Goal: Task Accomplishment & Management: Use online tool/utility

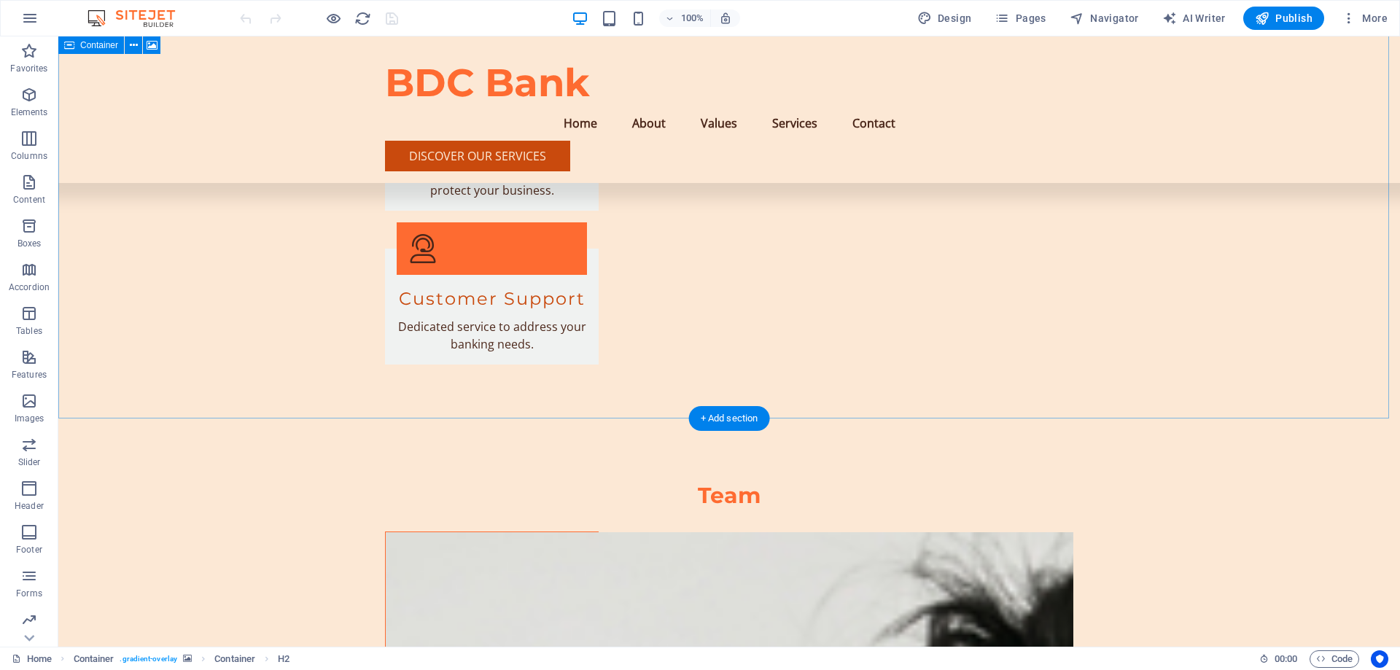
scroll to position [3051, 0]
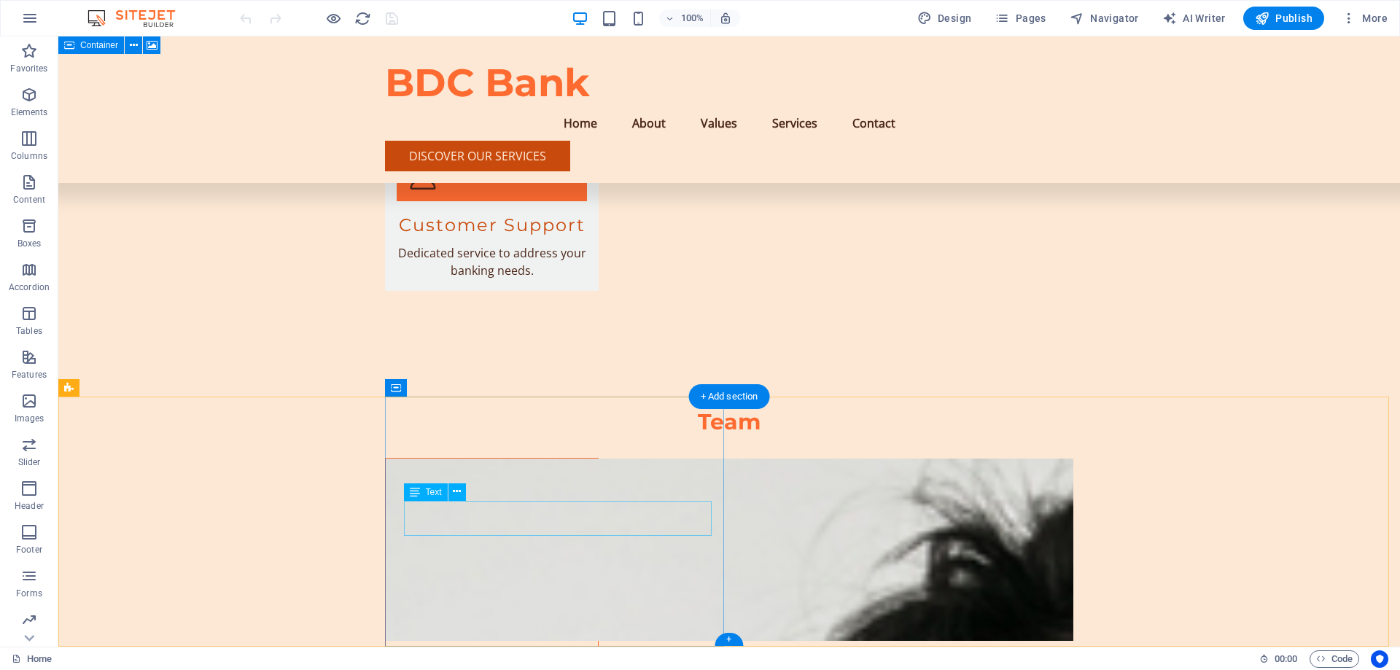
drag, startPoint x: 506, startPoint y: 529, endPoint x: 399, endPoint y: 508, distance: 109.3
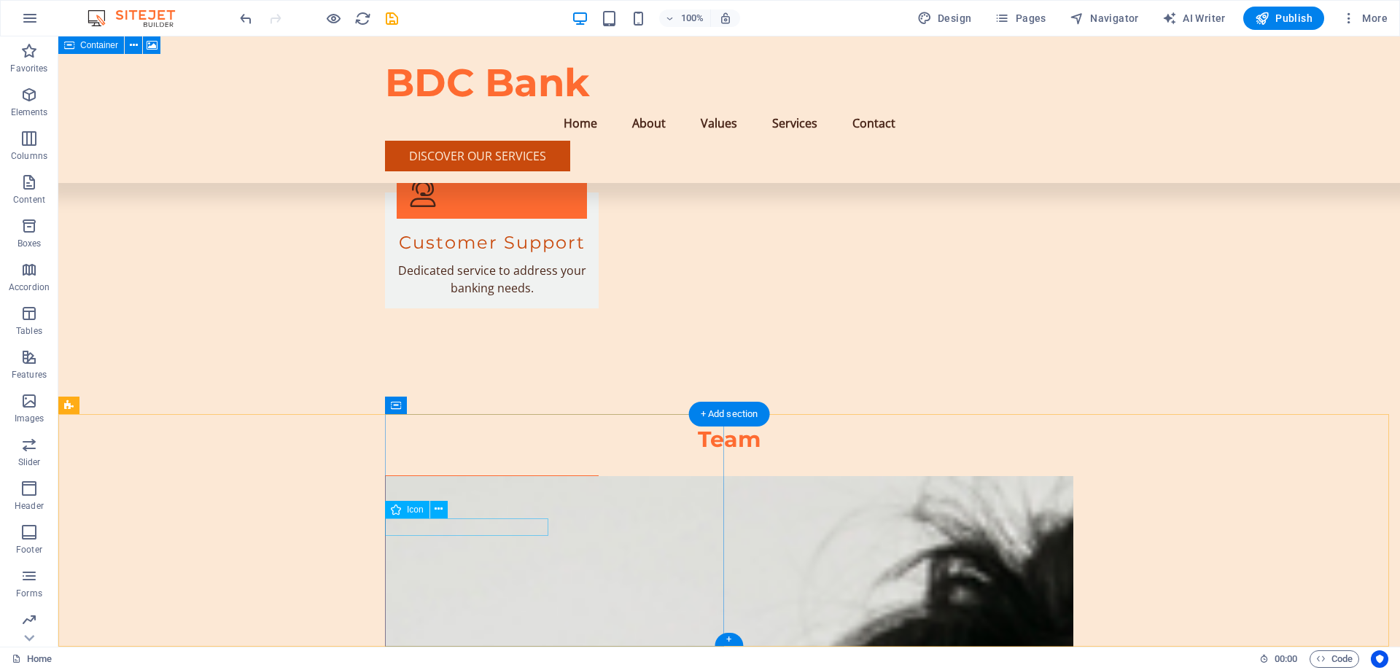
select select "xMidYMid"
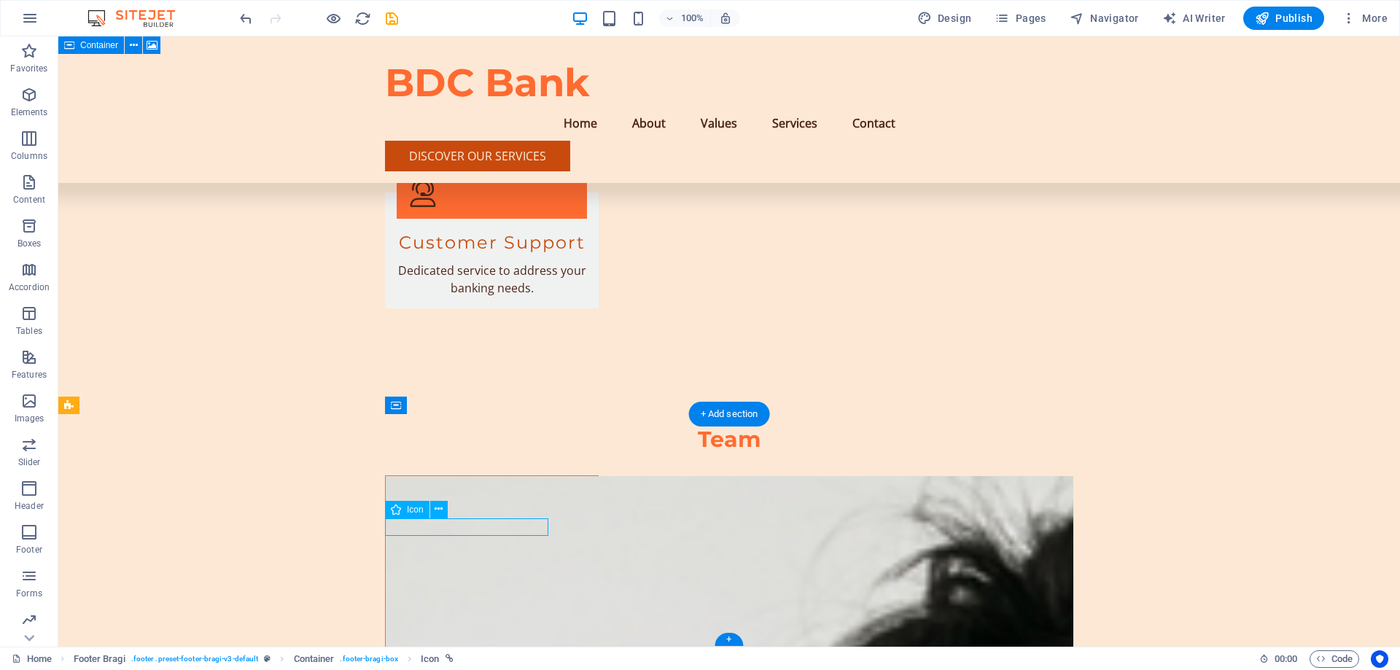
select select "px"
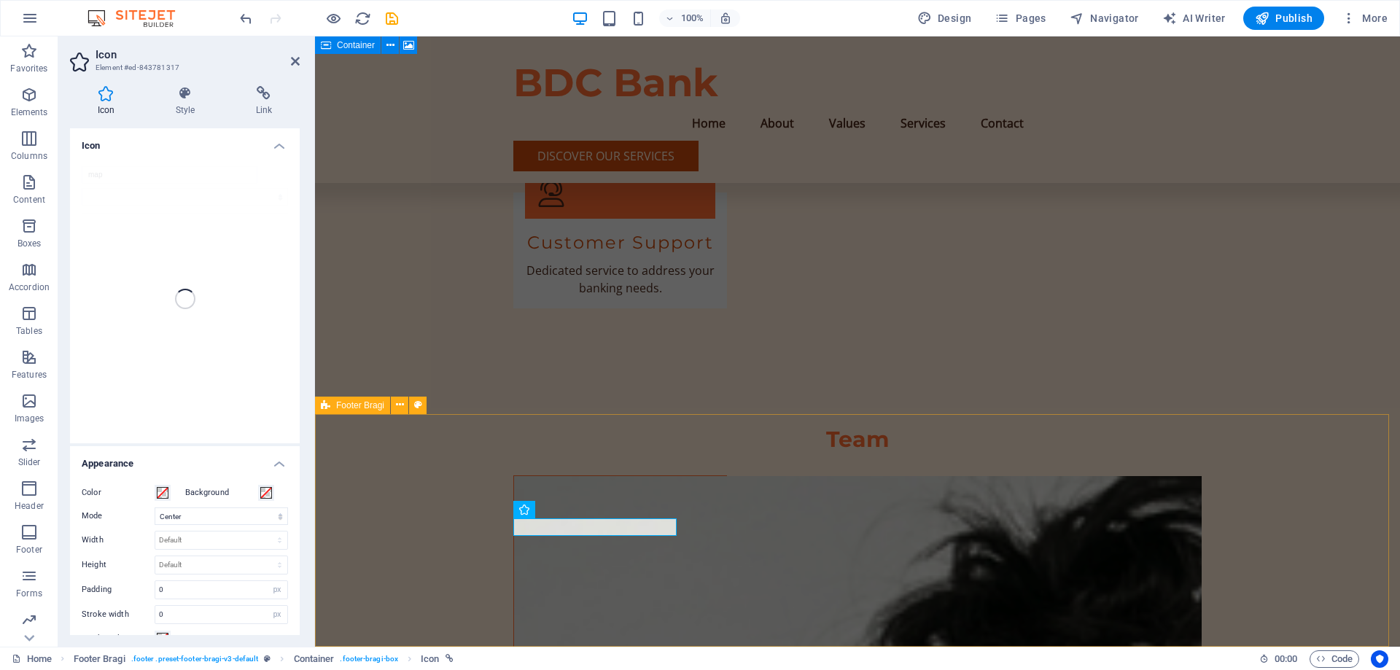
scroll to position [2982, 0]
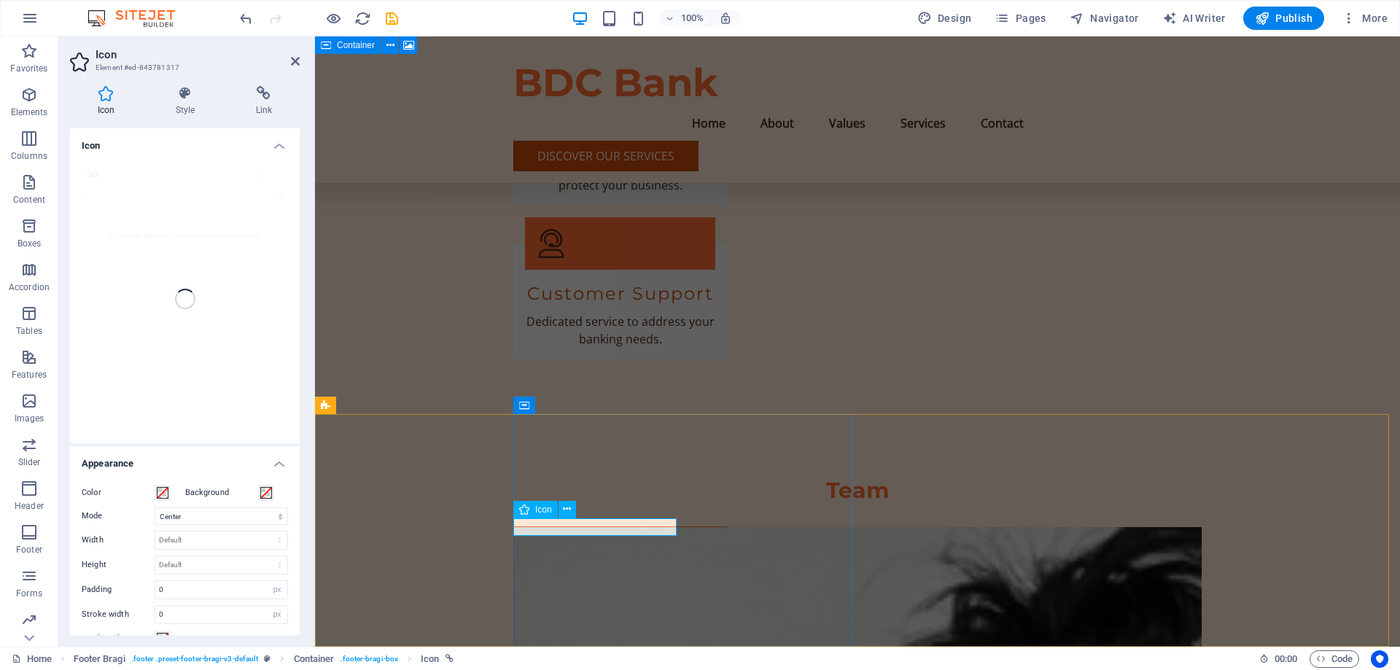
type input "nO"
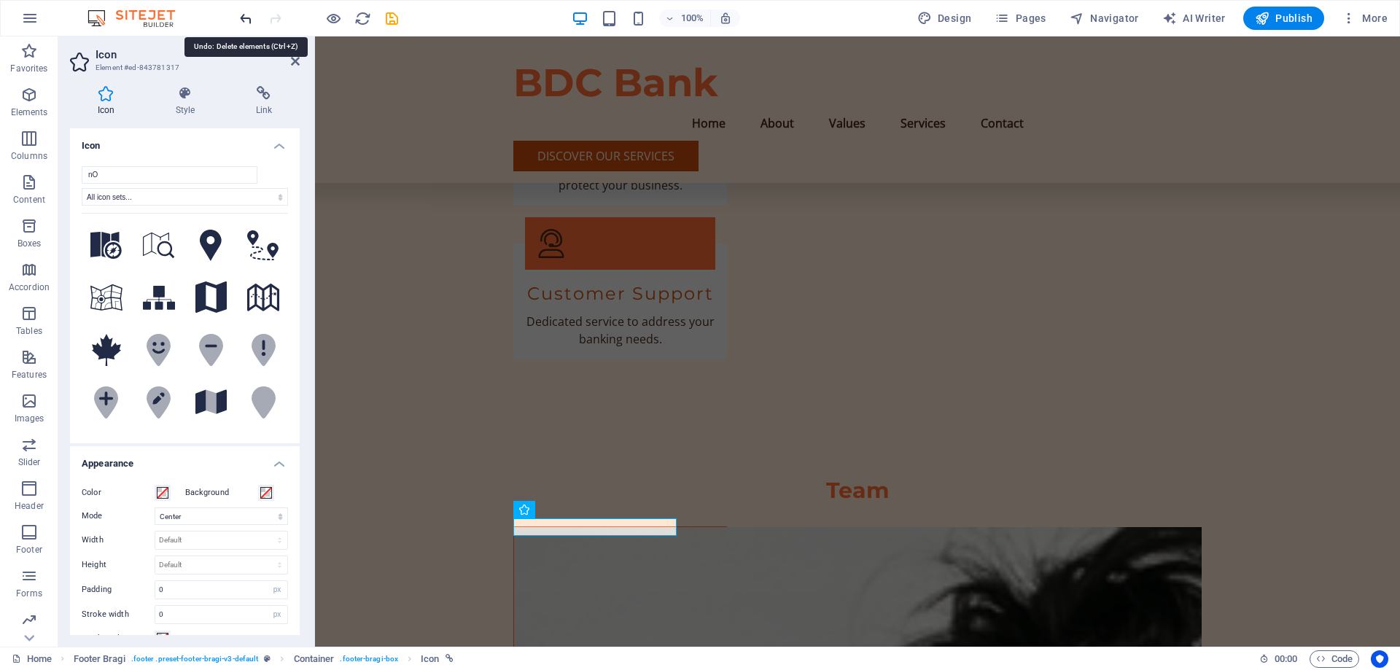
click at [247, 16] on icon "undo" at bounding box center [246, 18] width 17 height 17
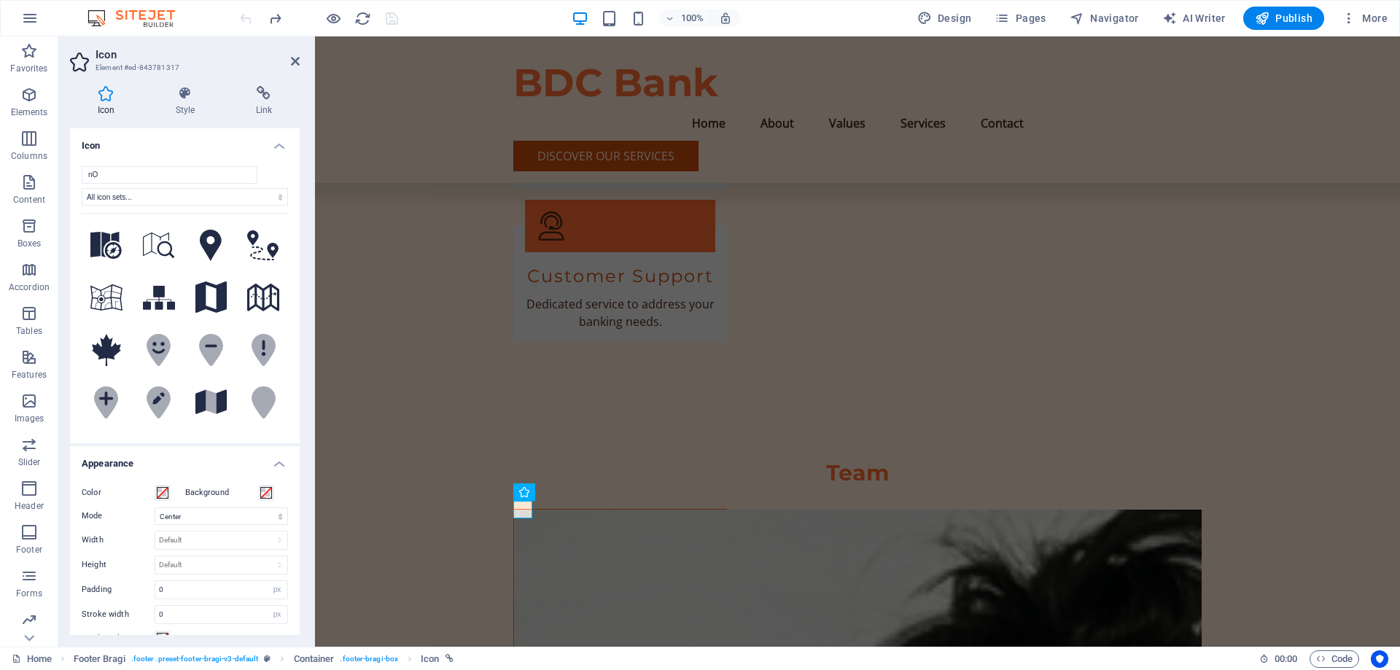
click at [247, 16] on div at bounding box center [318, 18] width 163 height 23
click at [244, 16] on div at bounding box center [318, 18] width 163 height 23
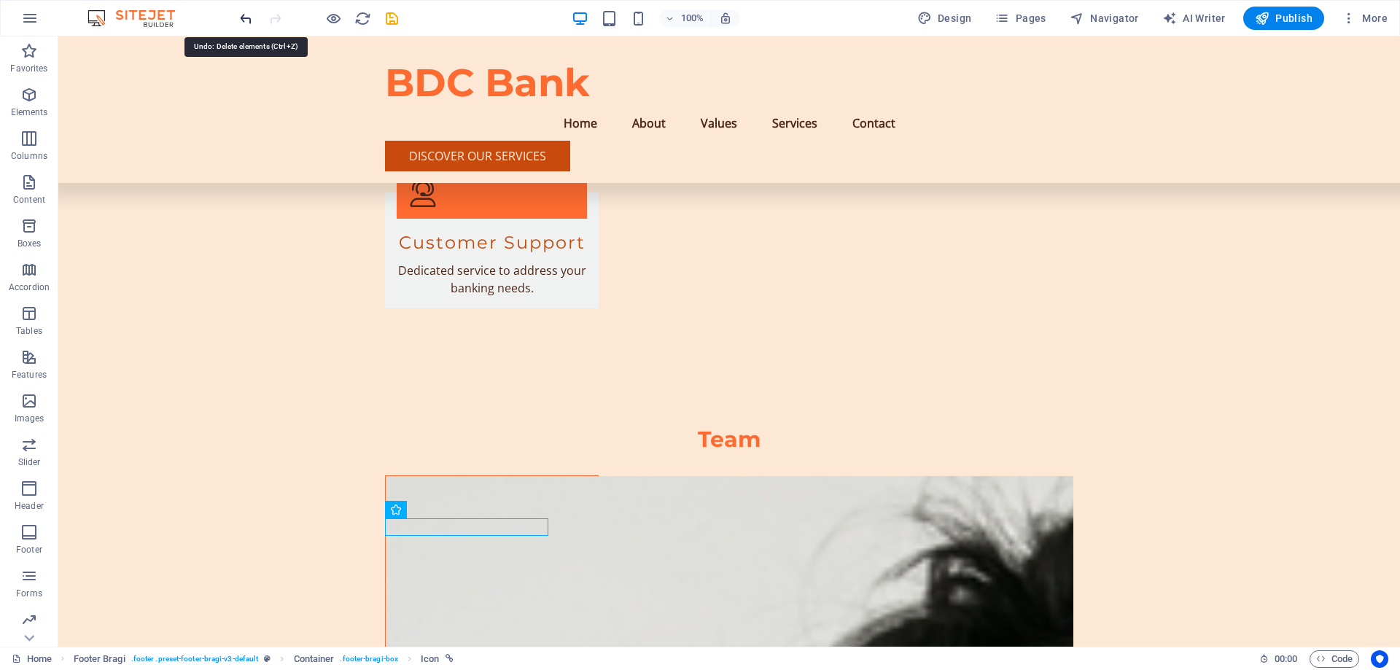
click at [247, 15] on icon "undo" at bounding box center [246, 18] width 17 height 17
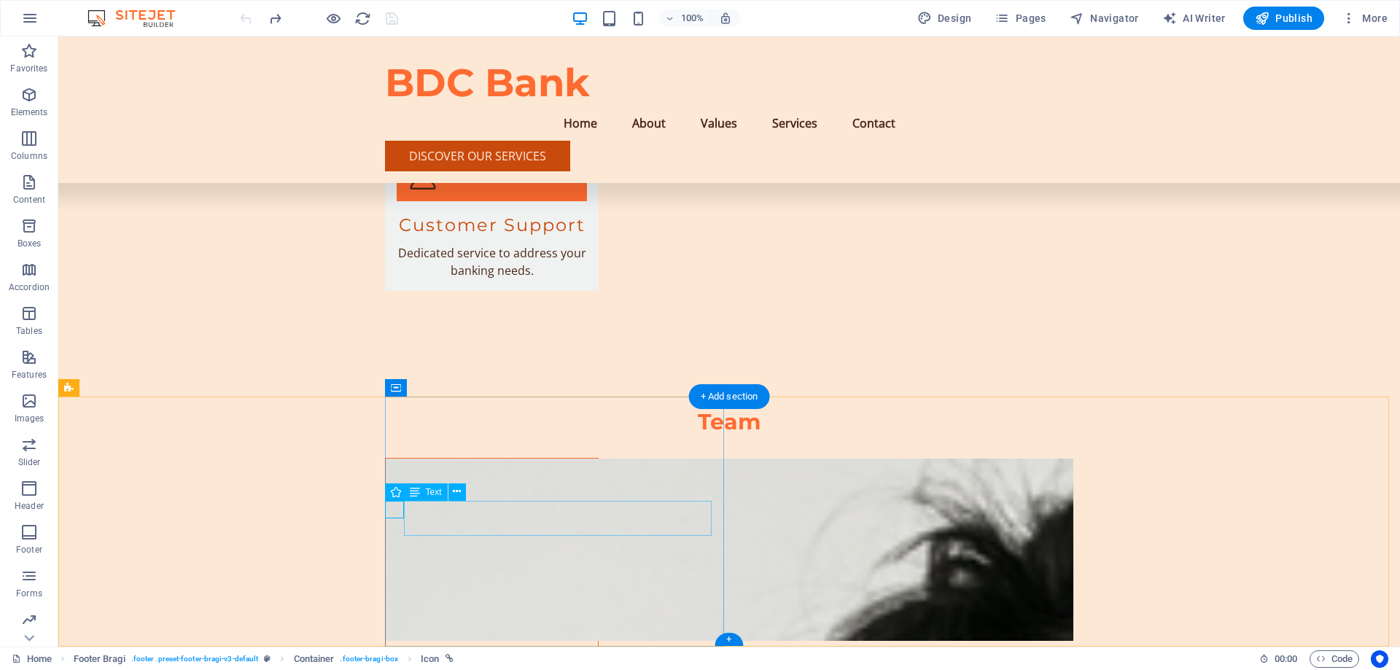
click at [412, 494] on icon at bounding box center [415, 493] width 10 height 18
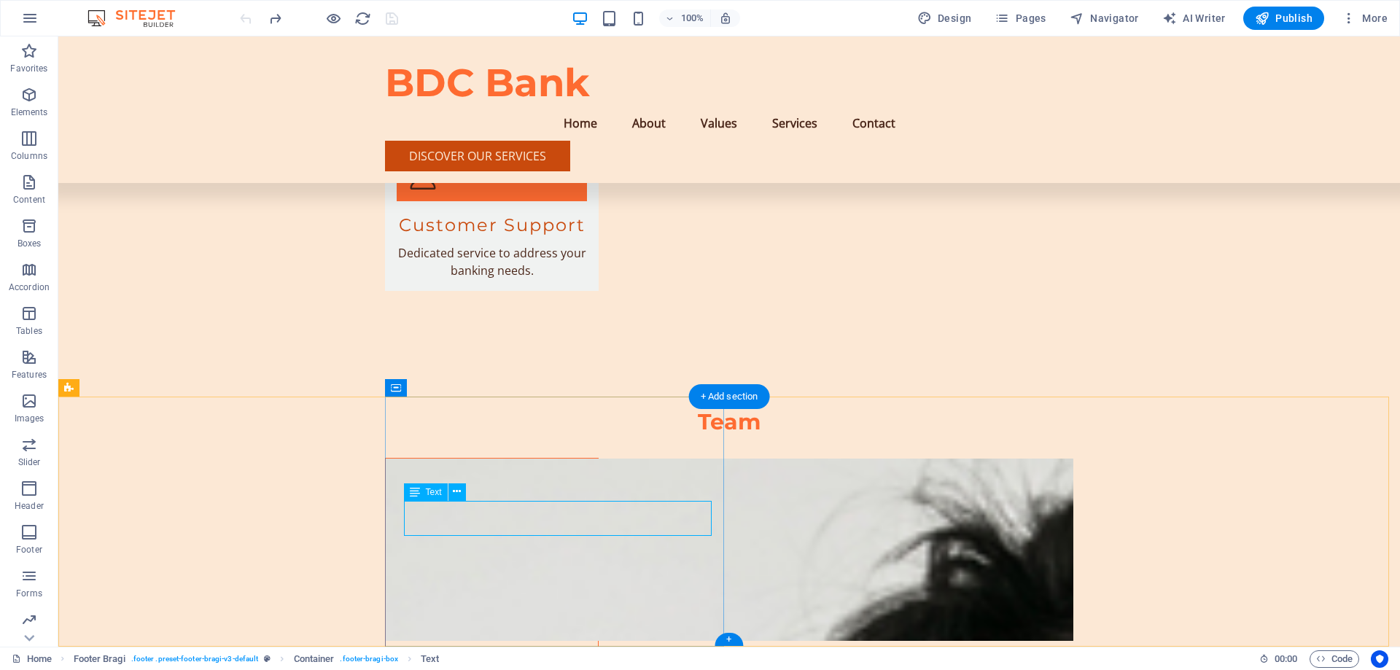
drag, startPoint x: 458, startPoint y: 512, endPoint x: 446, endPoint y: 511, distance: 12.4
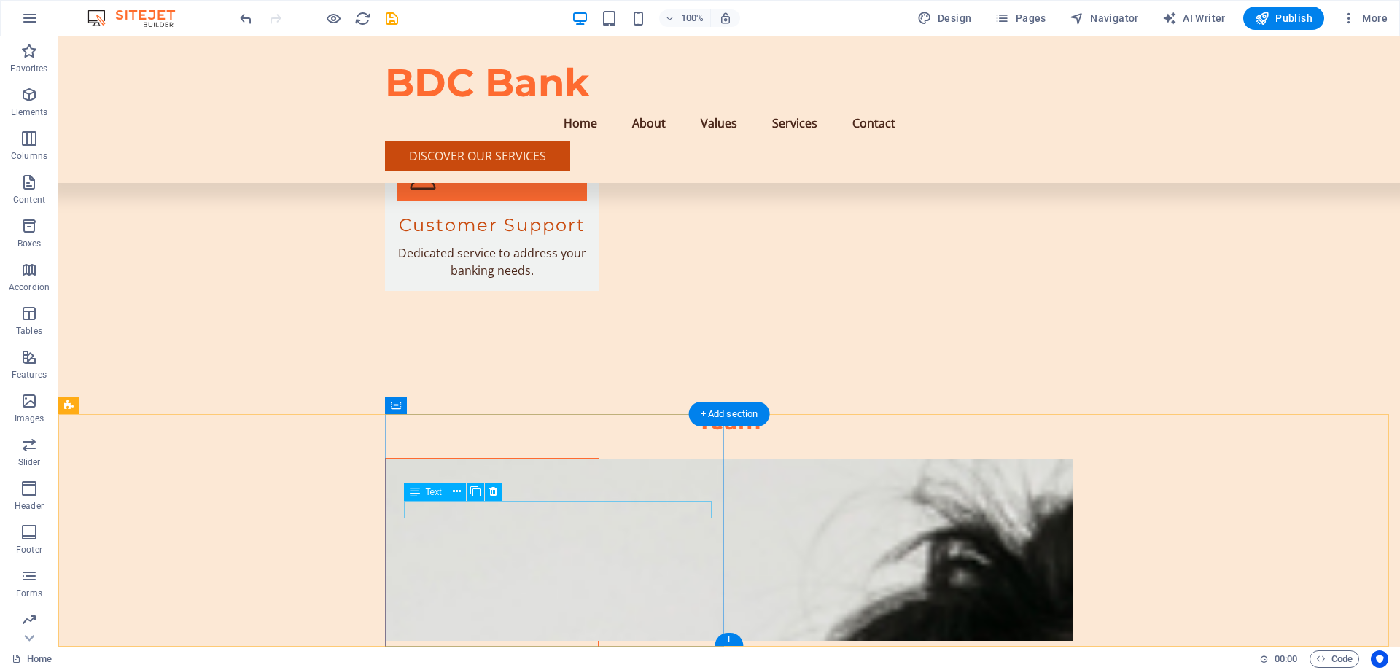
scroll to position [3033, 0]
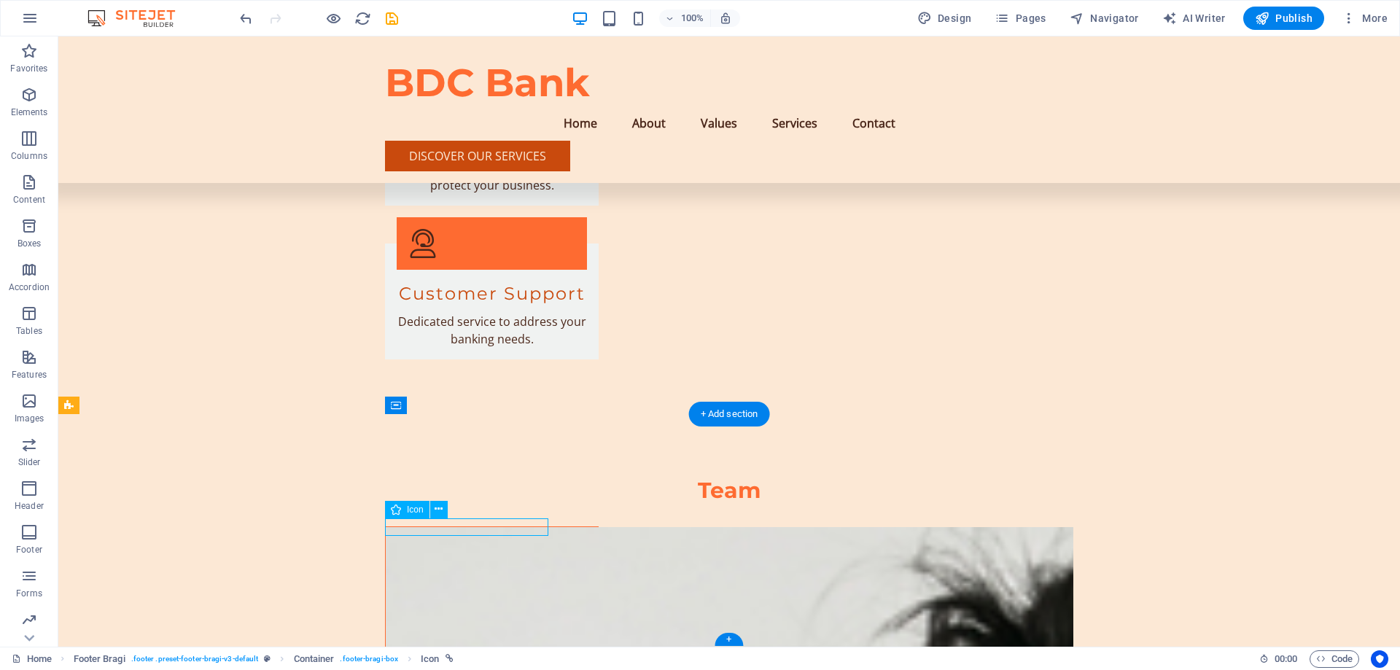
select select "xMidYMid"
select select "px"
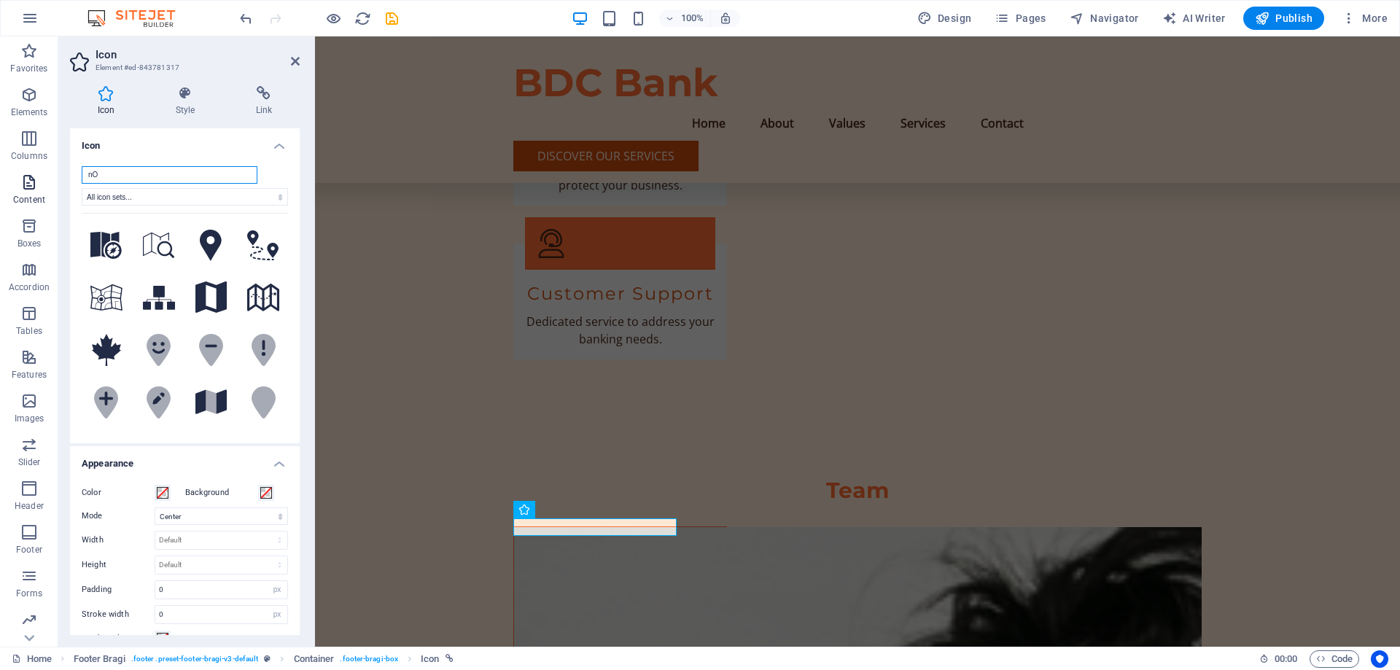
drag, startPoint x: 136, startPoint y: 169, endPoint x: 55, endPoint y: 168, distance: 81.7
click at [55, 168] on section "Favorites Elements Columns Content Boxes Accordion Tables Features Images Slide…" at bounding box center [700, 341] width 1400 height 610
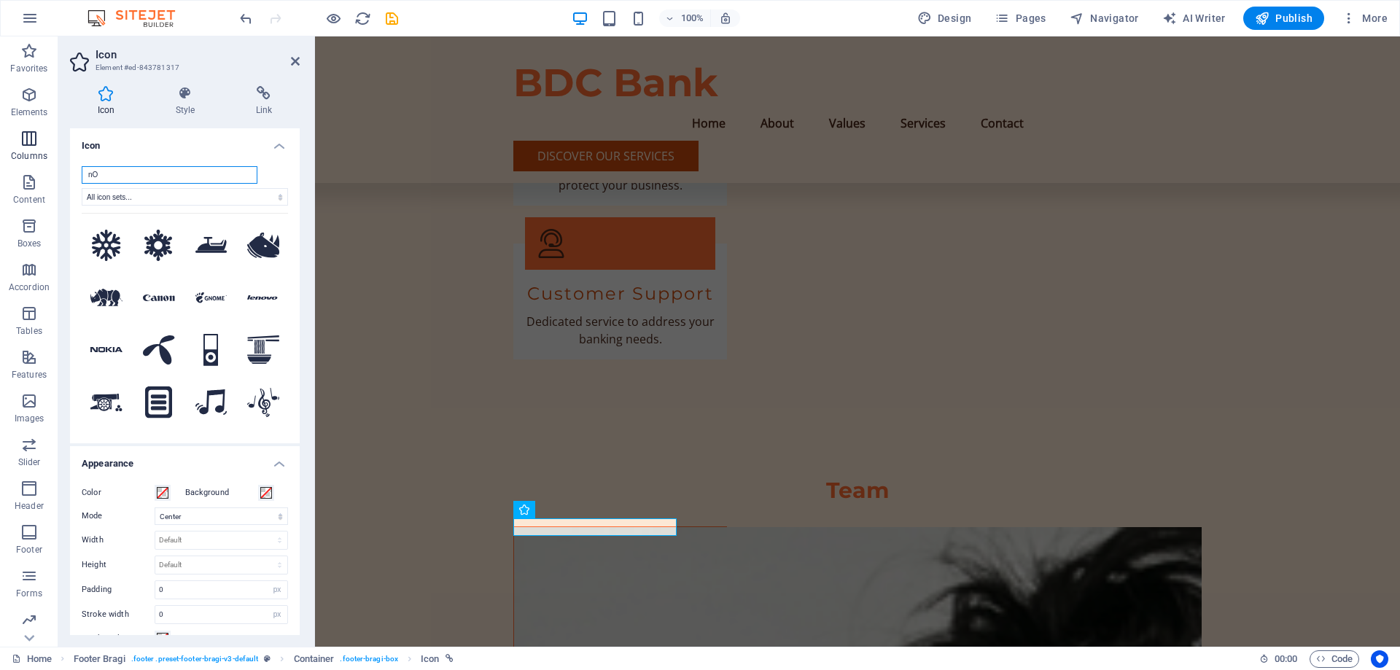
type input "n"
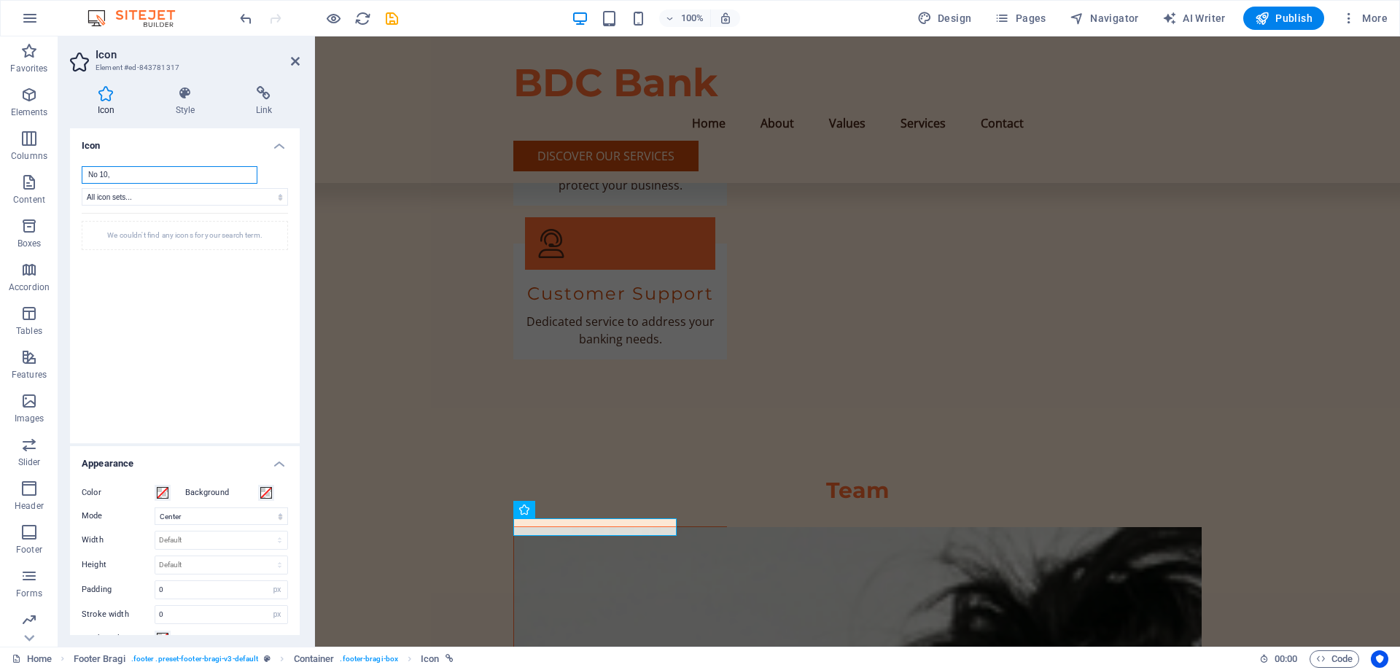
click at [150, 175] on input "No 10," at bounding box center [170, 175] width 176 height 18
type input "[STREET_ADDRESS]"
click at [159, 343] on div "We couldn't find any icons for your search term." at bounding box center [185, 319] width 206 height 212
click at [179, 195] on select "All icon sets... IcoFont Ionicons FontAwesome Brands FontAwesome Duotone FontAw…" at bounding box center [185, 197] width 206 height 18
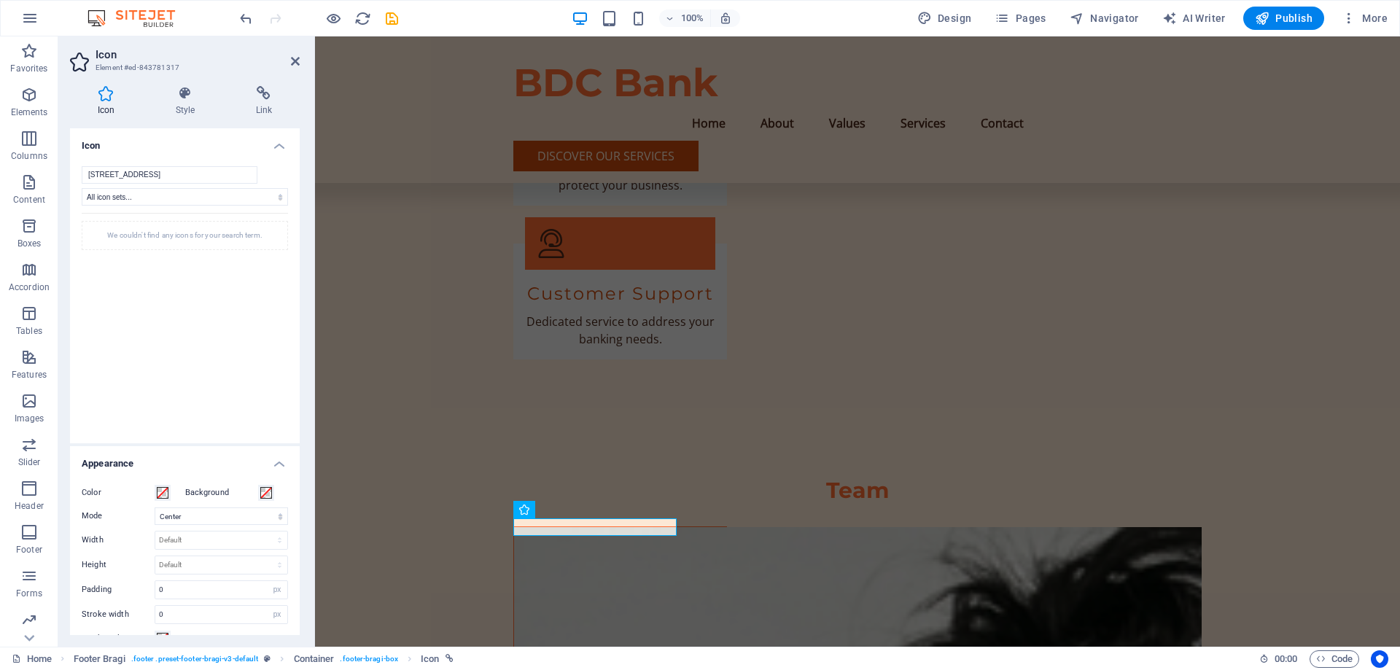
click at [181, 230] on div "We couldn't find any icons for your search term." at bounding box center [185, 235] width 206 height 29
click at [179, 315] on div "We couldn't find any icons for your search term." at bounding box center [185, 319] width 206 height 212
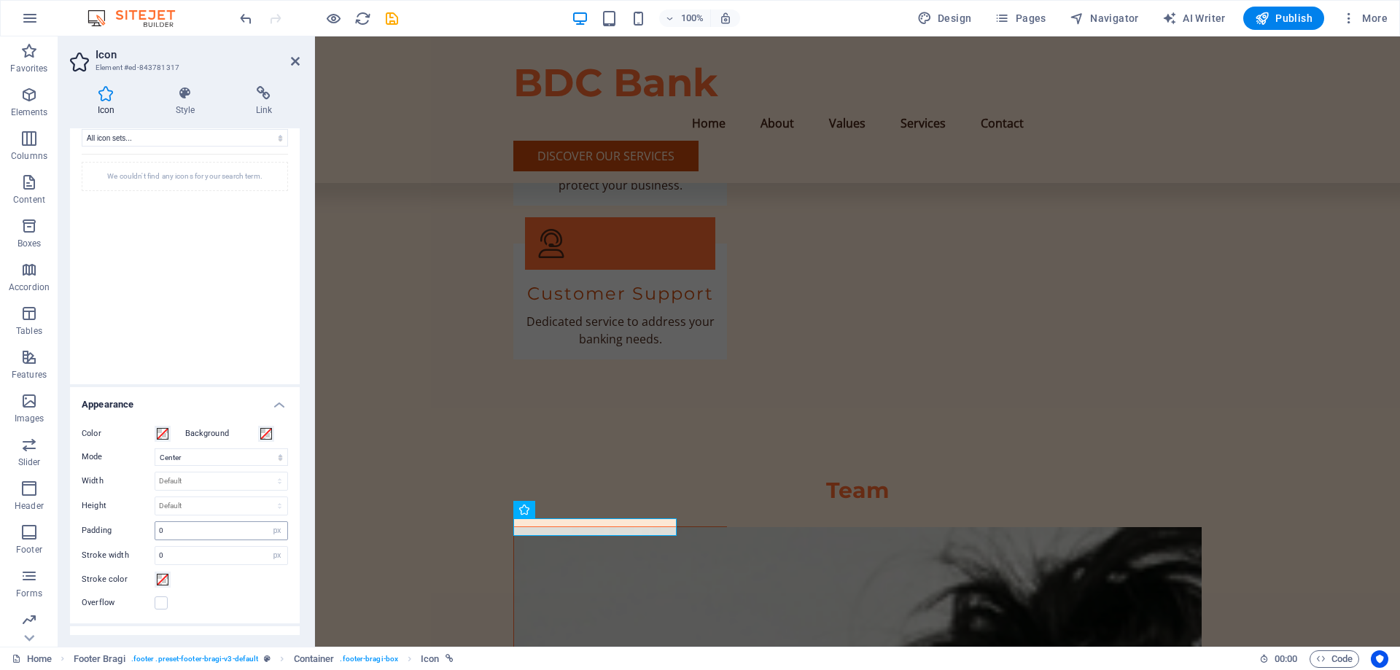
scroll to position [0, 0]
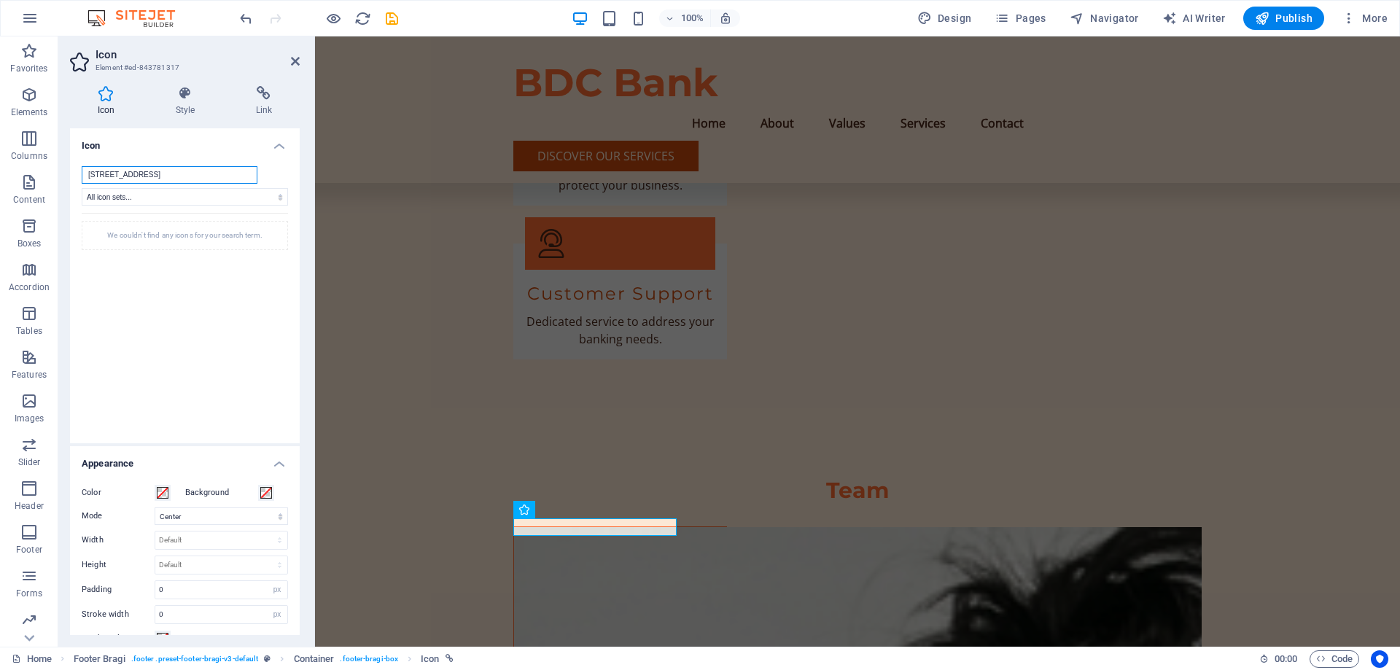
drag, startPoint x: 233, startPoint y: 170, endPoint x: 83, endPoint y: 165, distance: 149.6
click at [34, 165] on section "Favorites Elements Columns Content Boxes Accordion Tables Features Images Slide…" at bounding box center [700, 341] width 1400 height 610
drag, startPoint x: 236, startPoint y: 252, endPoint x: 265, endPoint y: 146, distance: 109.7
click at [237, 241] on div "We couldn't find any icons for your search term." at bounding box center [185, 319] width 206 height 212
click at [290, 63] on header "Icon Element #ed-843781317" at bounding box center [185, 55] width 230 height 38
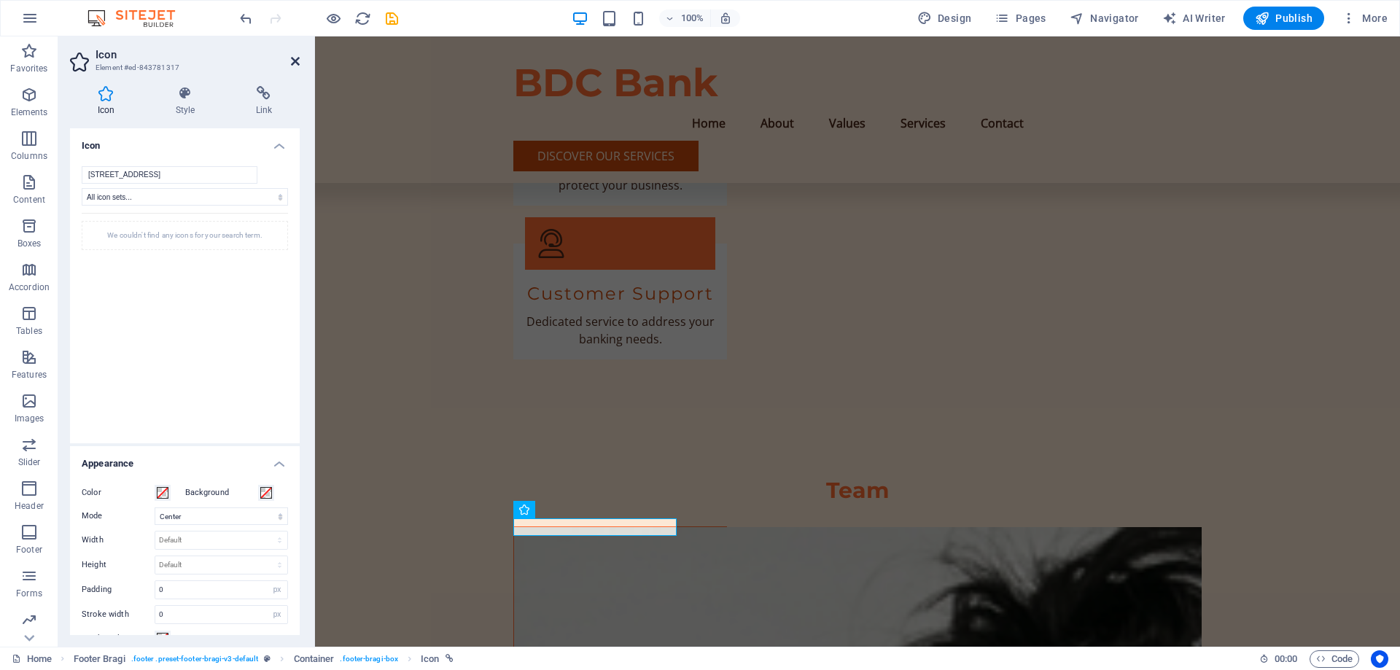
click at [296, 61] on icon at bounding box center [295, 61] width 9 height 12
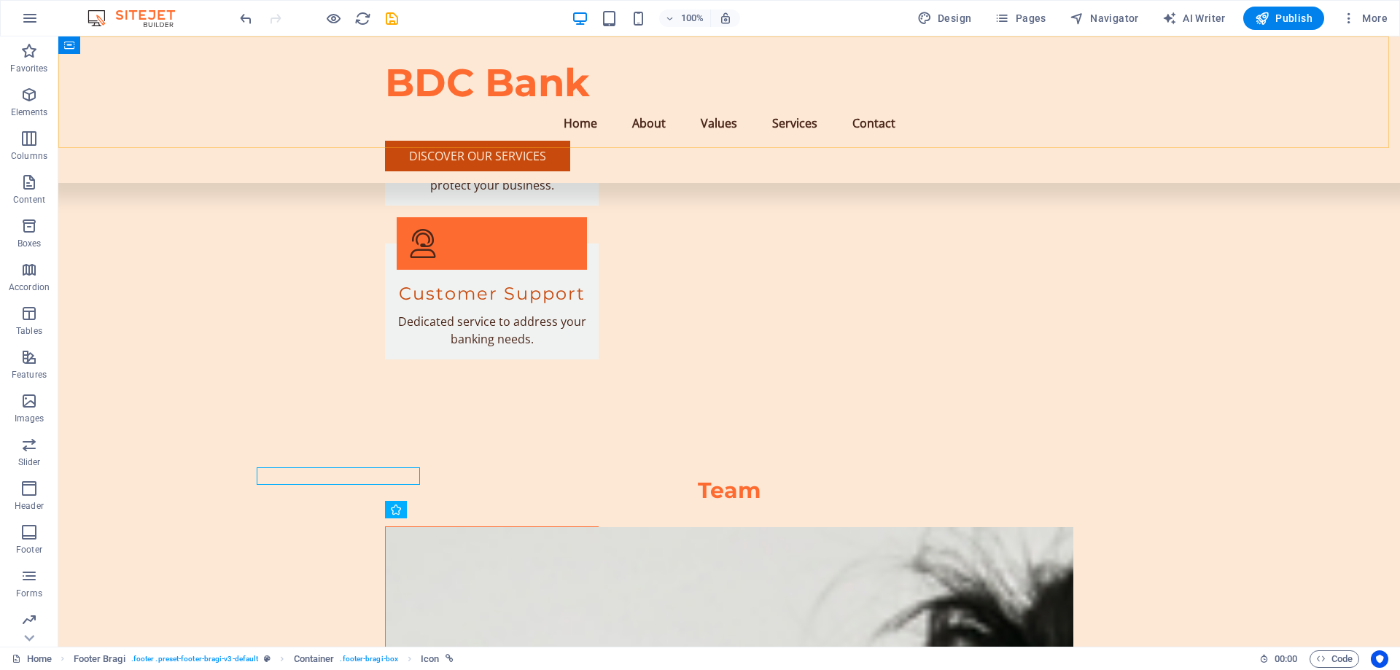
scroll to position [3033, 0]
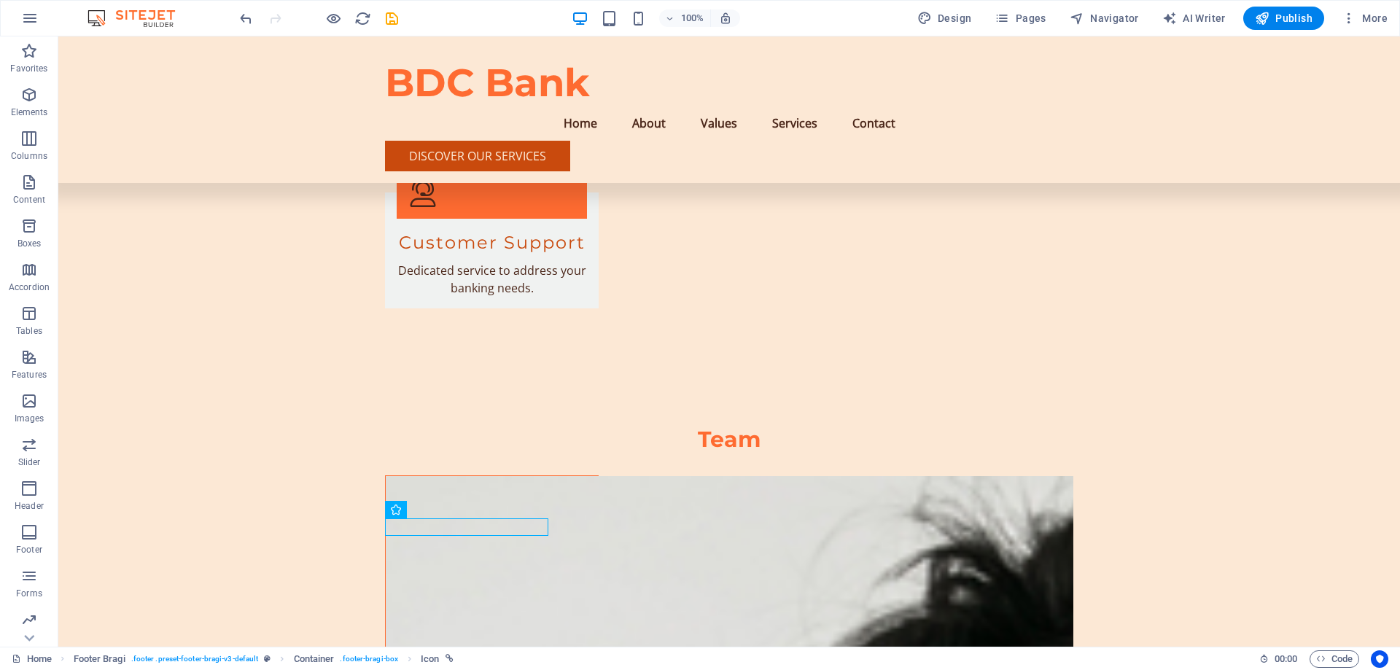
click at [235, 20] on div "100% Design Pages Navigator AI Writer Publish More" at bounding box center [700, 18] width 1399 height 35
click at [250, 18] on icon "undo" at bounding box center [246, 18] width 17 height 17
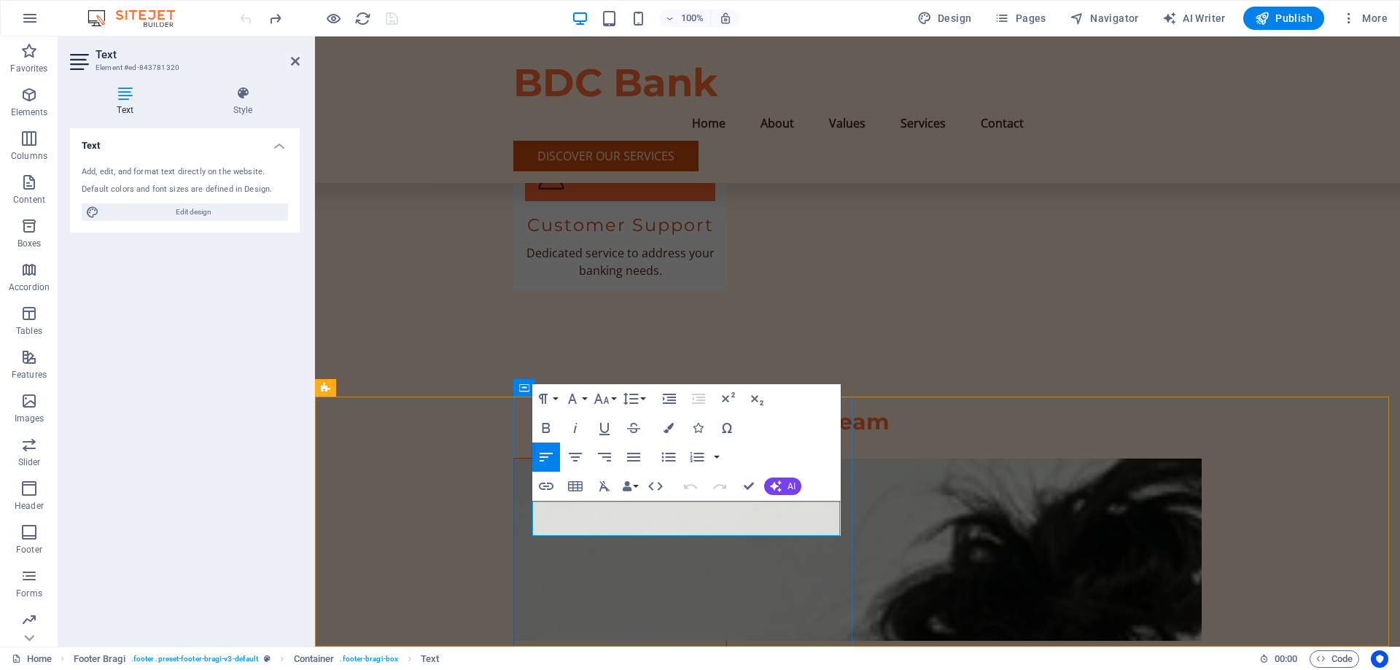
scroll to position [3000, 0]
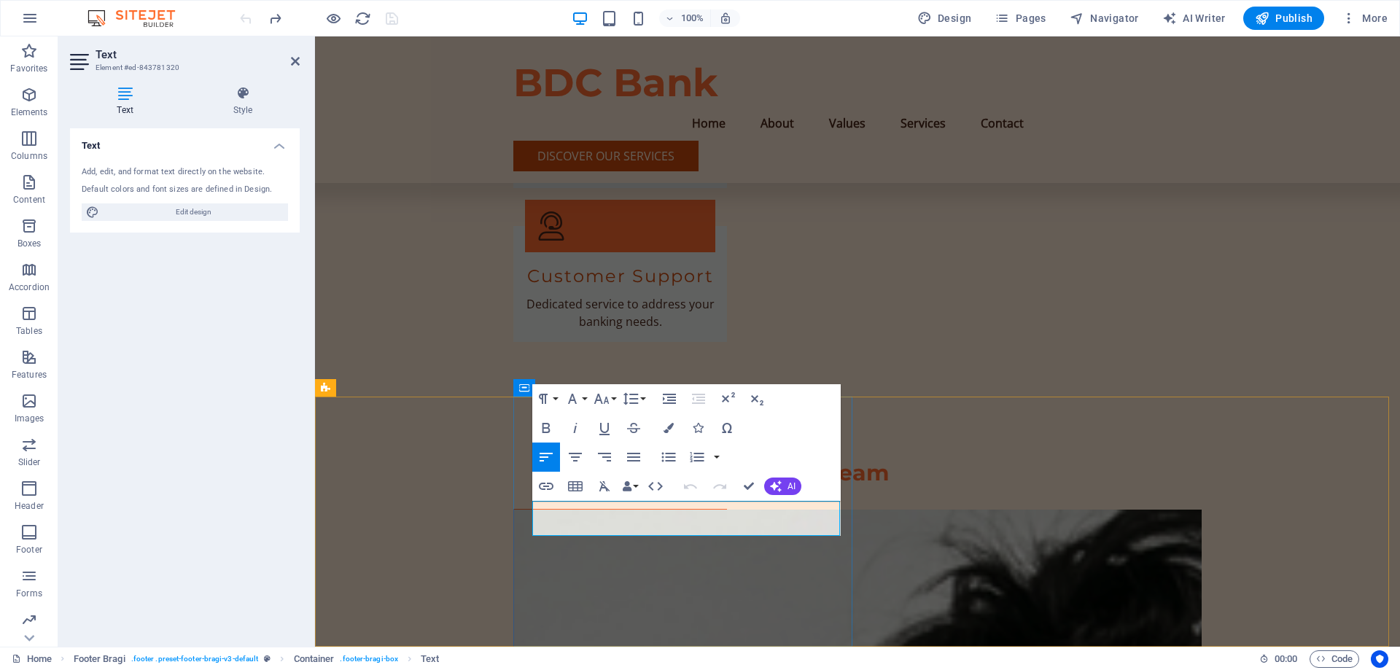
drag, startPoint x: 643, startPoint y: 528, endPoint x: 549, endPoint y: 508, distance: 95.4
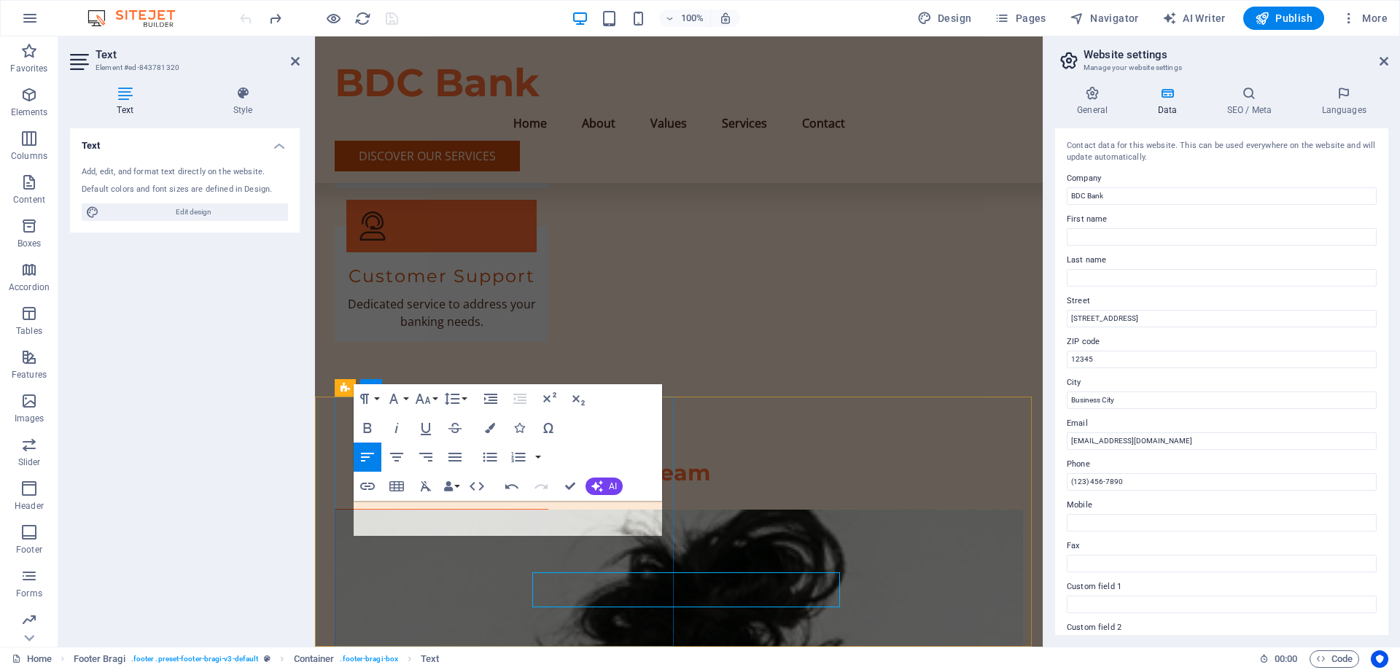
scroll to position [2928, 0]
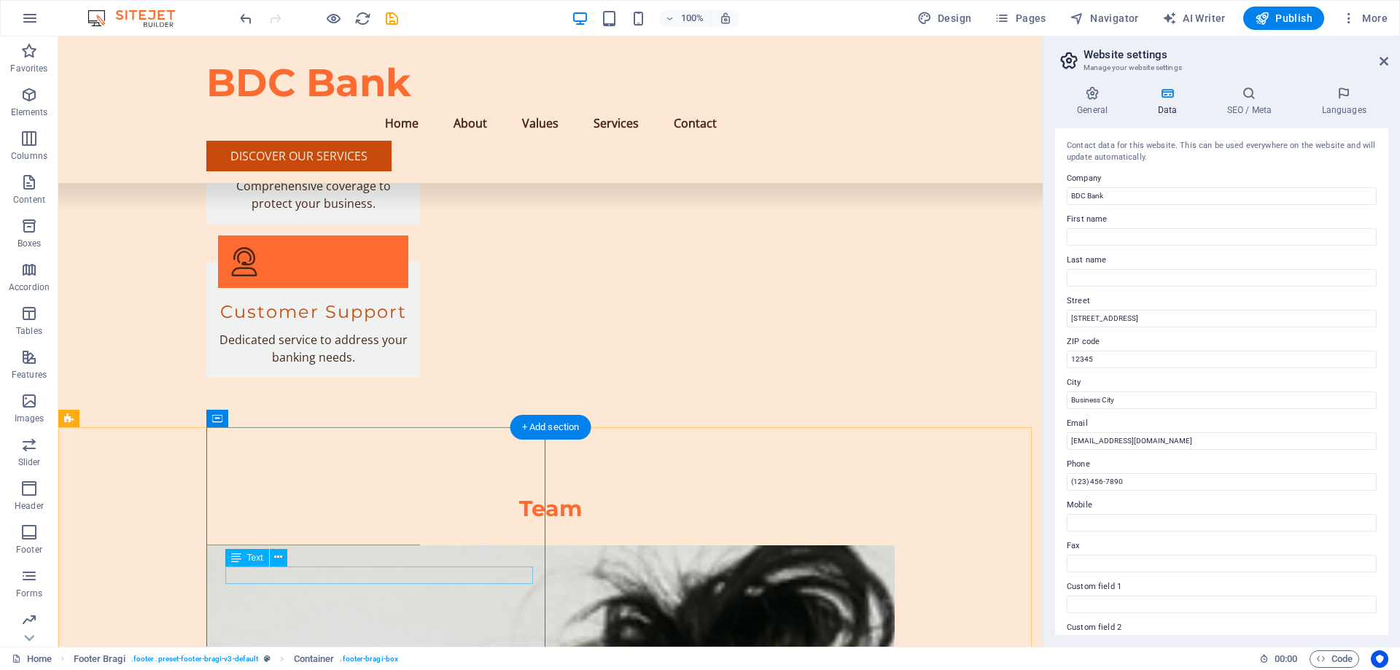
scroll to position [2979, 0]
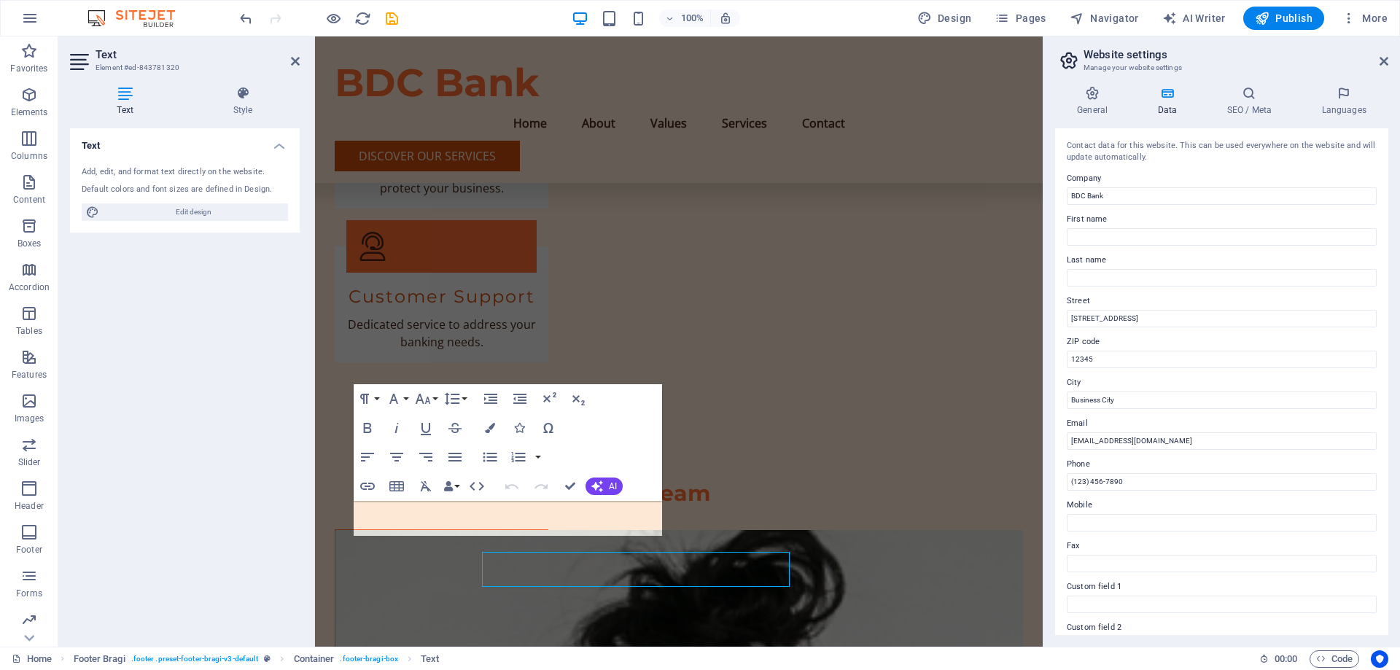
scroll to position [2928, 0]
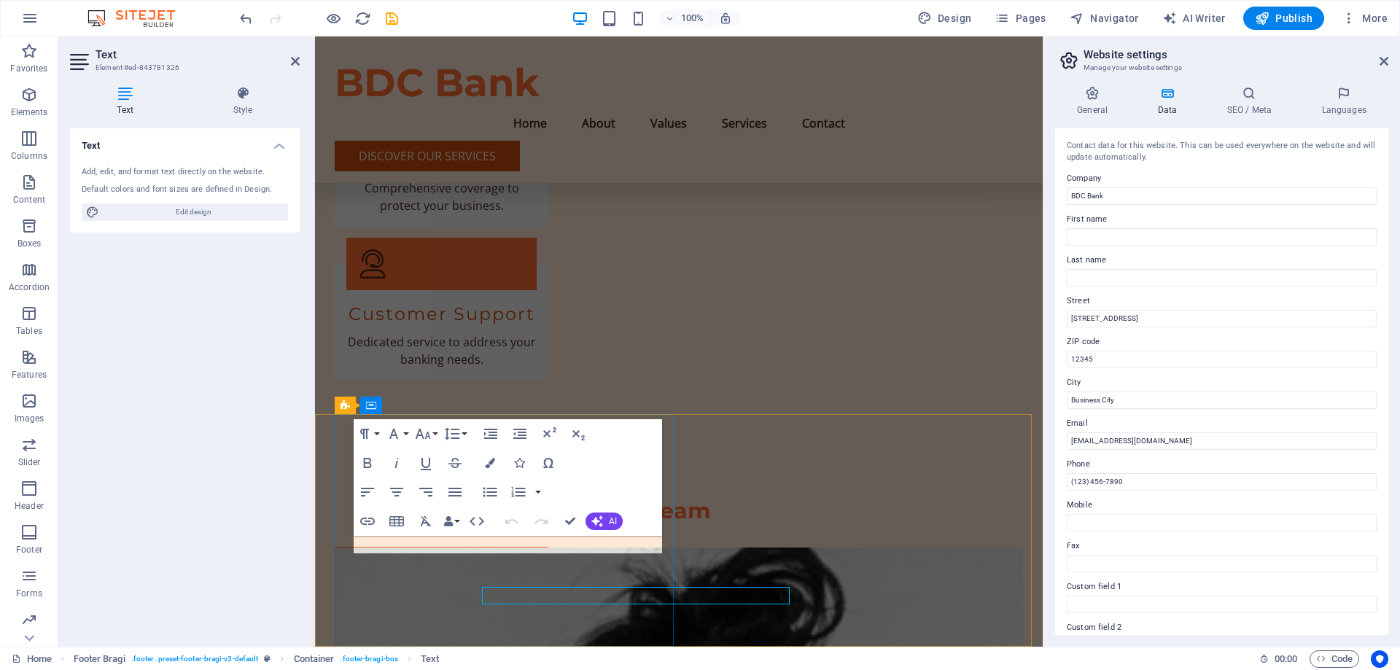
scroll to position [2911, 0]
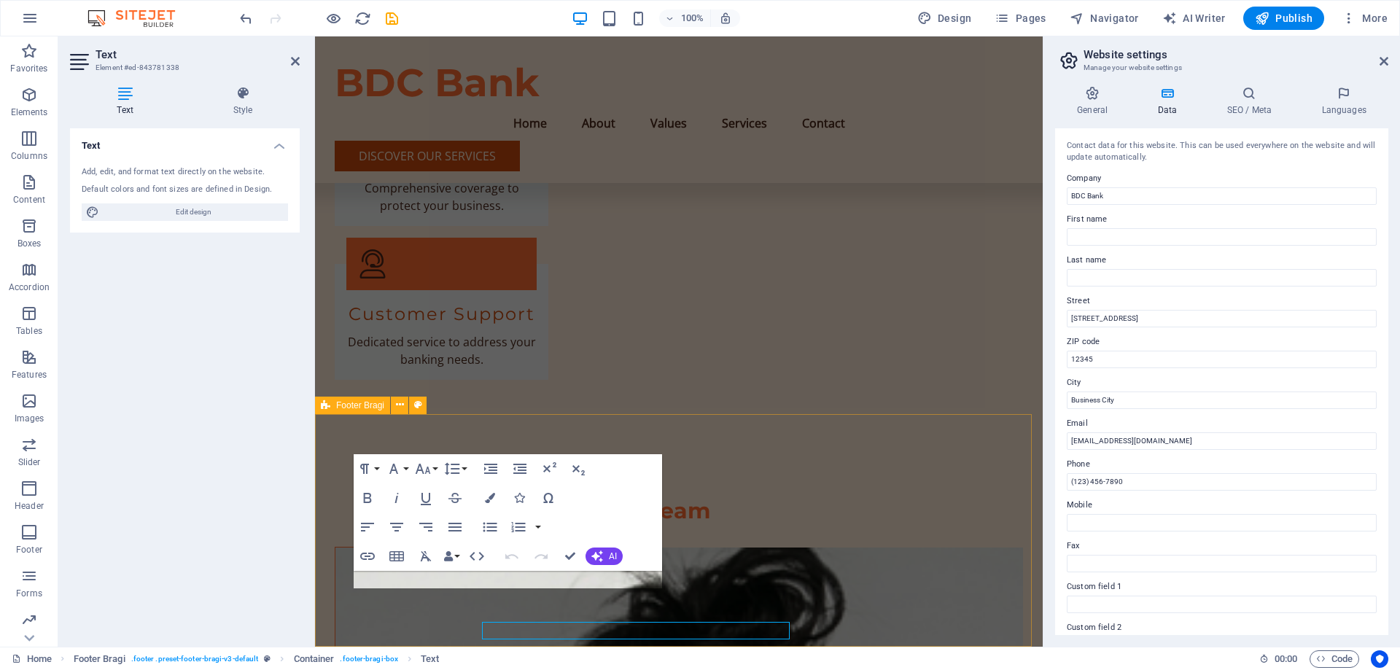
scroll to position [2911, 0]
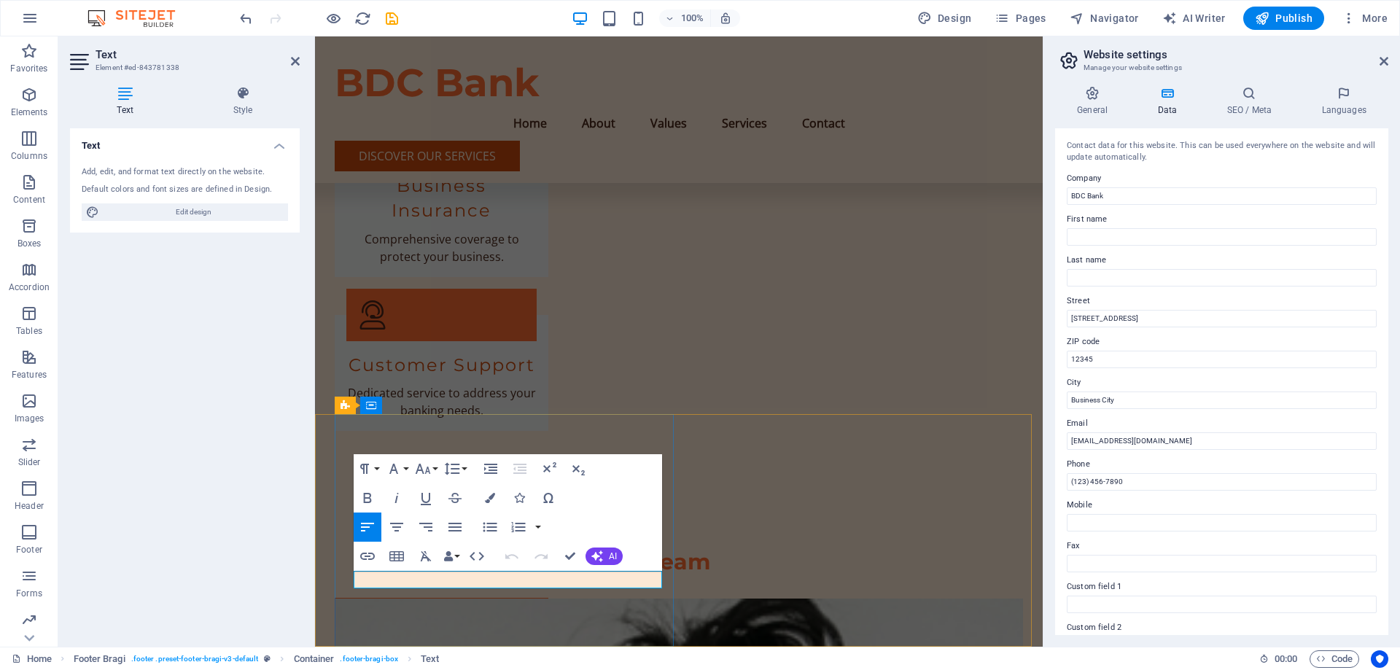
click at [454, 558] on button "Data Bindings" at bounding box center [451, 556] width 20 height 29
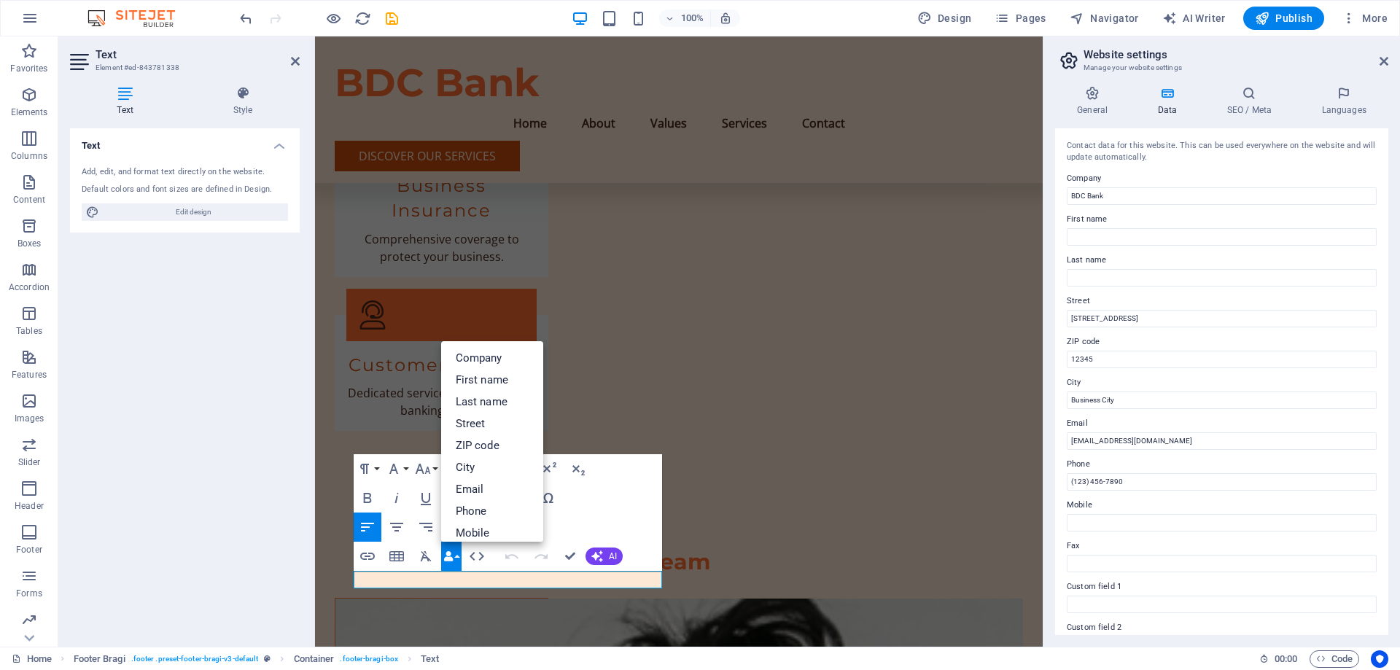
click at [458, 564] on button "Data Bindings" at bounding box center [451, 556] width 20 height 29
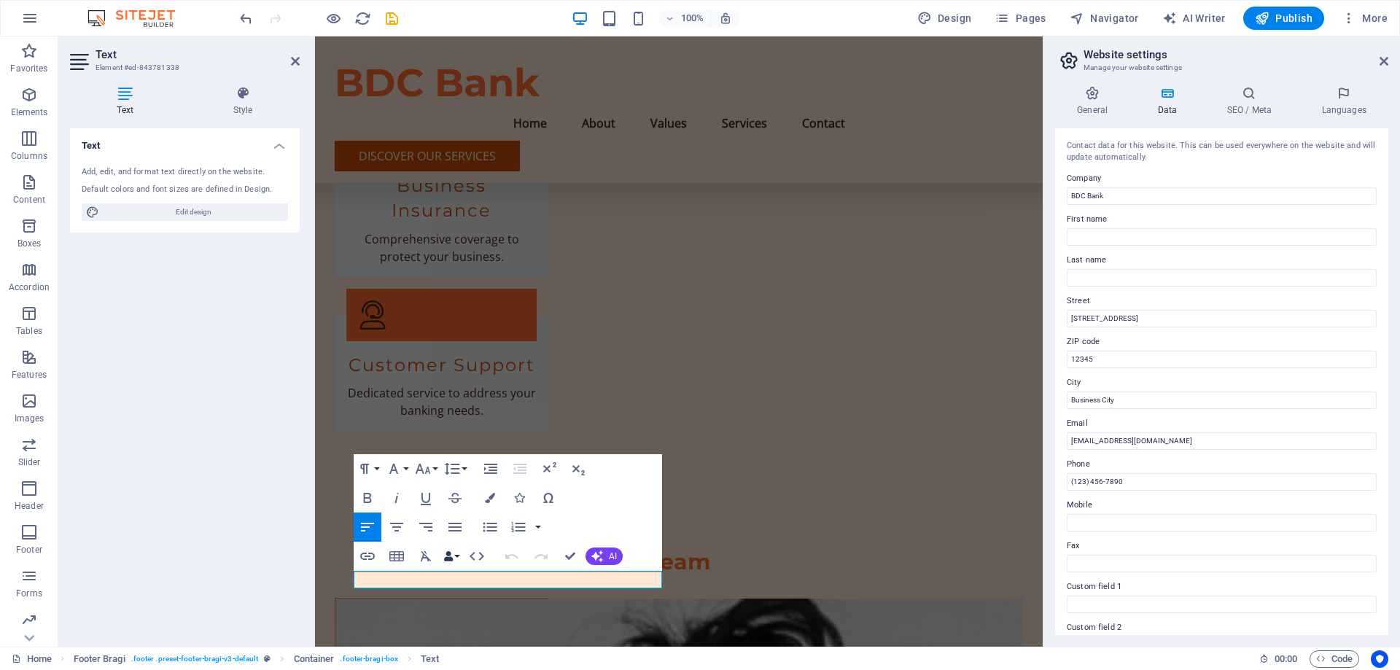
click at [457, 556] on button "Data Bindings" at bounding box center [451, 556] width 20 height 29
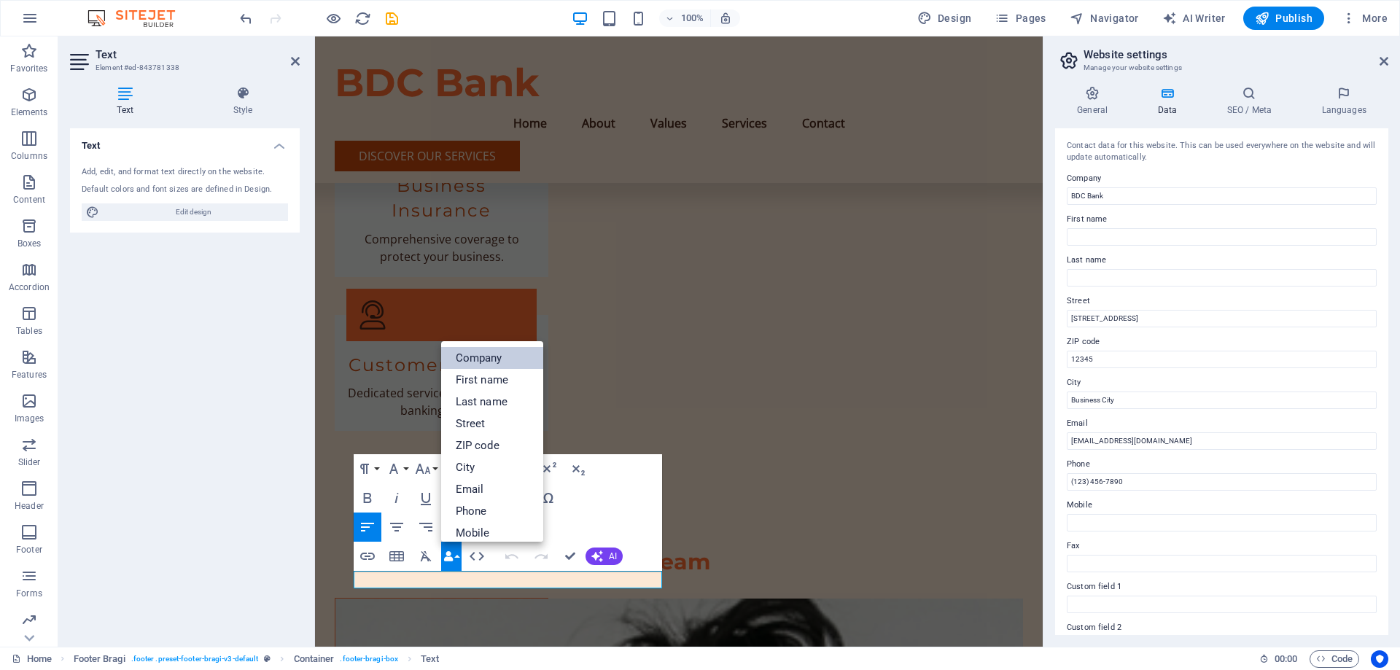
click at [496, 361] on link "Company" at bounding box center [492, 358] width 102 height 22
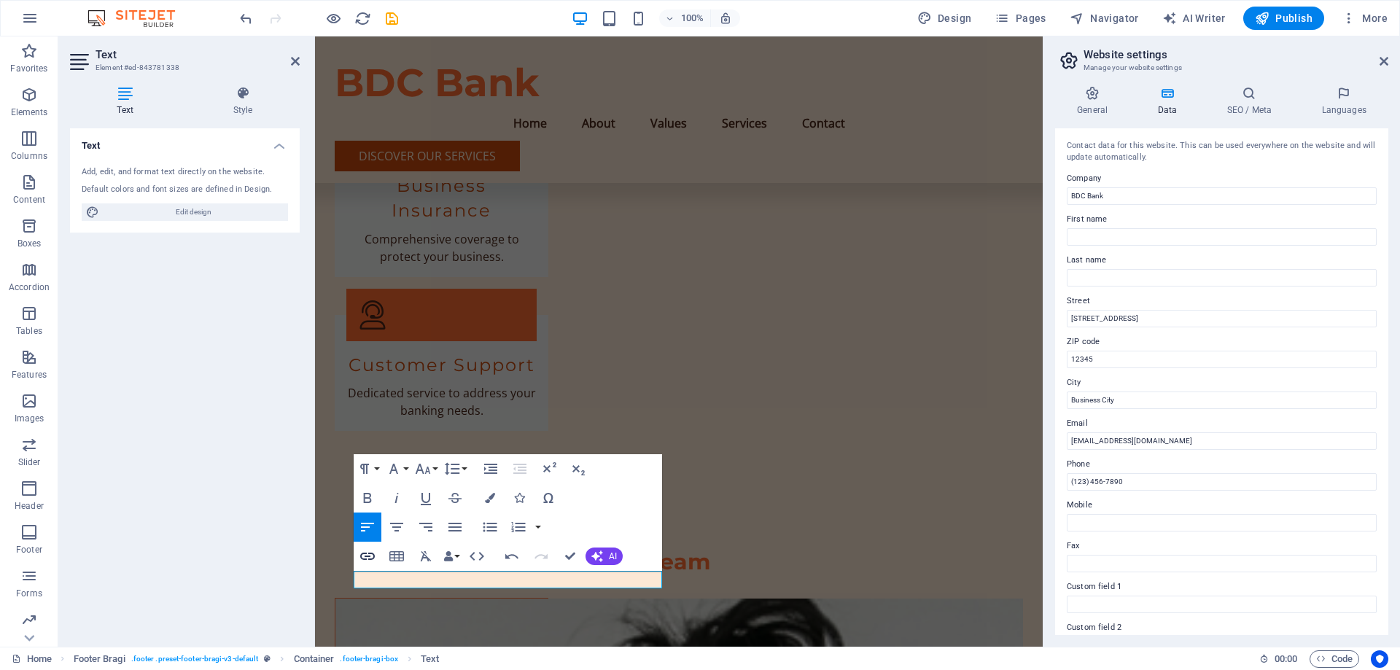
click at [369, 558] on icon "button" at bounding box center [368, 557] width 18 height 18
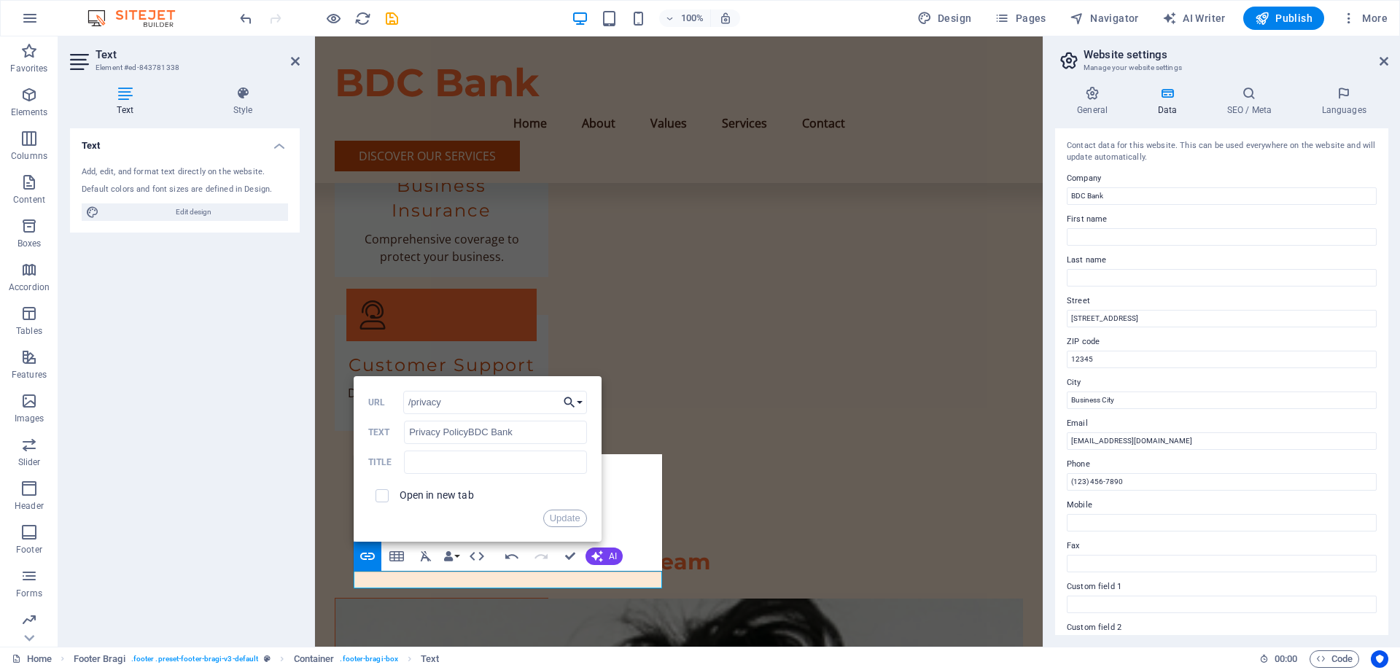
click at [581, 401] on button "Choose Link" at bounding box center [573, 402] width 28 height 23
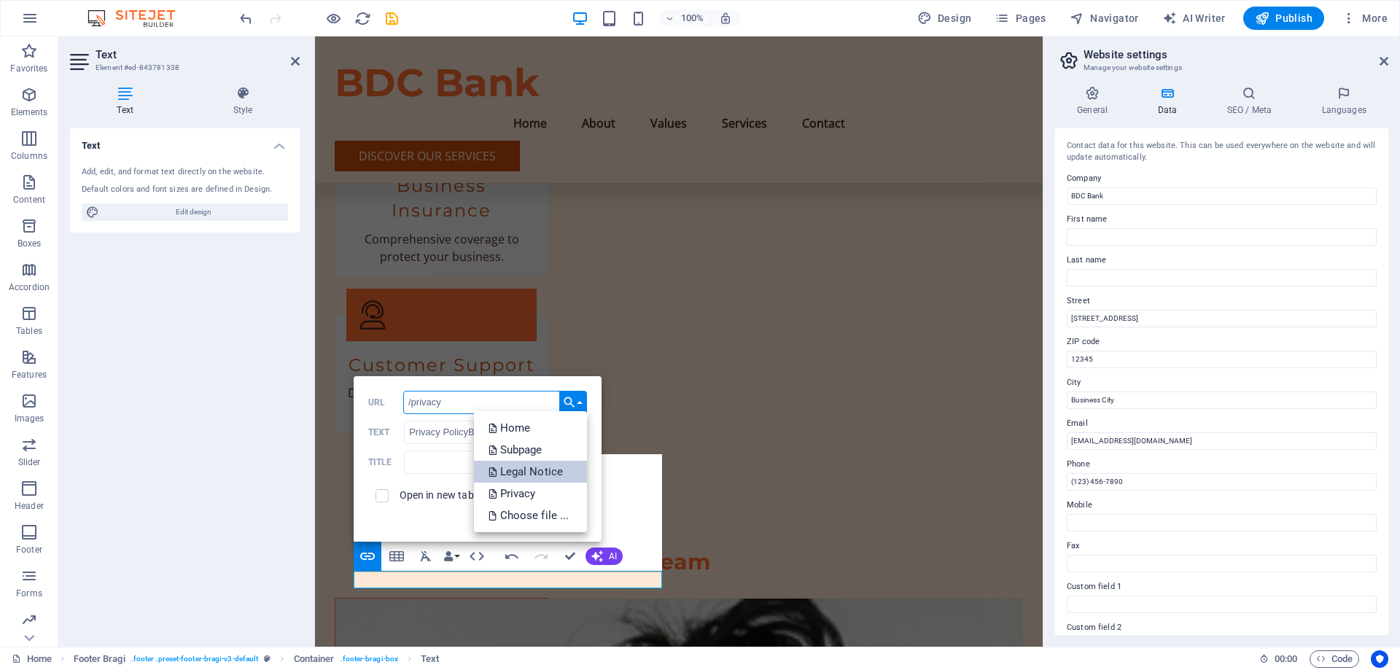
click at [547, 471] on p "Legal Notice" at bounding box center [528, 472] width 78 height 22
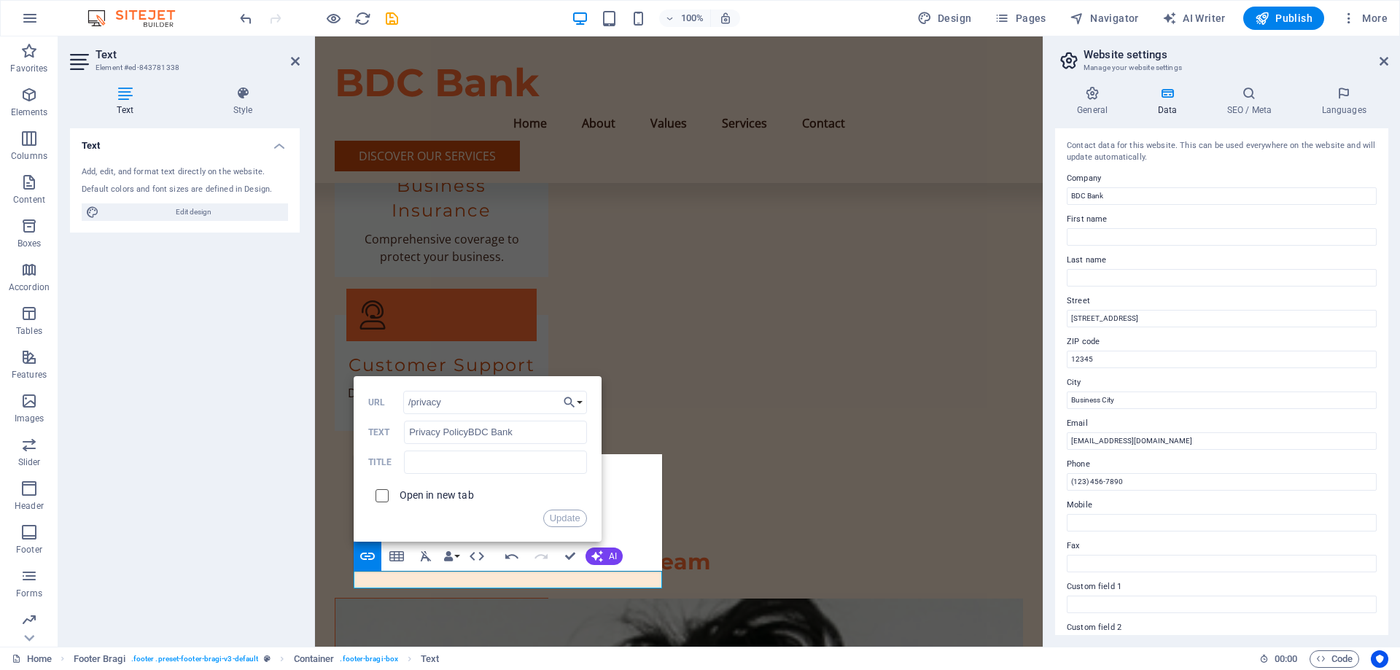
click at [381, 495] on input "checkbox" at bounding box center [379, 493] width 13 height 13
checkbox input "true"
click at [564, 516] on button "Update" at bounding box center [565, 519] width 44 height 18
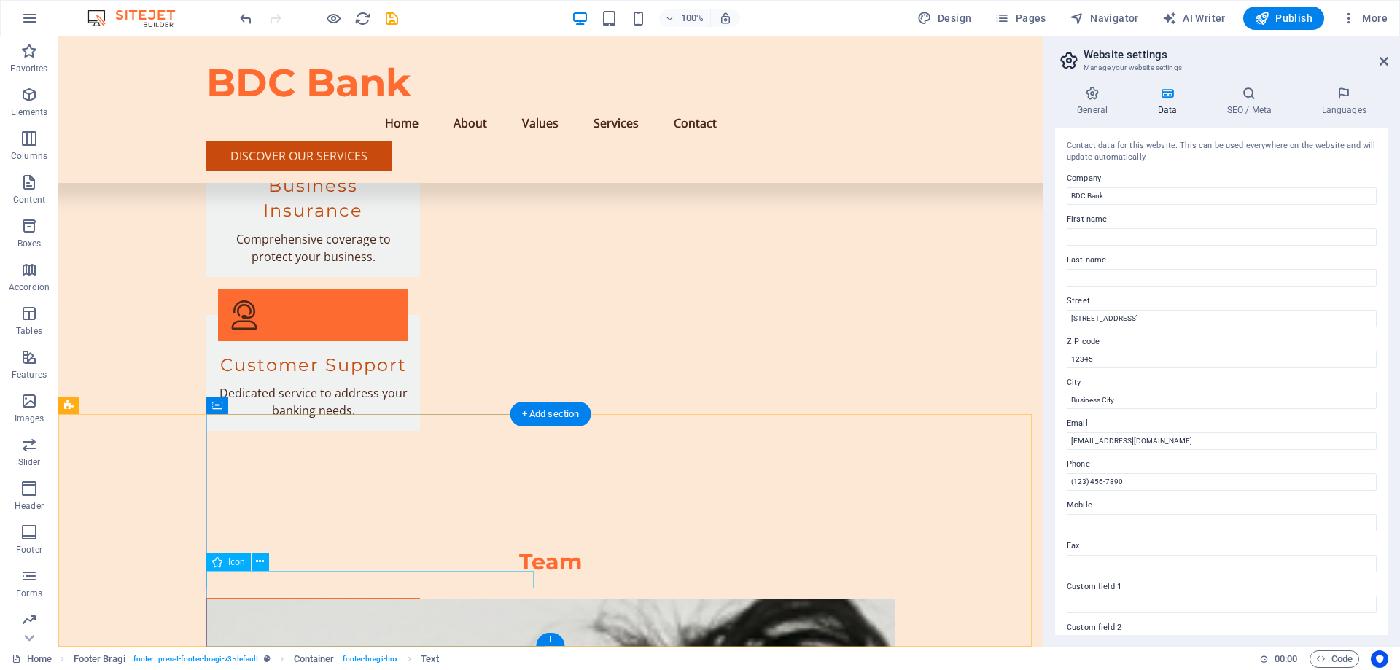
scroll to position [2962, 0]
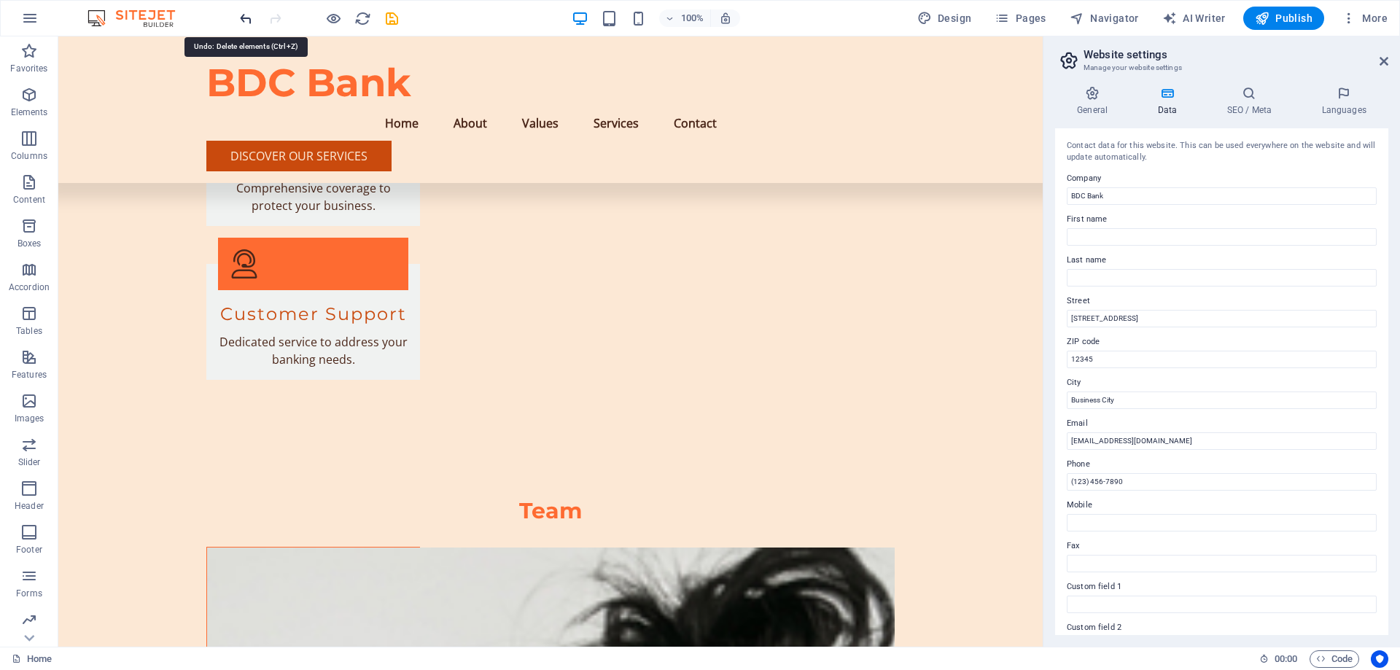
click at [252, 15] on icon "undo" at bounding box center [246, 18] width 17 height 17
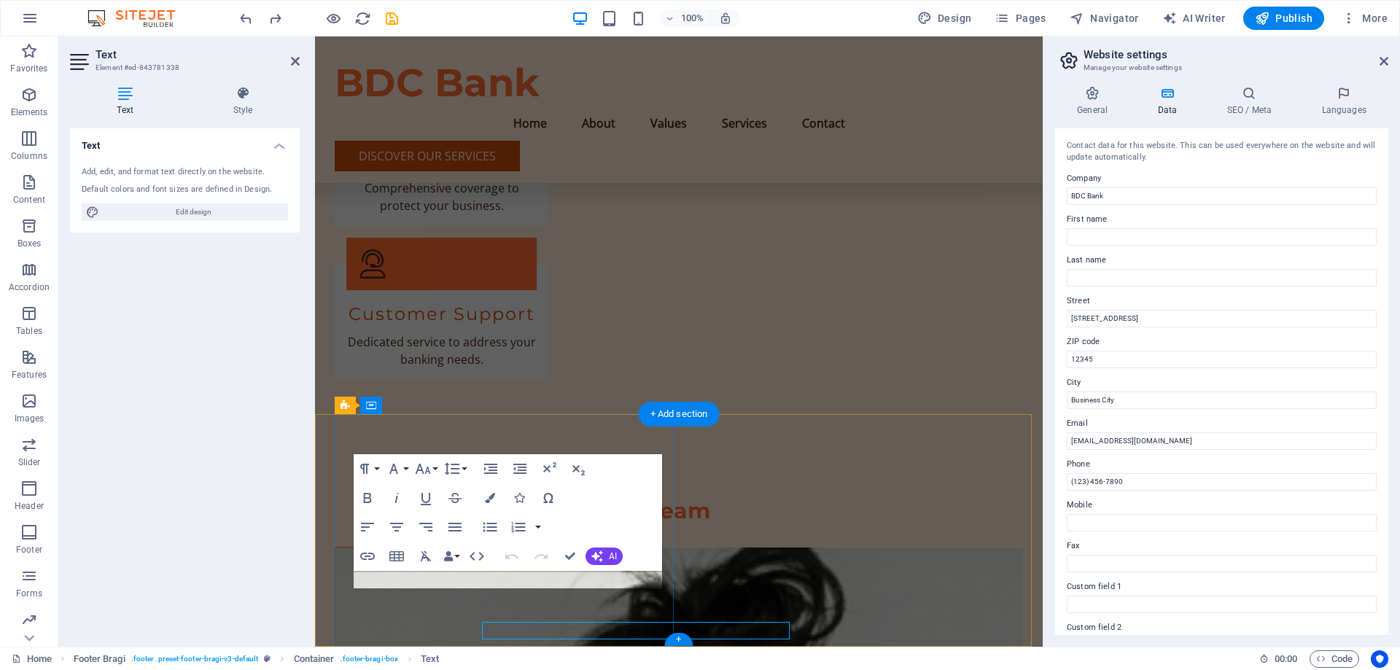
scroll to position [2911, 0]
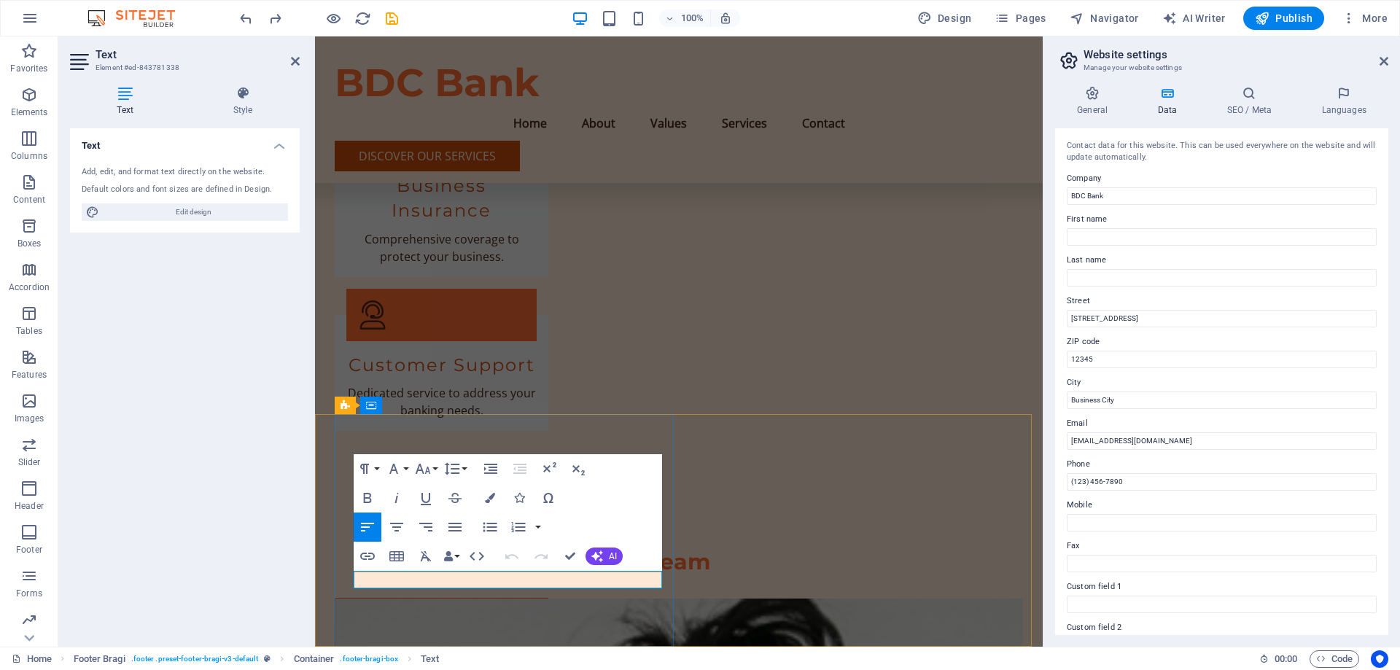
click at [375, 555] on icon "button" at bounding box center [368, 557] width 18 height 18
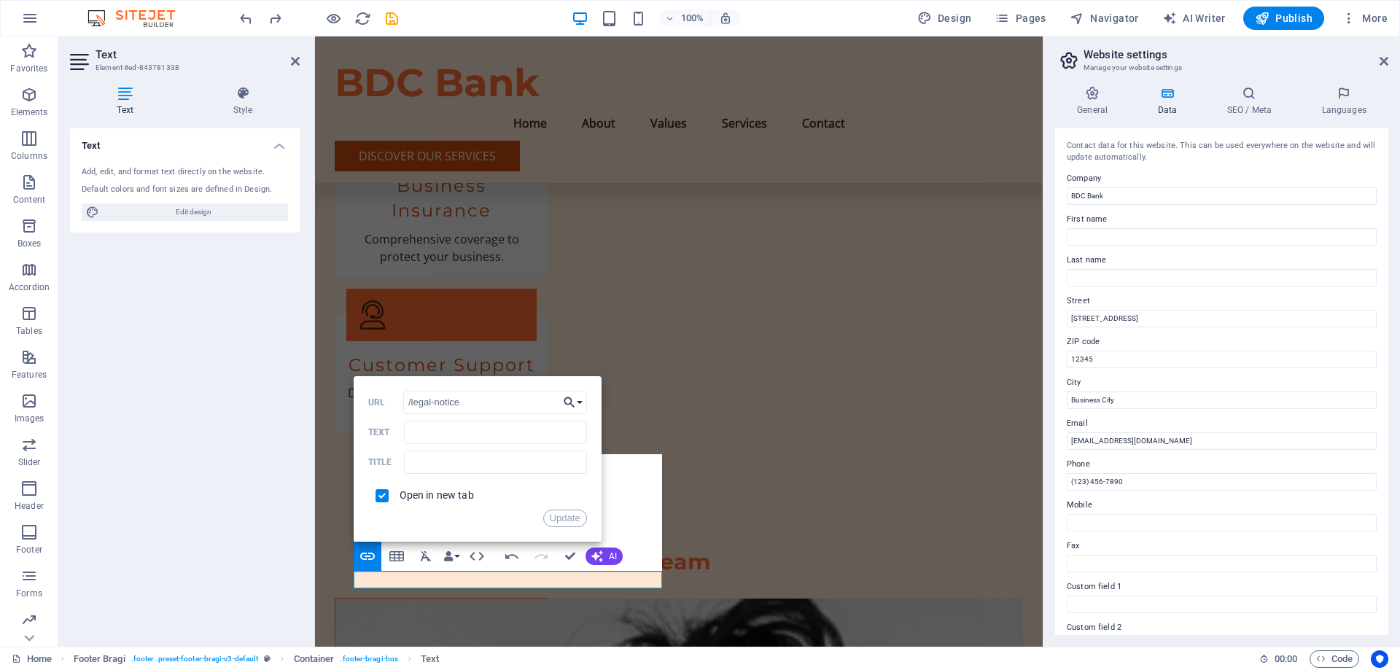
click at [581, 398] on button "Choose Link" at bounding box center [573, 402] width 28 height 23
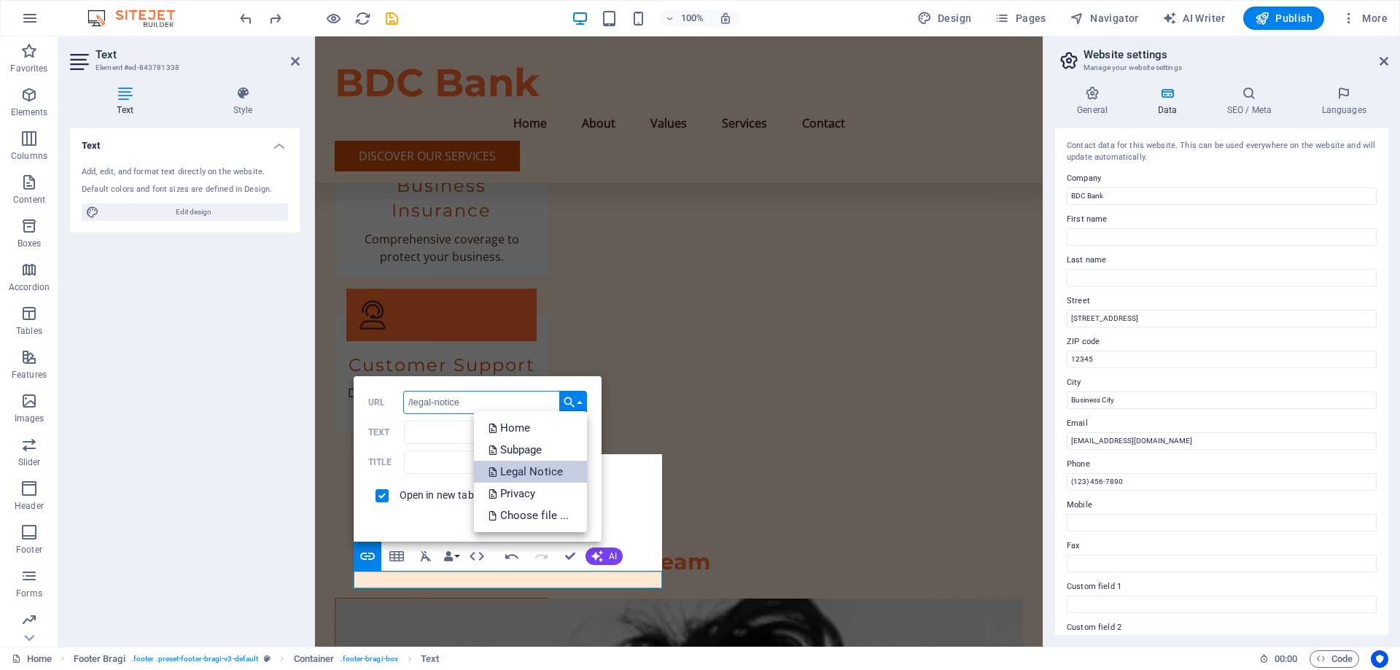
click at [554, 473] on p "Legal Notice" at bounding box center [528, 472] width 78 height 22
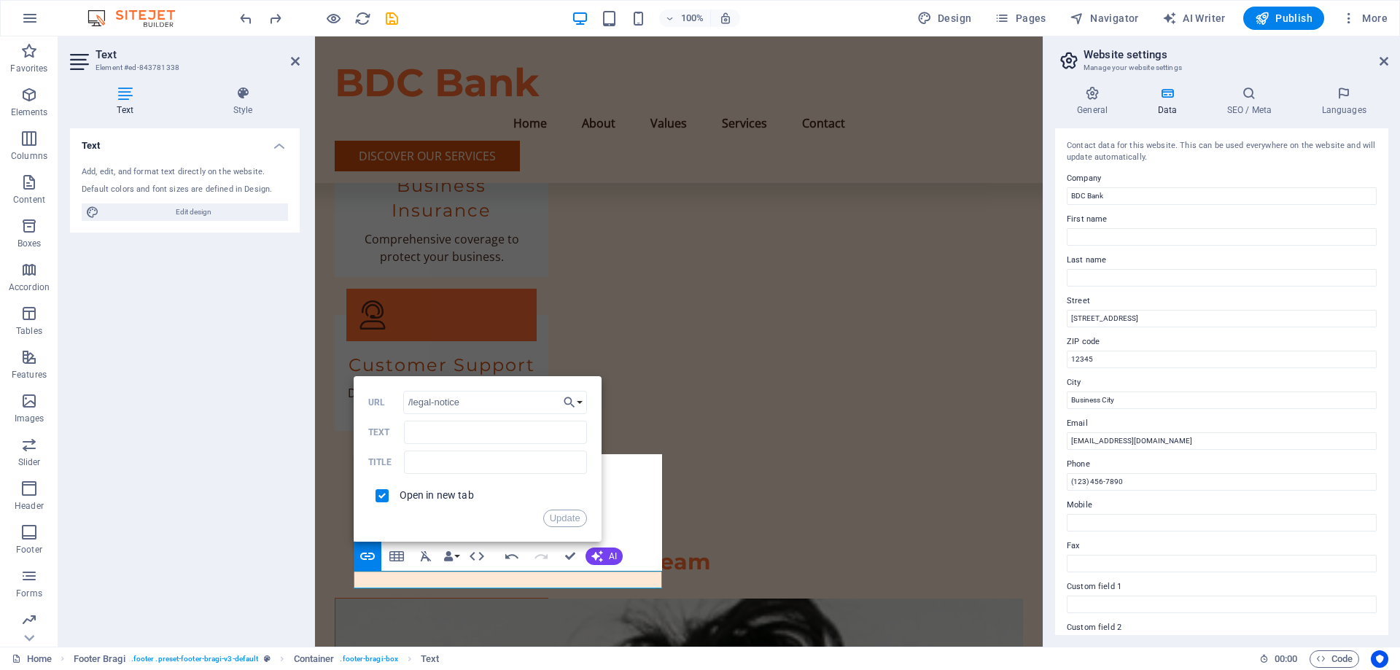
click at [403, 499] on label "Open in new tab" at bounding box center [437, 495] width 74 height 12
click at [552, 519] on button "Update" at bounding box center [565, 519] width 44 height 18
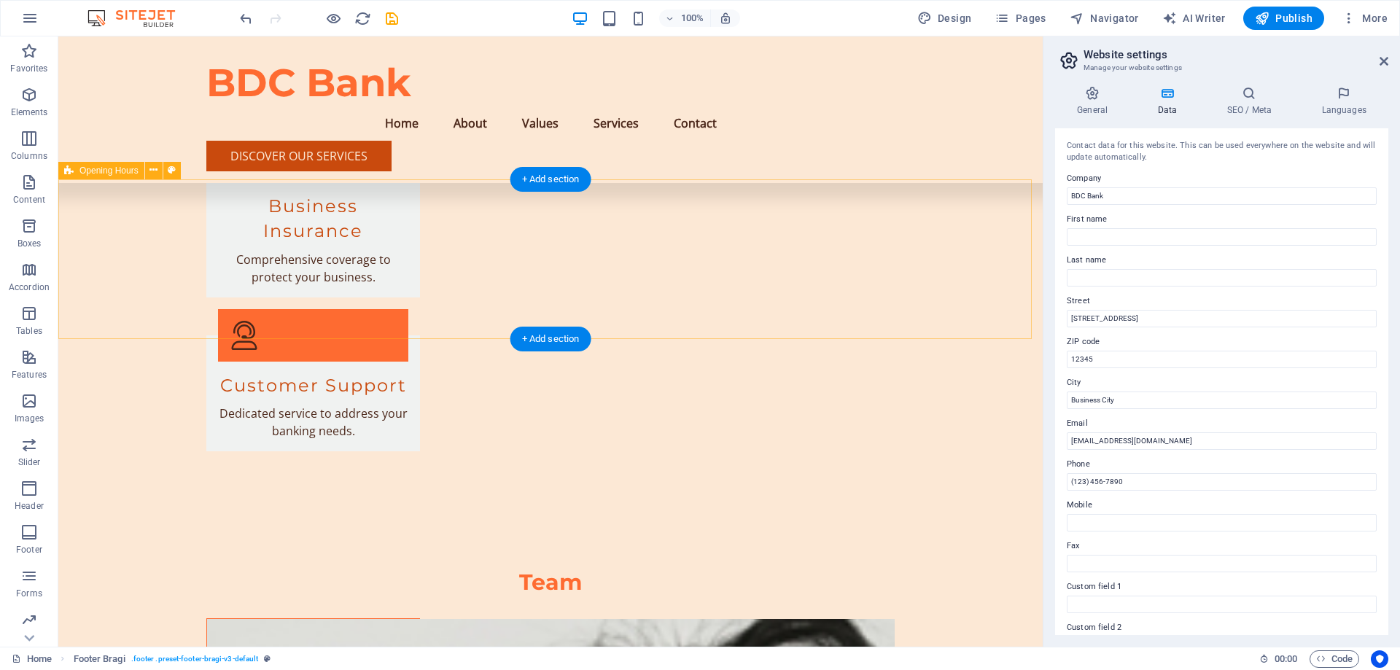
scroll to position [2597, 0]
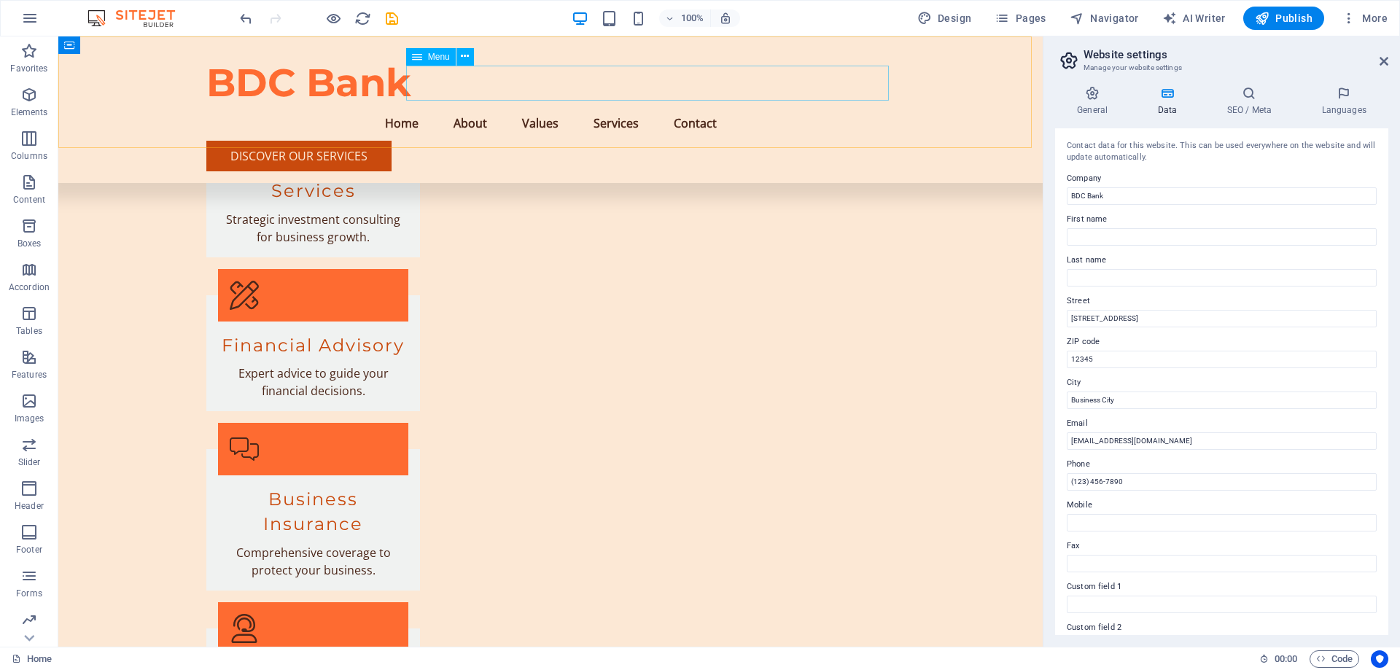
click at [641, 106] on nav "Home About Values Services Contact" at bounding box center [550, 123] width 688 height 35
click at [699, 106] on nav "Home About Values Services Contact" at bounding box center [550, 123] width 688 height 35
click at [796, 106] on nav "Home About Values Services Contact" at bounding box center [550, 123] width 688 height 35
click at [555, 106] on nav "Home About Values Services Contact" at bounding box center [550, 123] width 688 height 35
click at [1020, 20] on span "Pages" at bounding box center [1020, 18] width 51 height 15
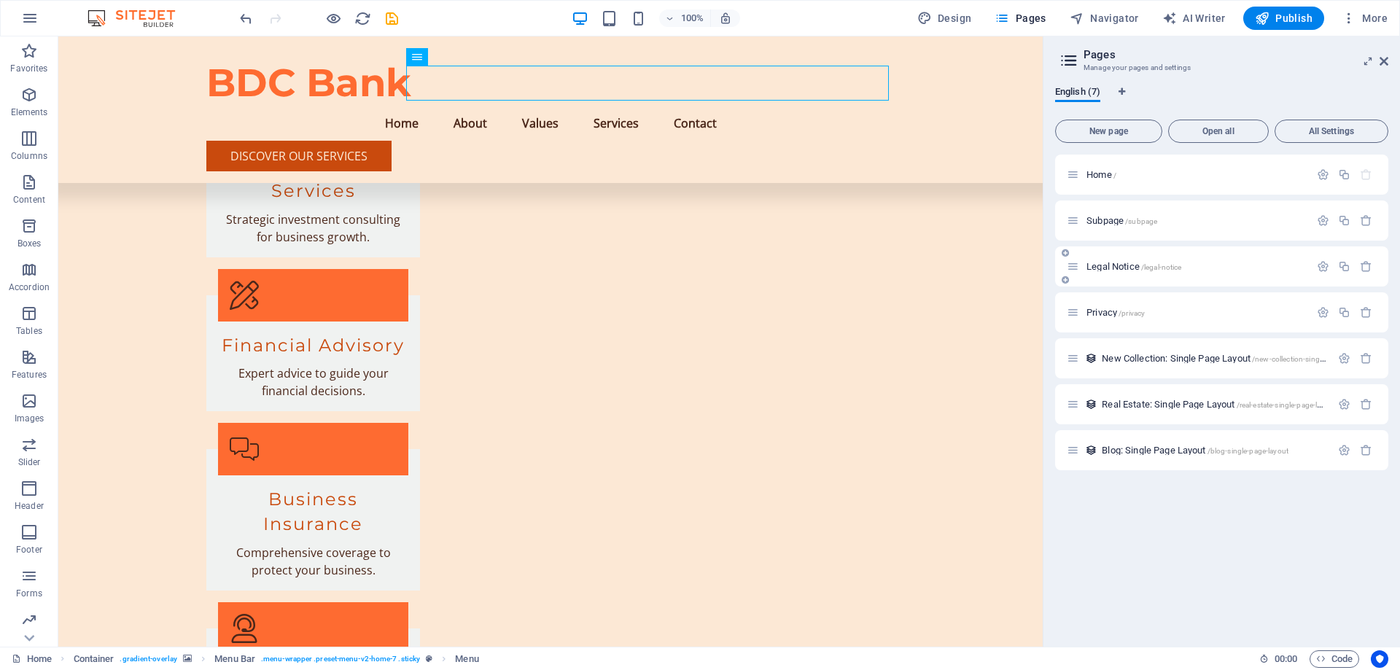
click at [1226, 271] on p "Legal Notice /legal-notice" at bounding box center [1196, 266] width 219 height 9
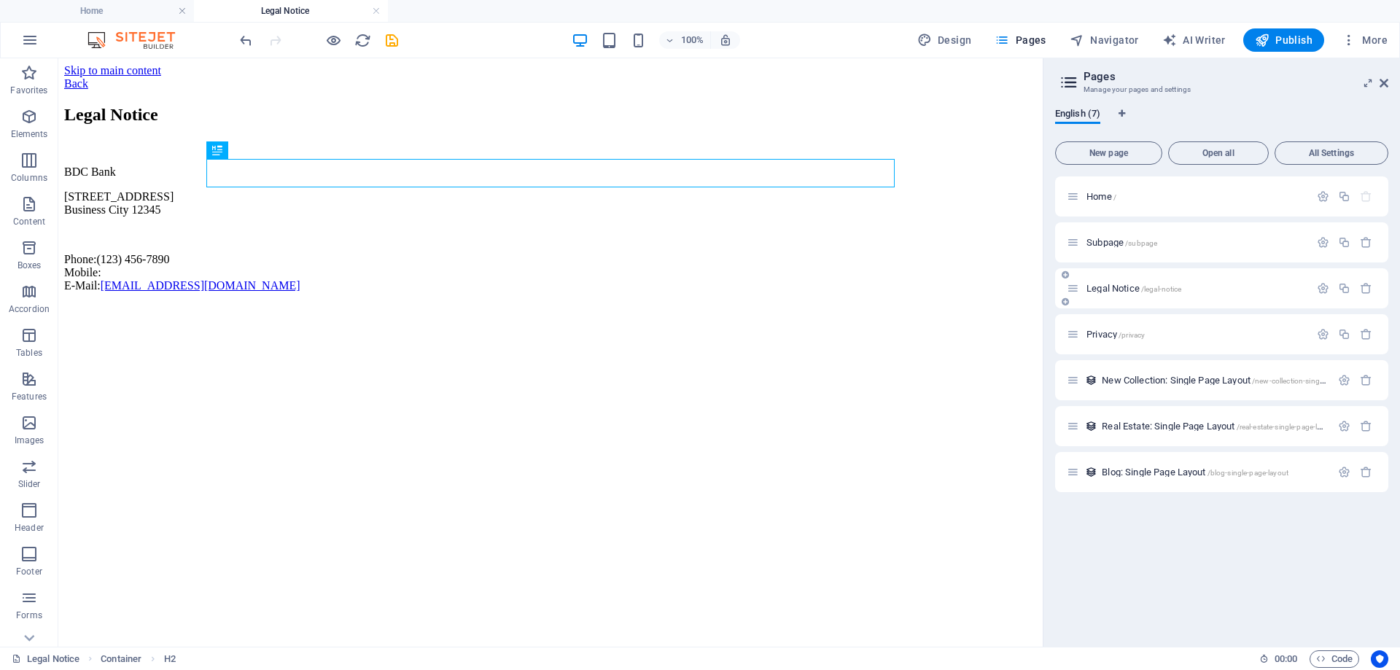
scroll to position [0, 0]
click at [316, 222] on div "BDC Bank [STREET_ADDRESS] Phone: [PHONE_NUMBER] Mobile: E-Mail: [EMAIL_ADDRESS]…" at bounding box center [550, 229] width 973 height 127
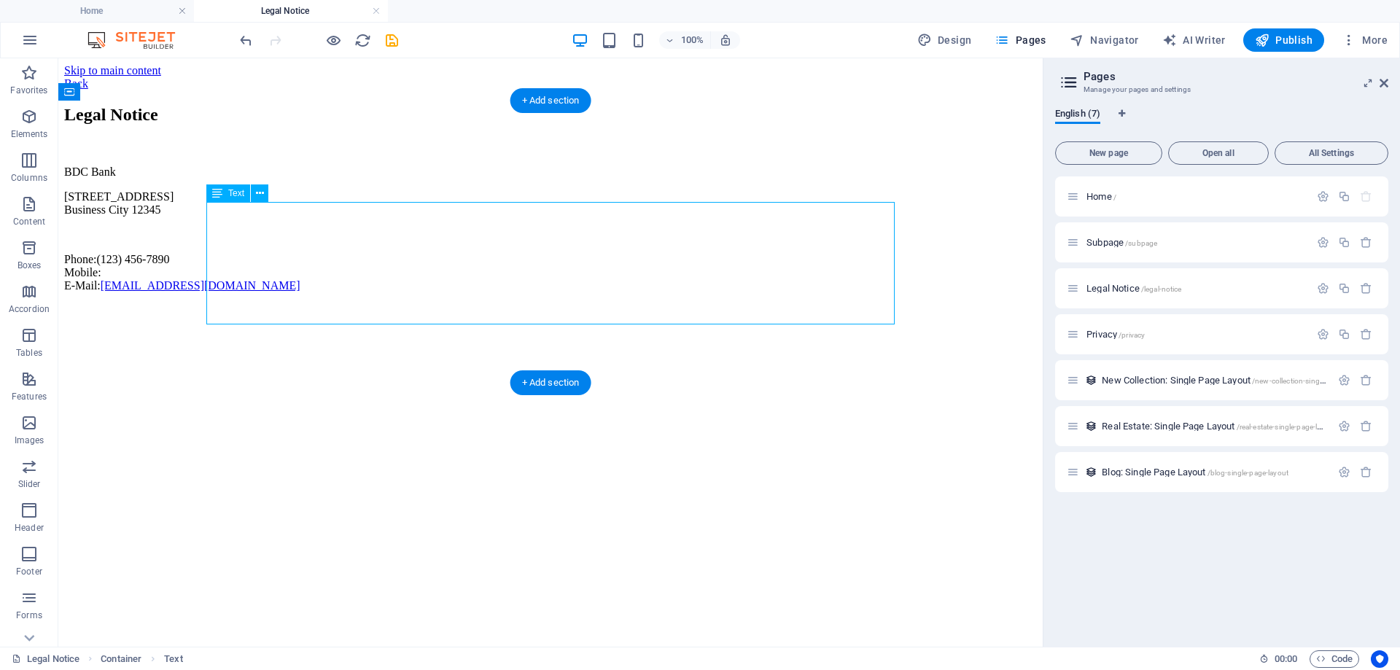
click at [315, 252] on div "BDC Bank [STREET_ADDRESS] Phone: [PHONE_NUMBER] Mobile: E-Mail: [EMAIL_ADDRESS]…" at bounding box center [550, 229] width 973 height 127
click at [300, 292] on link "[EMAIL_ADDRESS][DOMAIN_NAME]" at bounding box center [201, 285] width 200 height 12
click at [411, 292] on div "BDC Bank [STREET_ADDRESS] Phone: [PHONE_NUMBER] Mobile: E-Mail: [EMAIL_ADDRESS]…" at bounding box center [550, 229] width 973 height 127
click at [413, 292] on div "BDC Bank [STREET_ADDRESS] Phone: [PHONE_NUMBER] Mobile: E-Mail: [EMAIL_ADDRESS]…" at bounding box center [550, 229] width 973 height 127
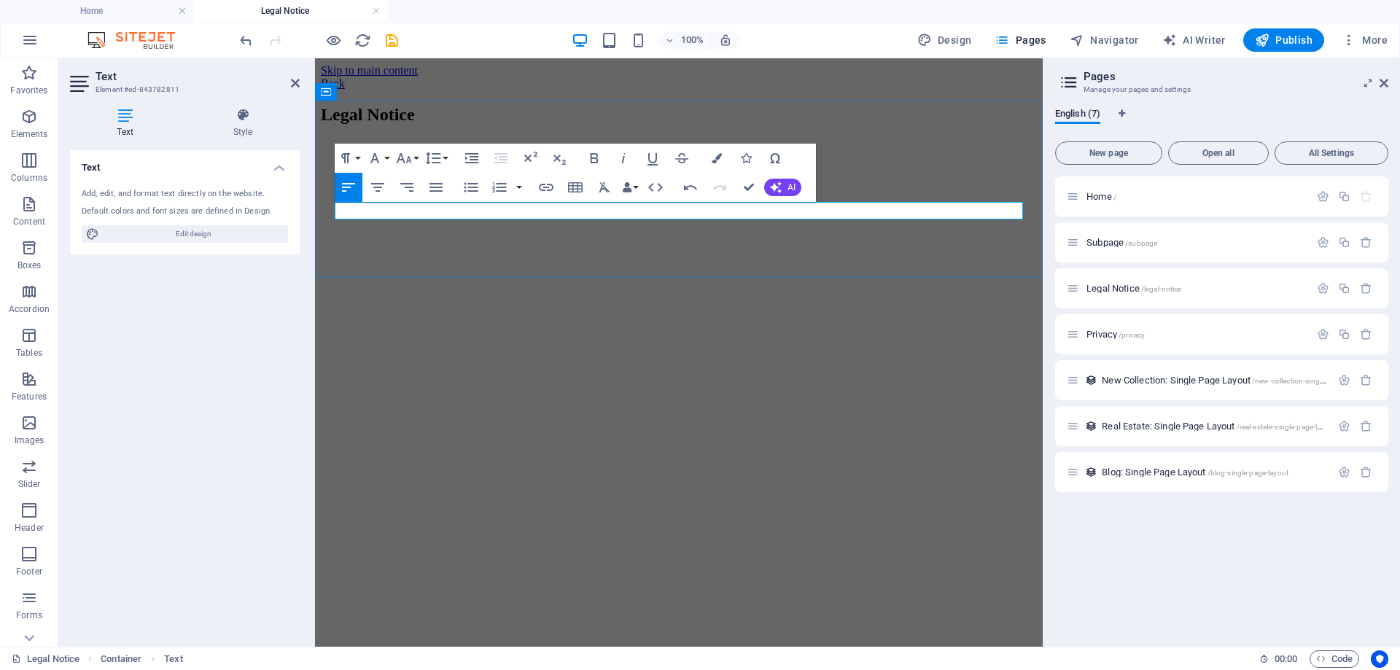
click at [443, 179] on p at bounding box center [679, 172] width 716 height 13
click at [502, 179] on p at bounding box center [679, 172] width 716 height 13
click at [497, 190] on html "Skip to main content Back Legal Notice" at bounding box center [679, 124] width 728 height 132
click at [633, 190] on html "Skip to main content Back Legal Notice" at bounding box center [679, 124] width 728 height 132
click at [640, 190] on html "Skip to main content Back Legal Notice" at bounding box center [679, 124] width 728 height 132
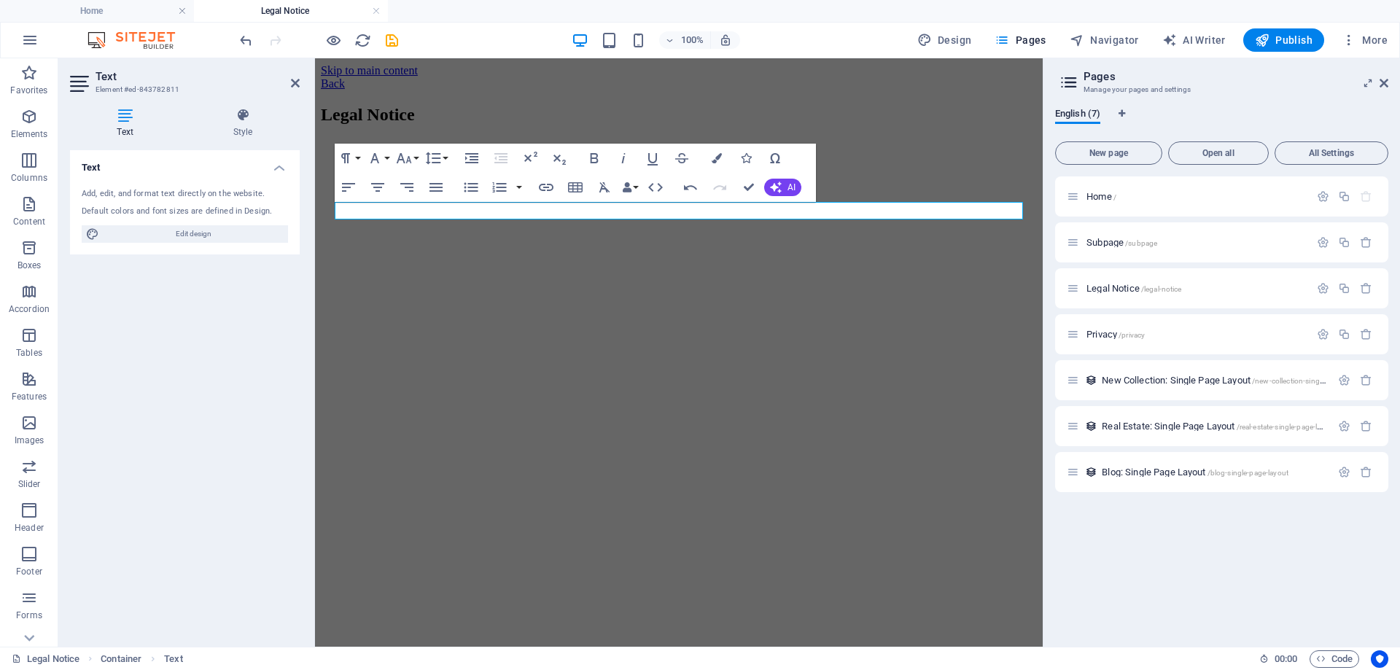
click at [640, 190] on html "Skip to main content Back Legal Notice" at bounding box center [679, 124] width 728 height 132
click at [703, 190] on html "Skip to main content Back Legal Notice" at bounding box center [679, 124] width 728 height 132
click at [864, 190] on html "Skip to main content Back Legal Notice" at bounding box center [679, 124] width 728 height 132
click at [950, 90] on div "Back" at bounding box center [679, 83] width 716 height 13
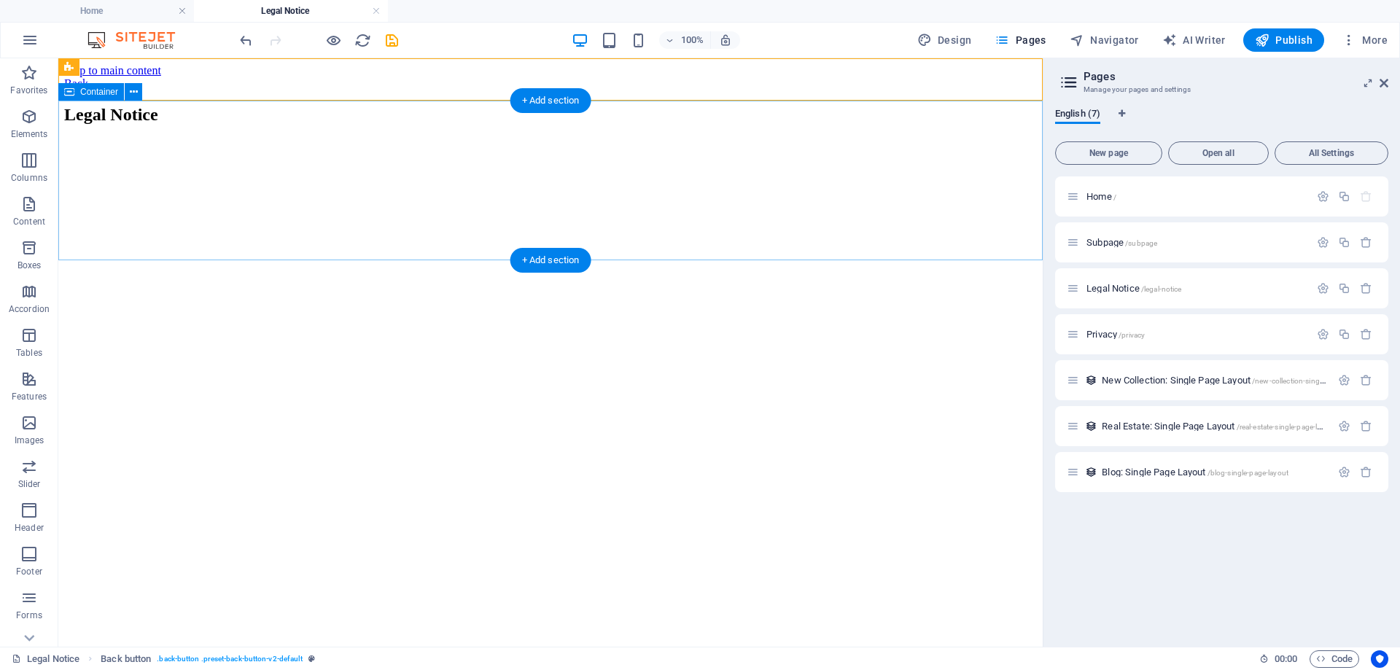
click at [936, 154] on div "Legal Notice" at bounding box center [550, 129] width 973 height 49
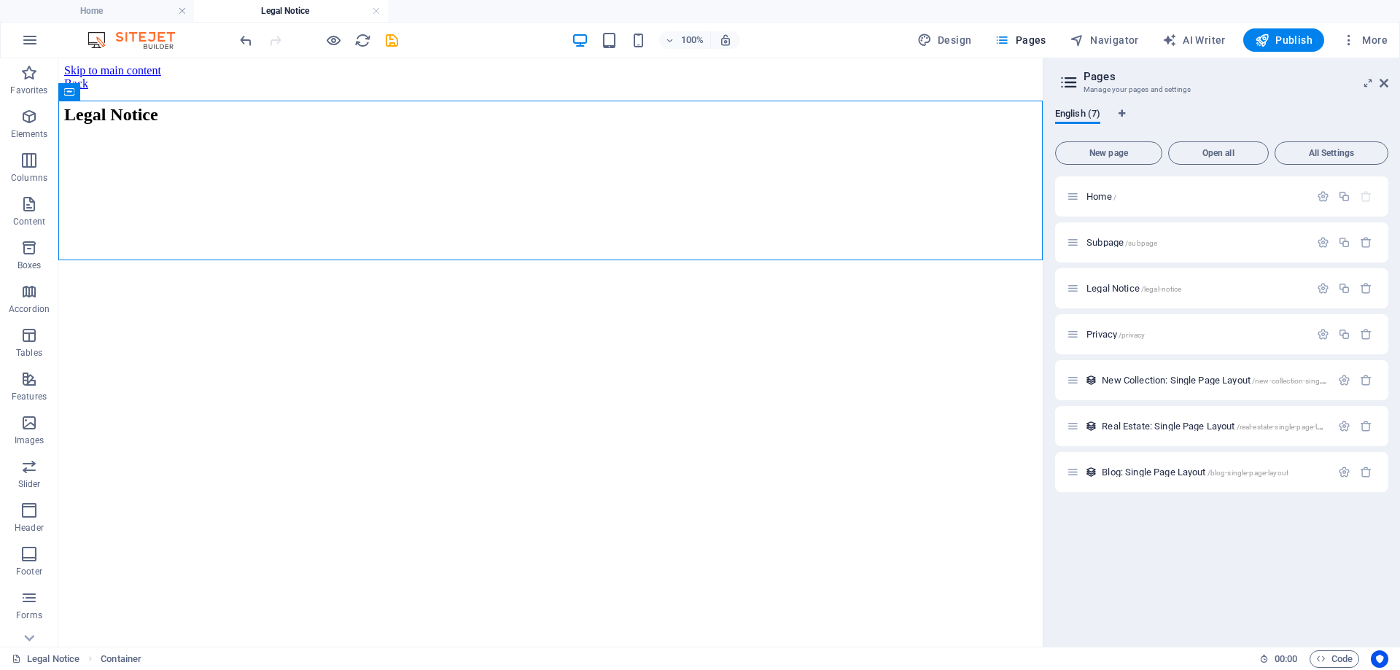
click at [724, 160] on html "Skip to main content Back Legal Notice" at bounding box center [550, 108] width 985 height 101
click at [1033, 42] on span "Pages" at bounding box center [1020, 40] width 51 height 15
click at [748, 153] on div "Legal Notice" at bounding box center [550, 129] width 973 height 49
click at [529, 260] on div "+ Add section" at bounding box center [551, 260] width 81 height 25
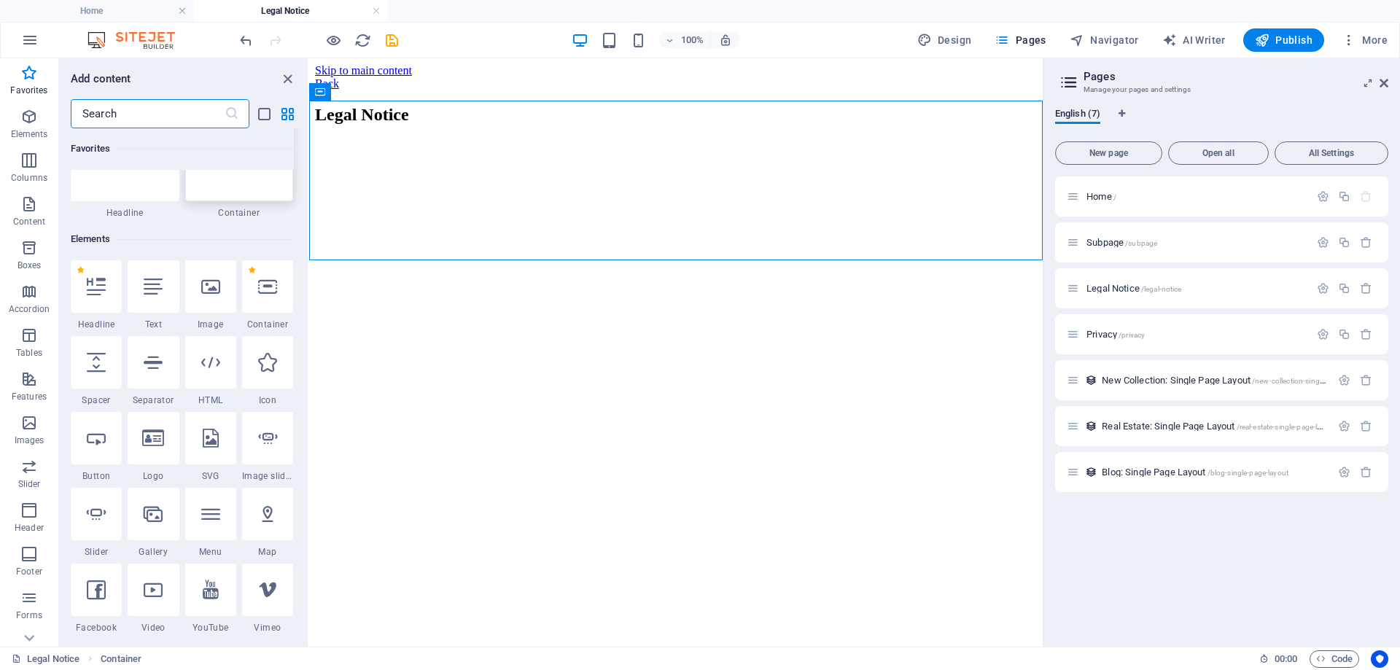
scroll to position [146, 0]
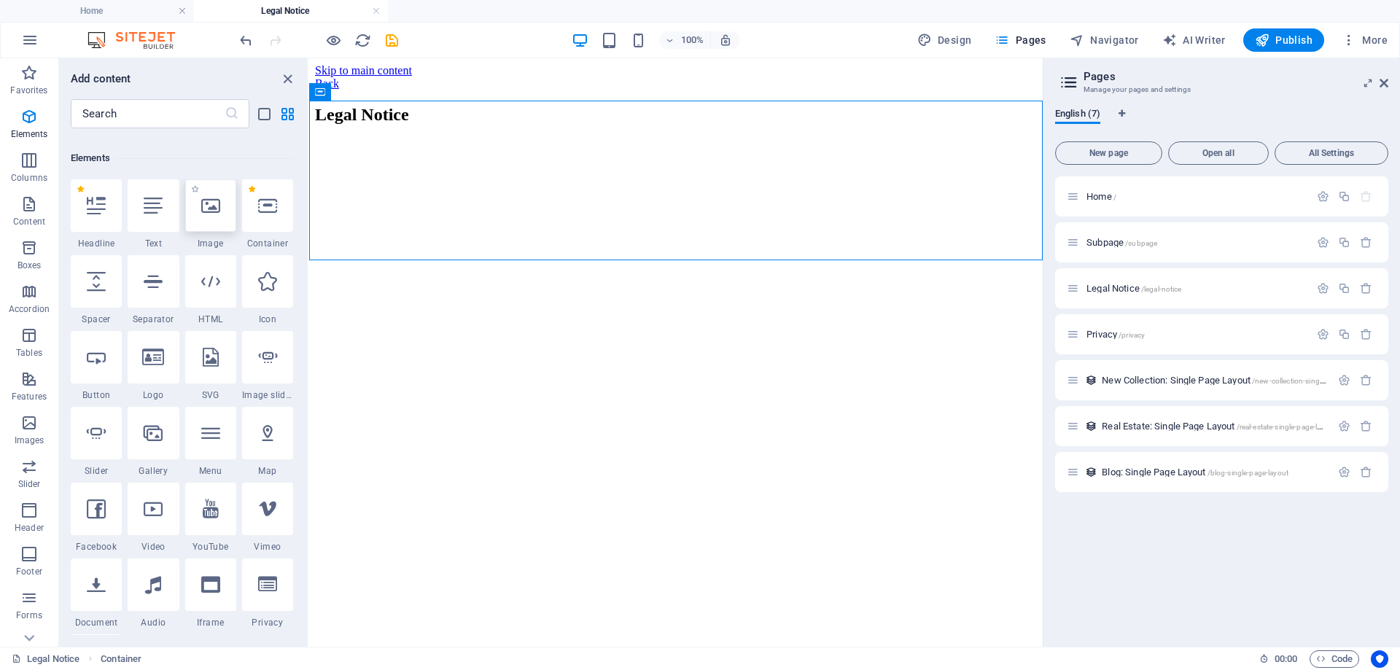
click at [211, 203] on icon at bounding box center [210, 205] width 19 height 19
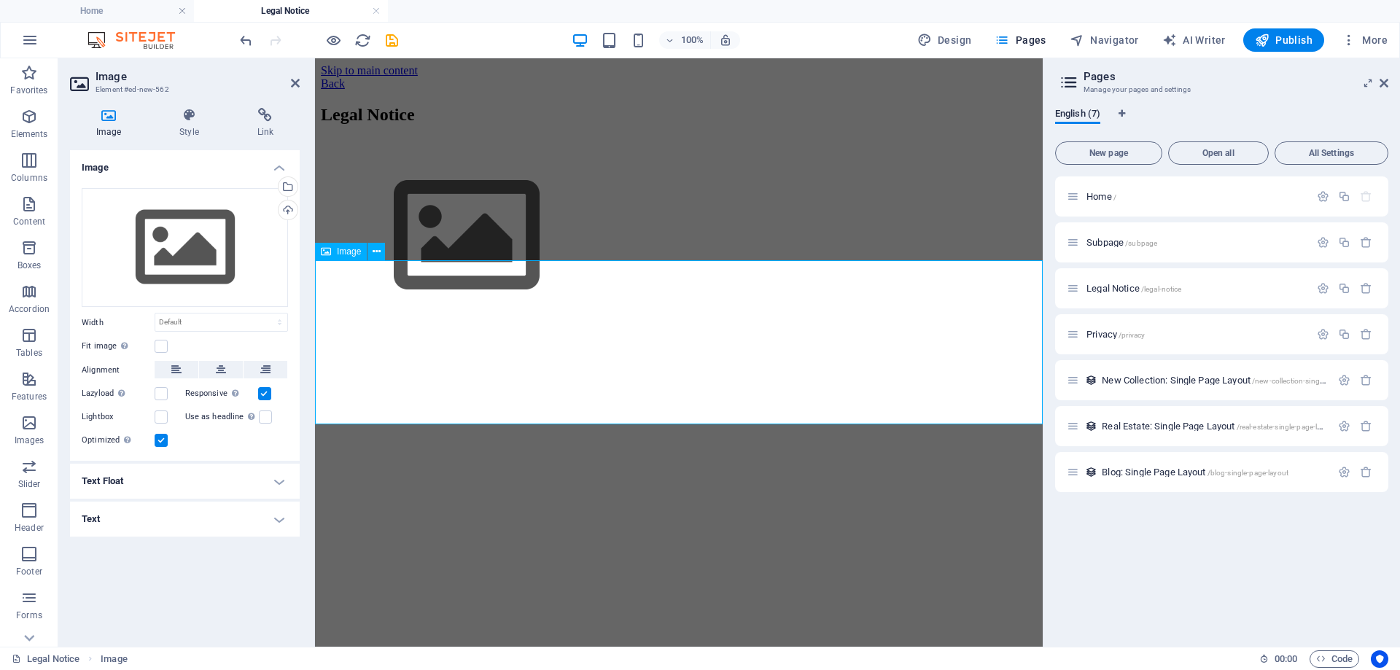
click at [467, 310] on figure at bounding box center [679, 237] width 716 height 167
click at [198, 256] on div "Drag files here, click to choose files or select files from Files or our free s…" at bounding box center [185, 248] width 206 height 120
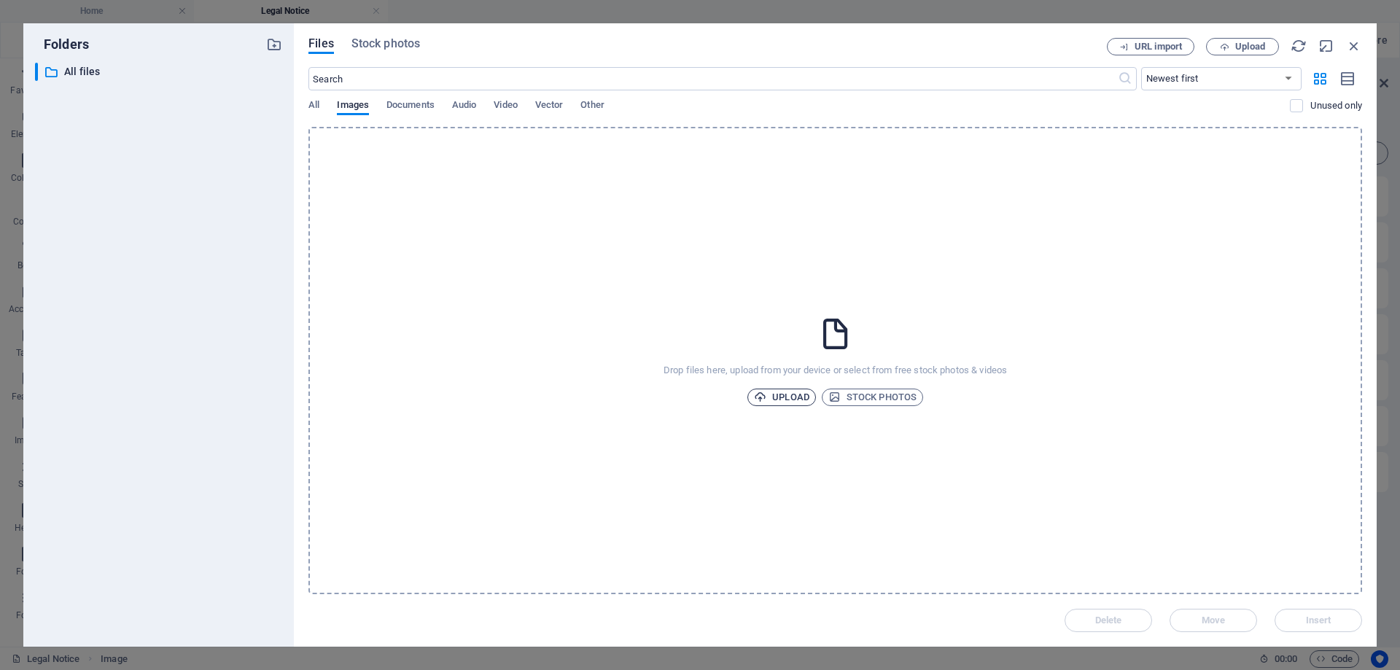
click at [773, 397] on span "Upload" at bounding box center [781, 398] width 55 height 18
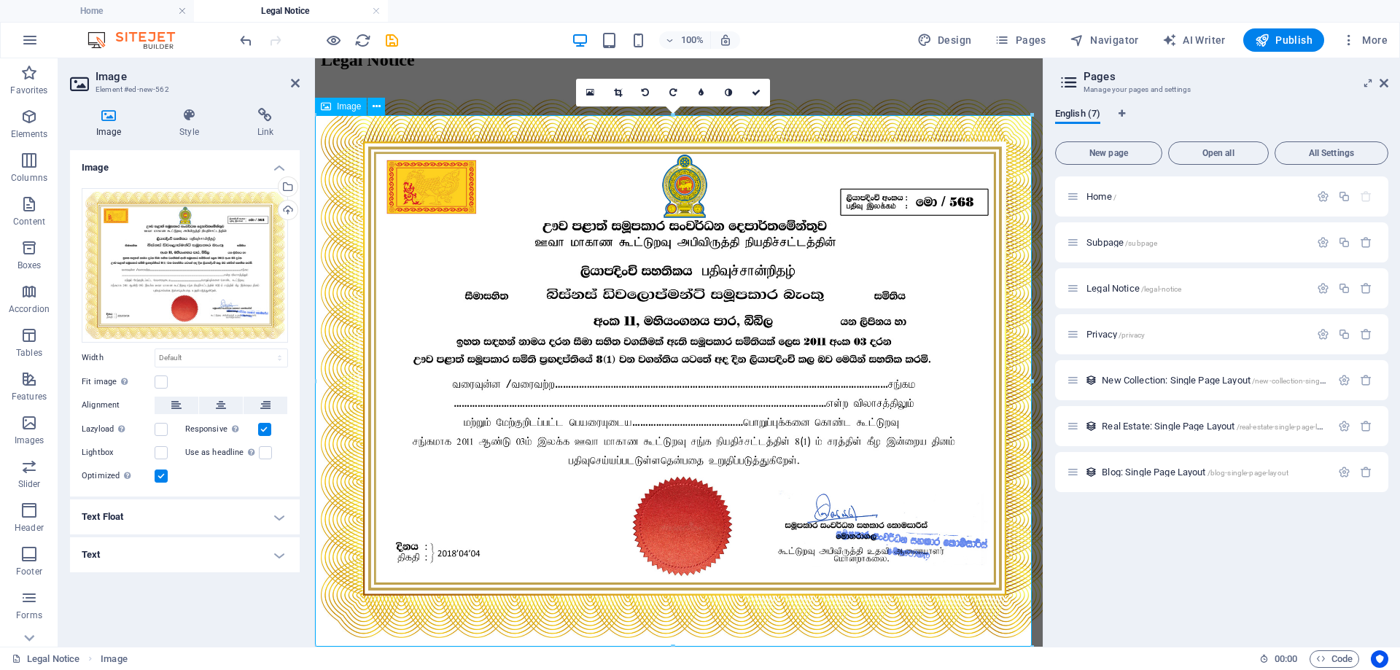
scroll to position [145, 0]
click at [1278, 36] on span "Publish" at bounding box center [1284, 40] width 58 height 15
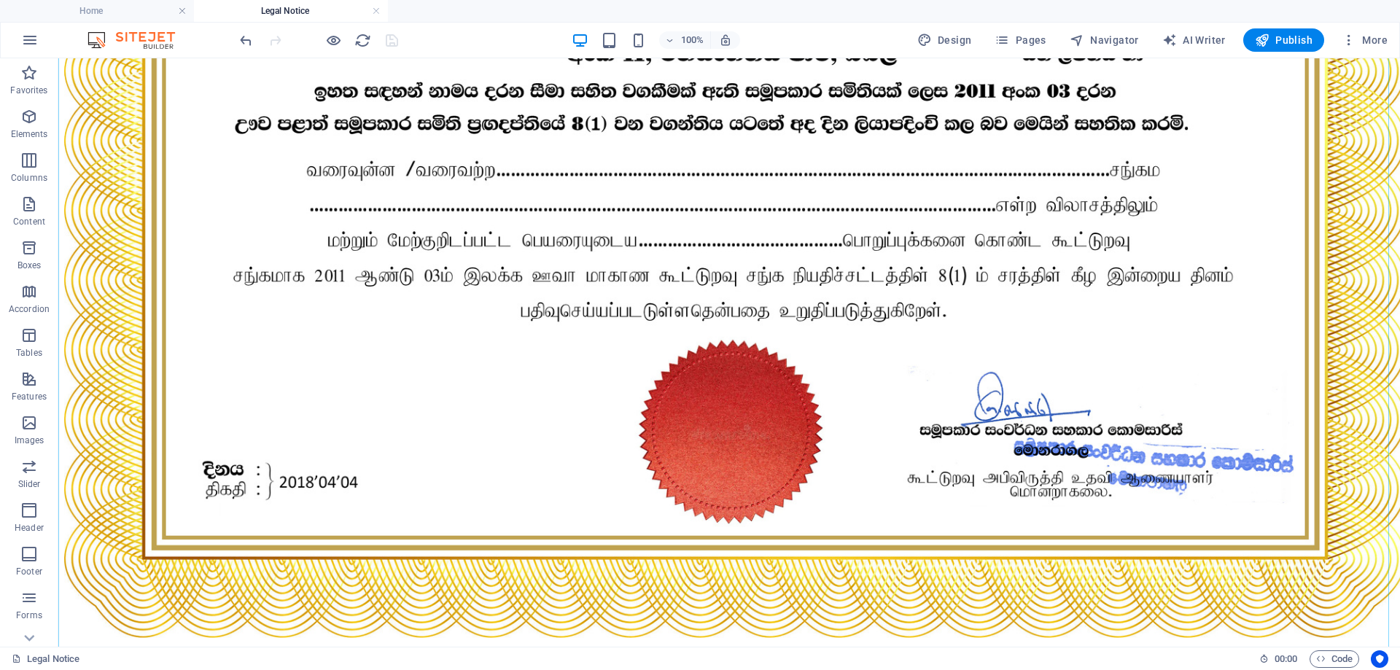
scroll to position [583, 0]
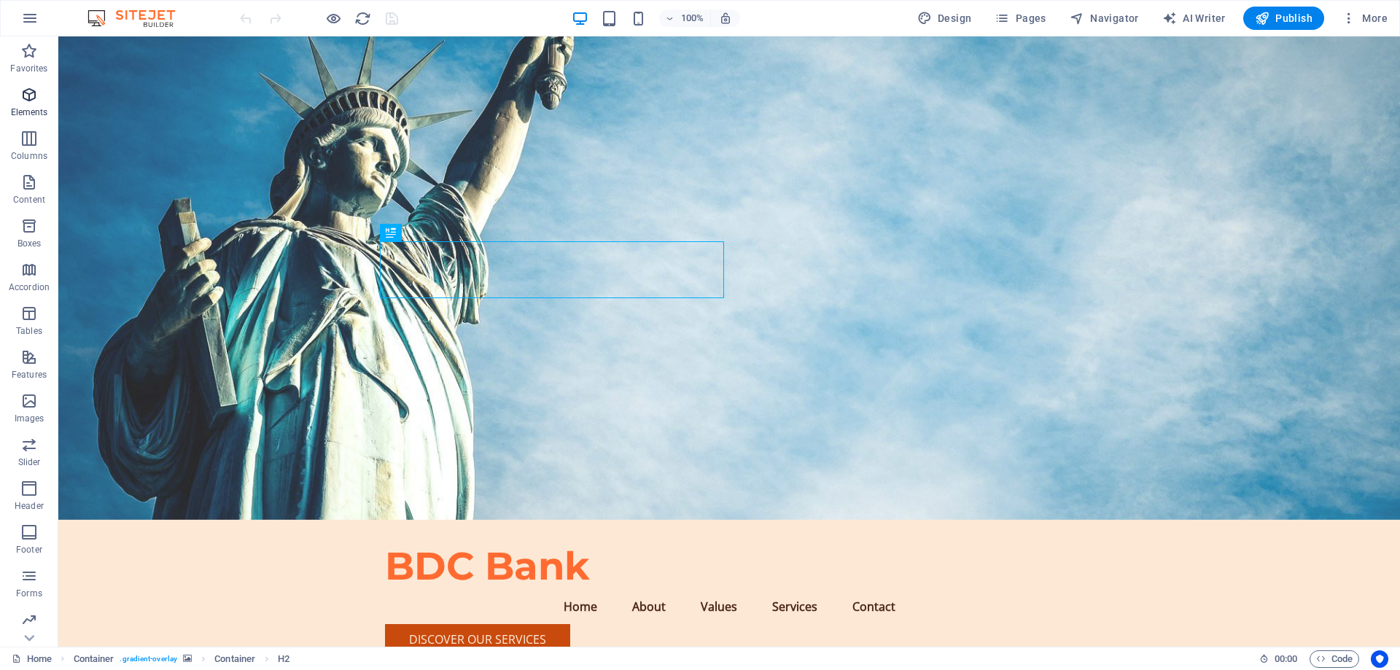
click at [29, 103] on icon "button" at bounding box center [29, 95] width 18 height 18
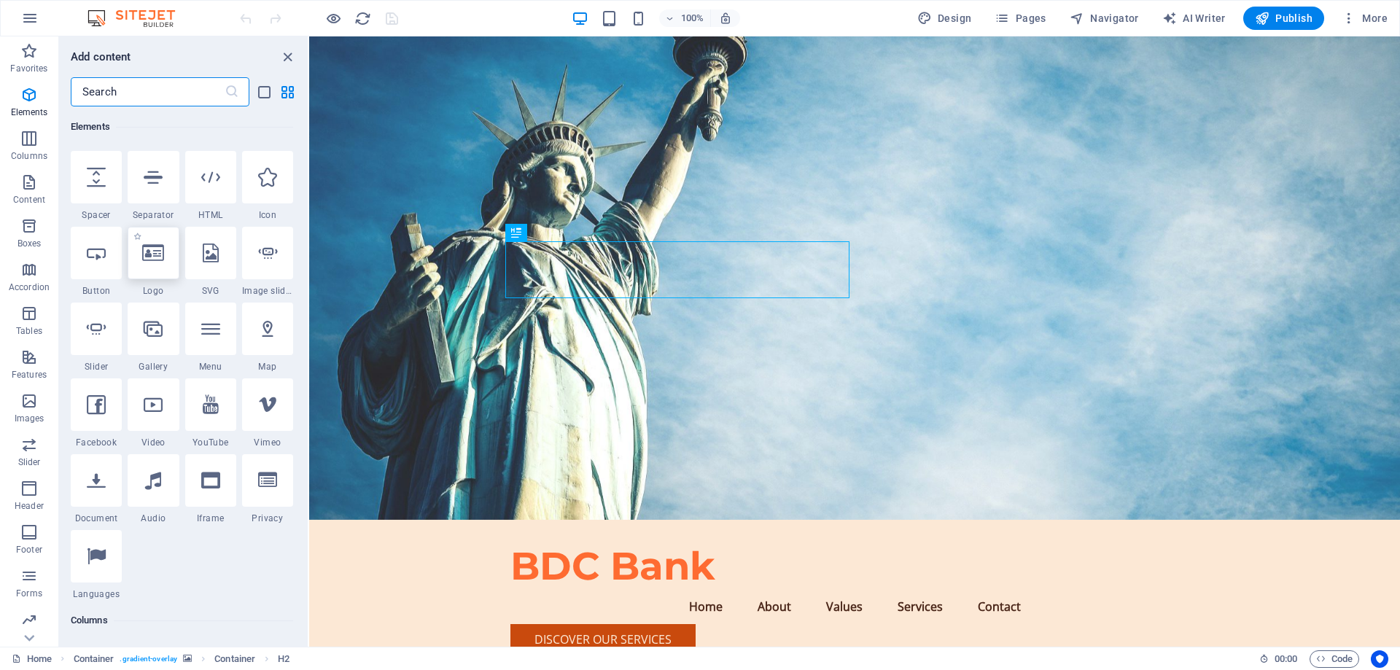
scroll to position [301, 0]
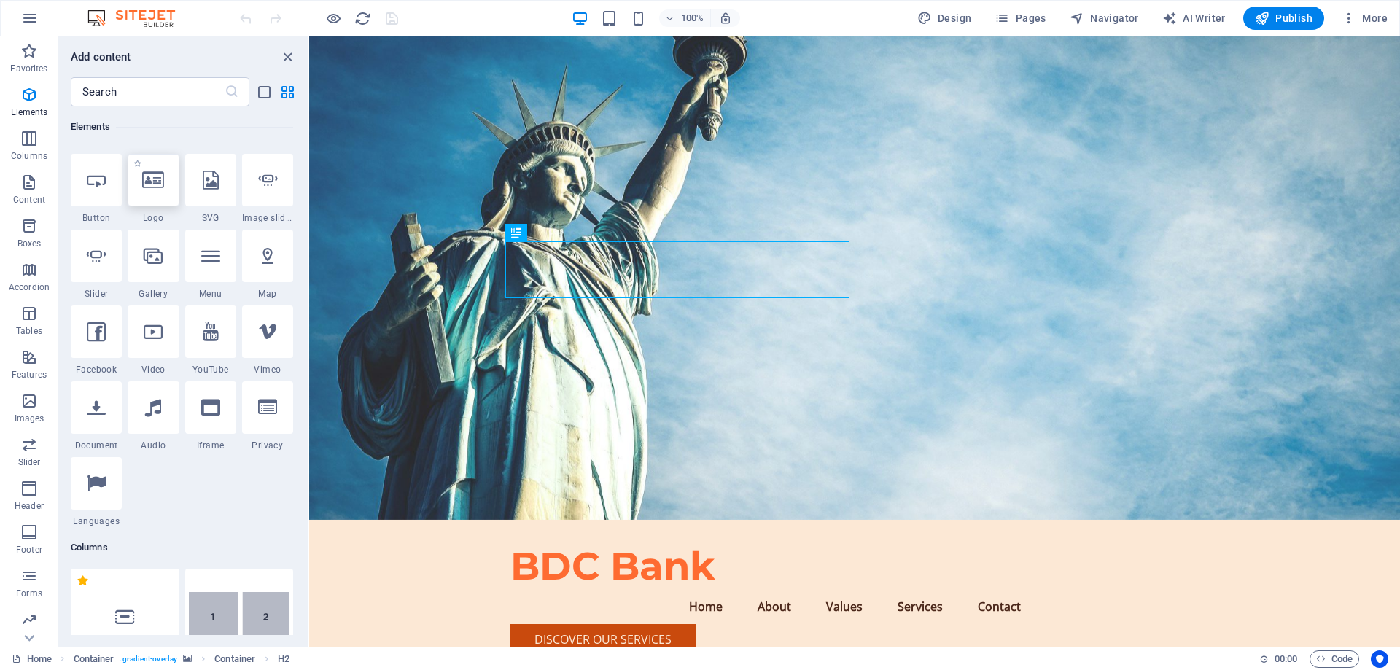
click at [158, 195] on div at bounding box center [153, 180] width 51 height 53
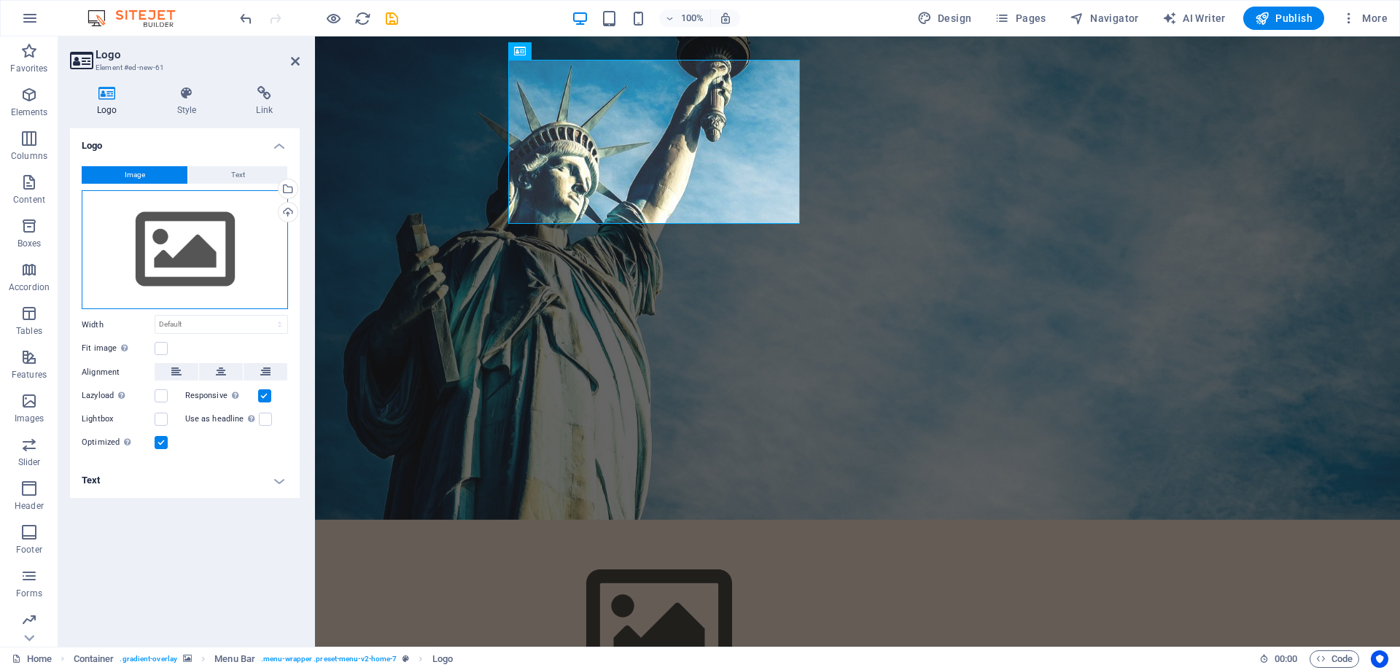
click at [173, 231] on div "Drag files here, click to choose files or select files from Files or our free s…" at bounding box center [185, 250] width 206 height 120
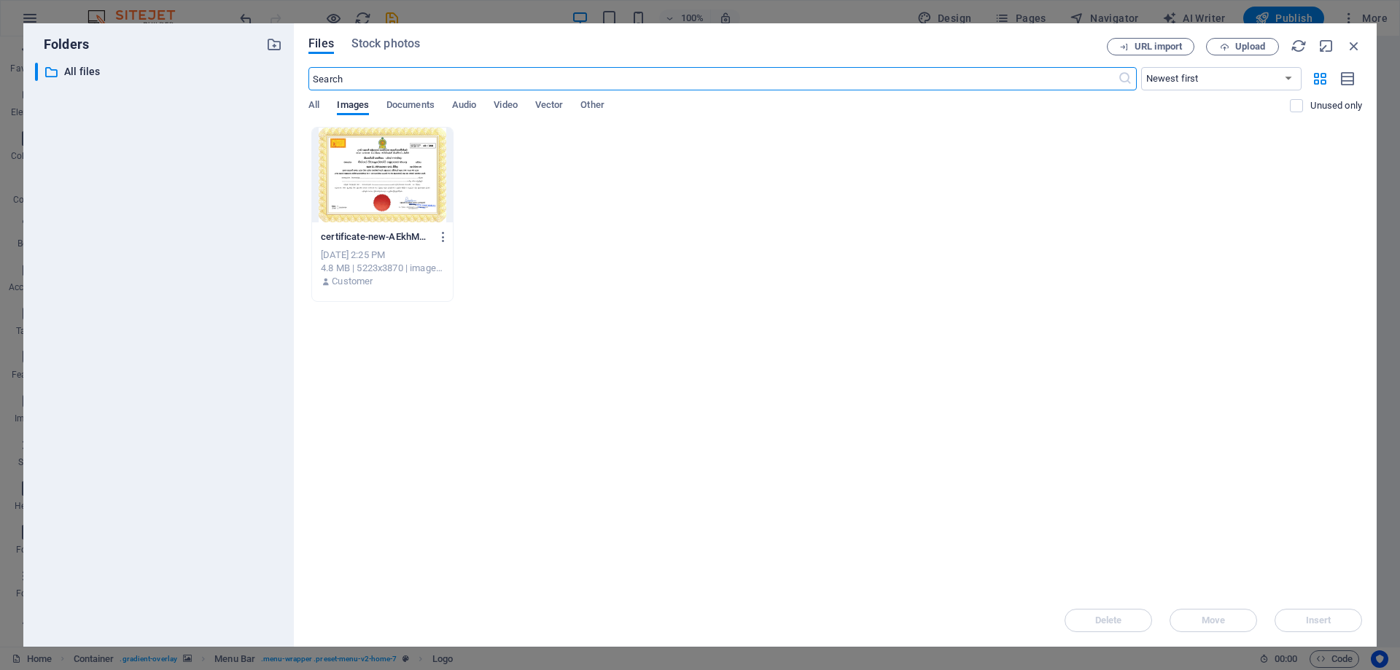
click at [711, 311] on div "Drop files here to upload them instantly certificate-new-AEkhMCTo3FGnbOsNYe_2iQ…" at bounding box center [836, 360] width 1054 height 467
click at [1231, 47] on span "Upload" at bounding box center [1243, 46] width 60 height 9
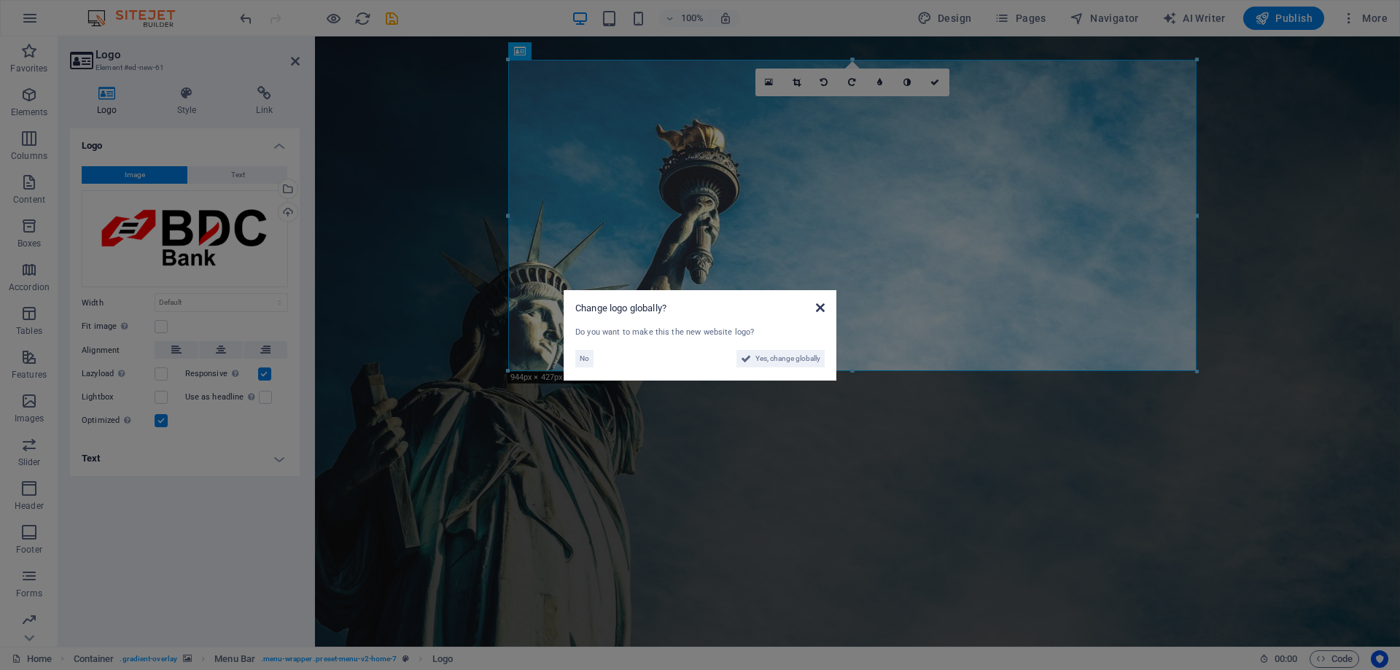
click at [820, 311] on icon at bounding box center [820, 308] width 9 height 12
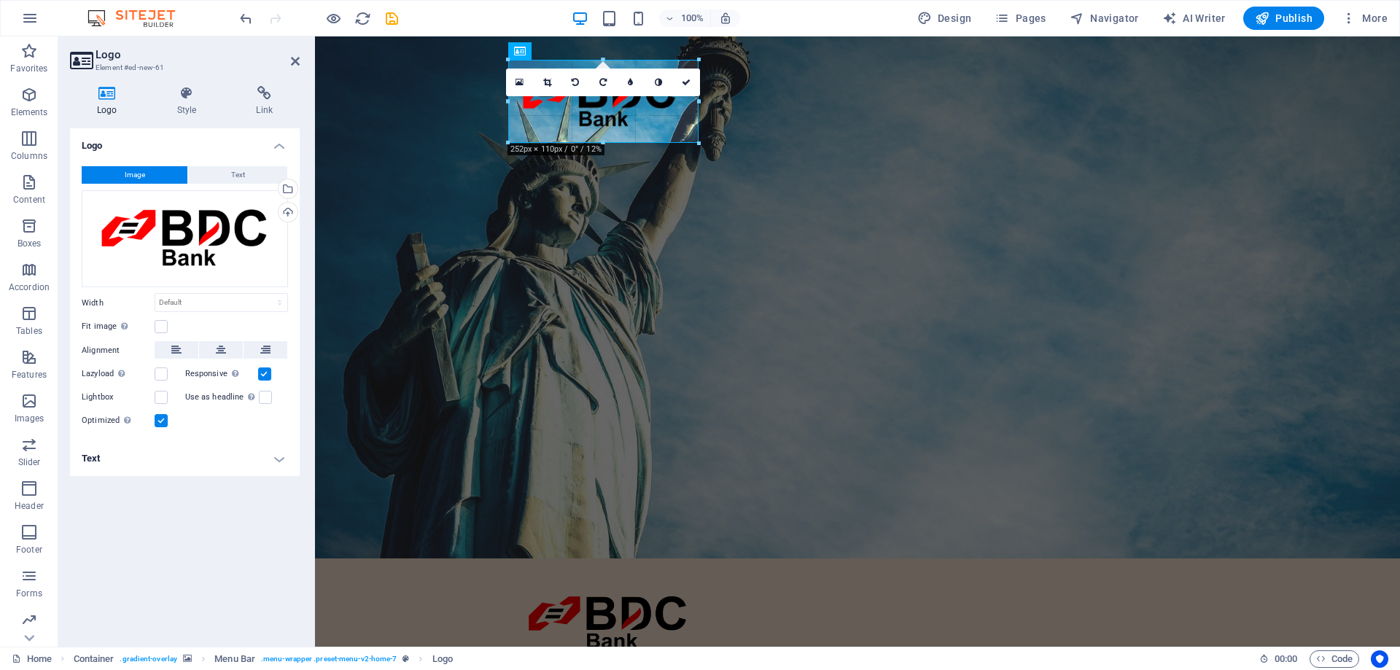
drag, startPoint x: 1198, startPoint y: 373, endPoint x: 357, endPoint y: 109, distance: 880.5
type input "261"
select select "px"
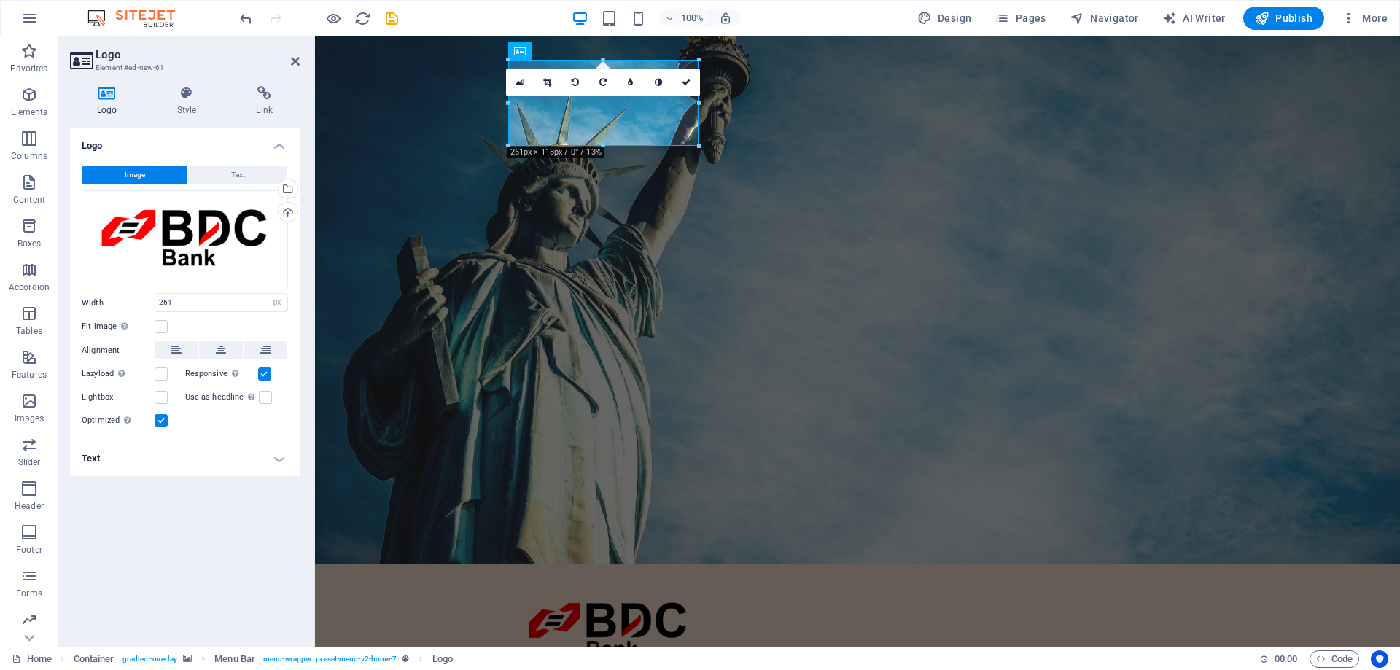
click at [864, 274] on figure at bounding box center [857, 300] width 1085 height 528
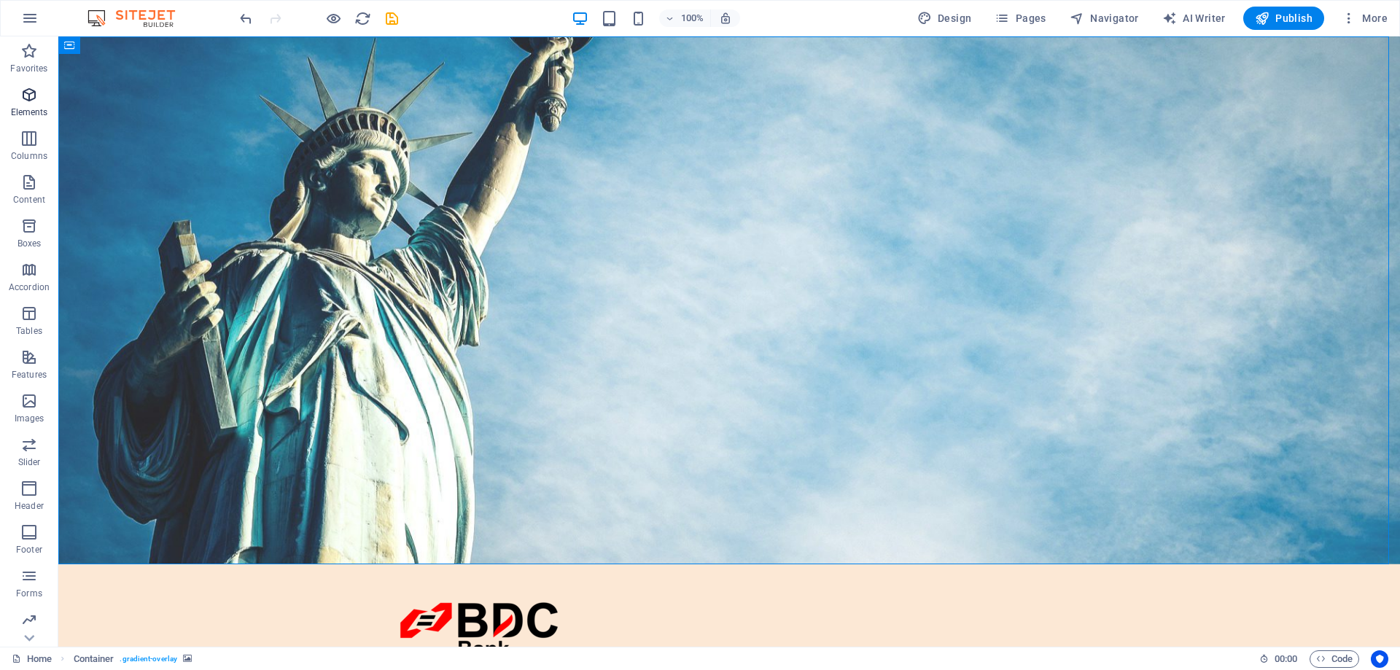
click at [26, 98] on icon "button" at bounding box center [29, 95] width 18 height 18
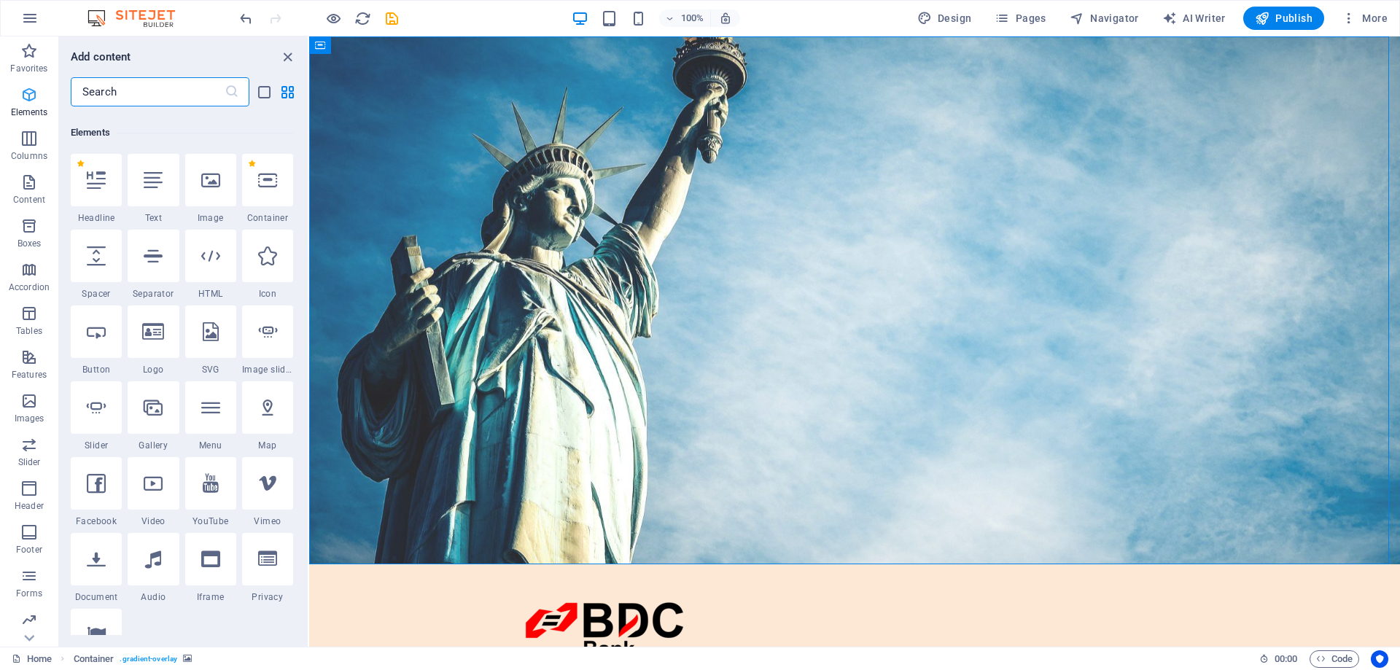
scroll to position [155, 0]
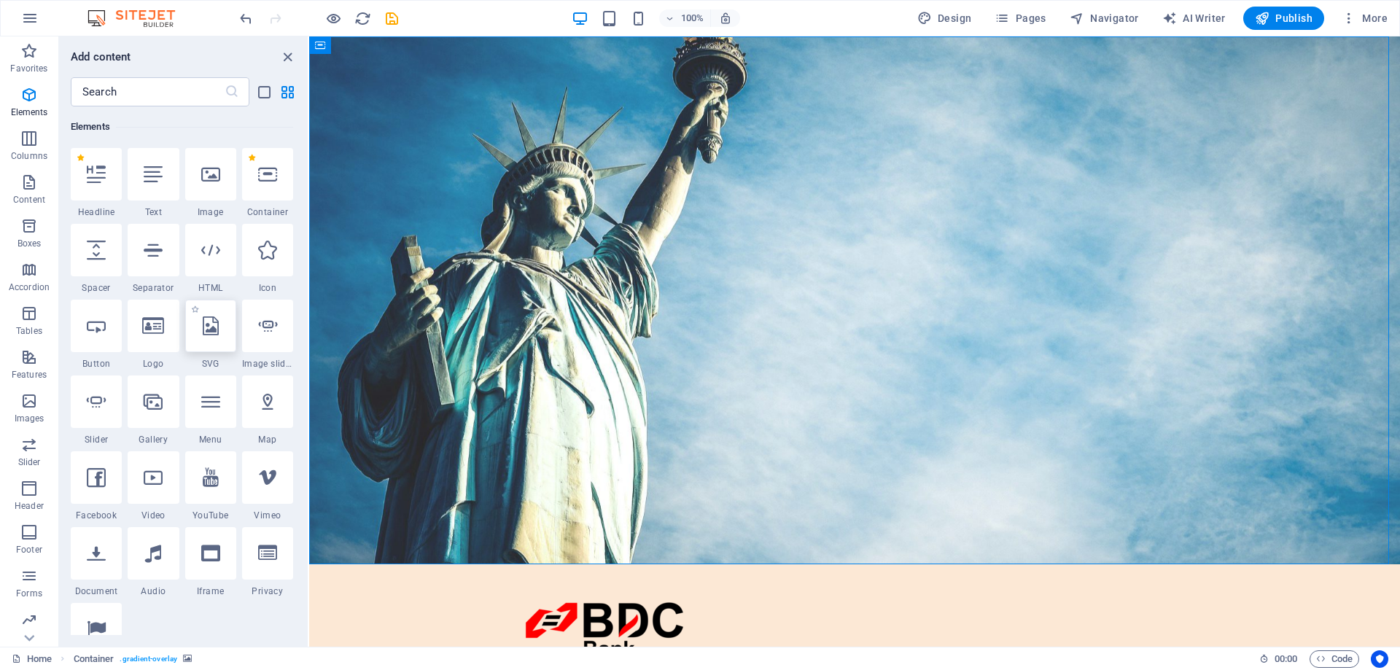
click at [219, 329] on div at bounding box center [210, 326] width 51 height 53
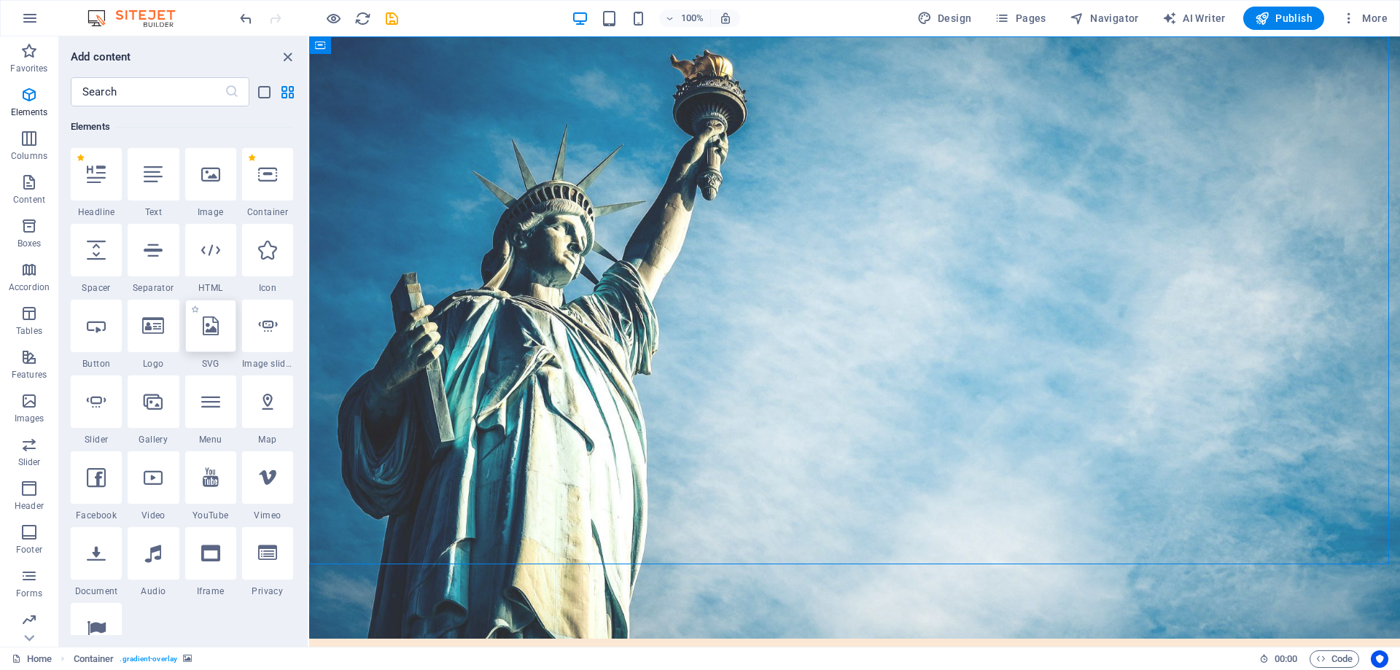
select select "xMidYMid"
select select "px"
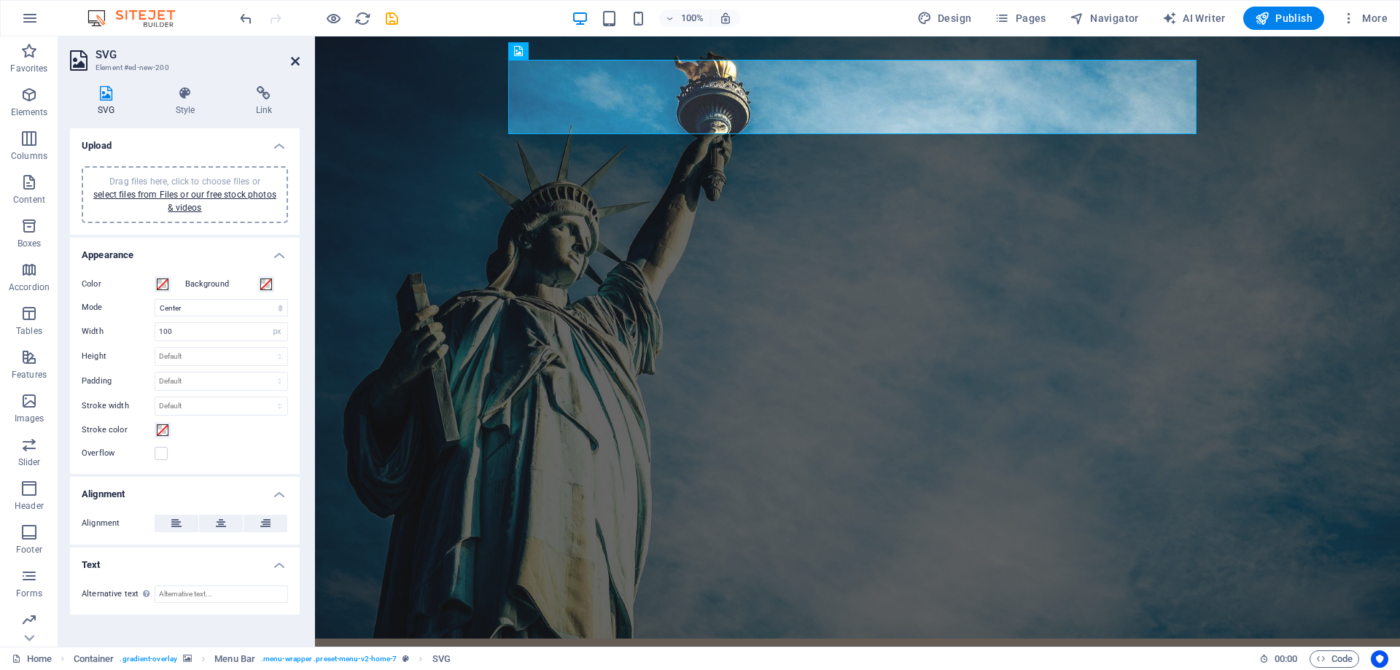
click at [295, 64] on icon at bounding box center [295, 61] width 9 height 12
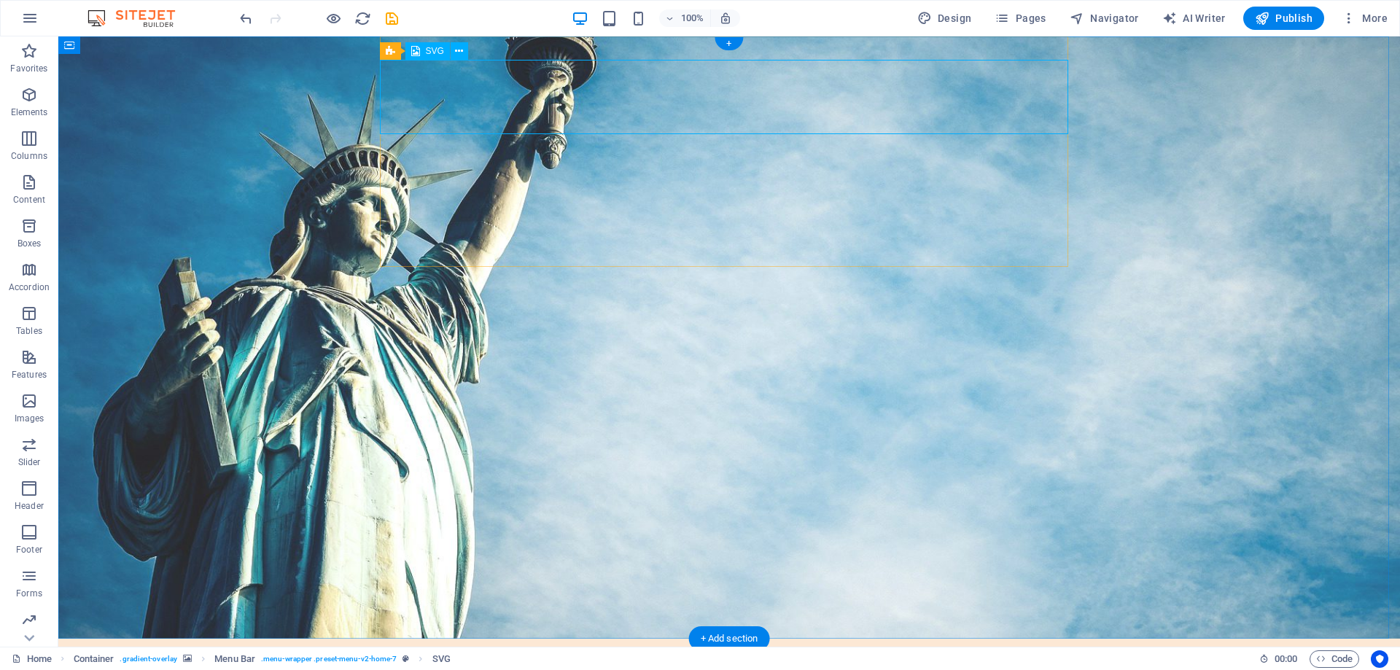
click at [460, 55] on icon at bounding box center [459, 51] width 8 height 15
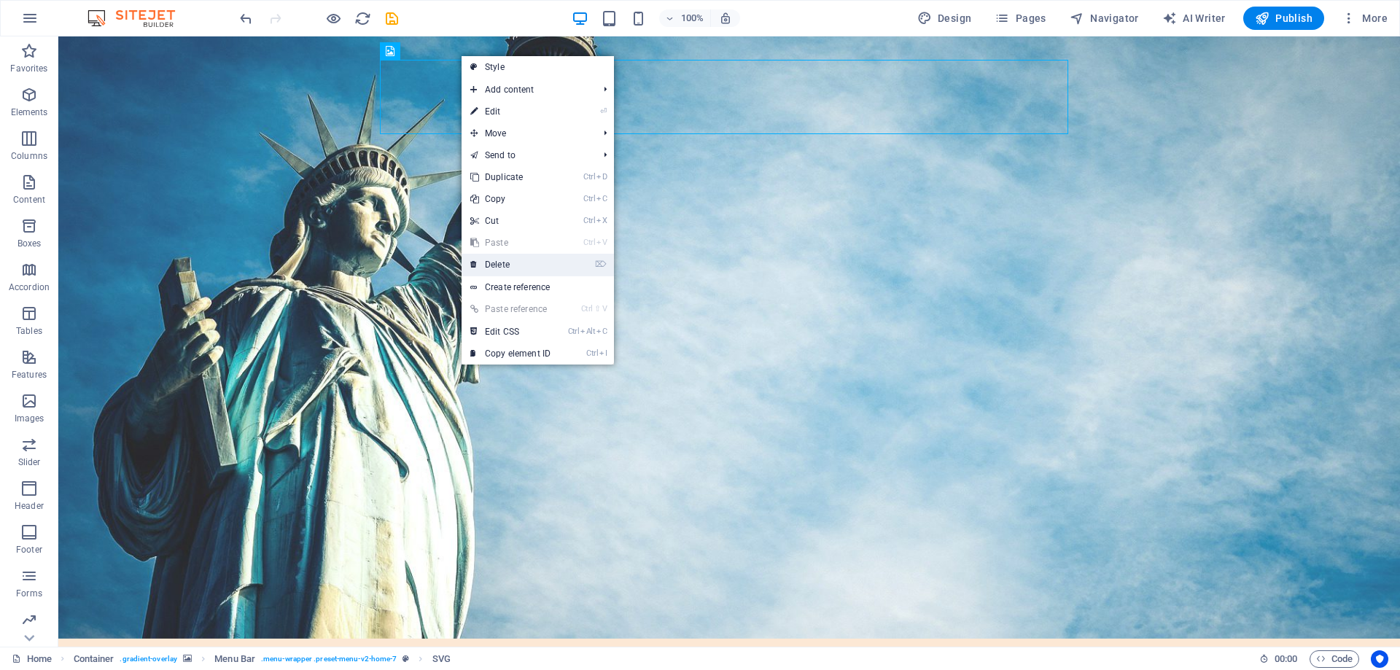
click at [516, 263] on link "⌦ Delete" at bounding box center [511, 265] width 98 height 22
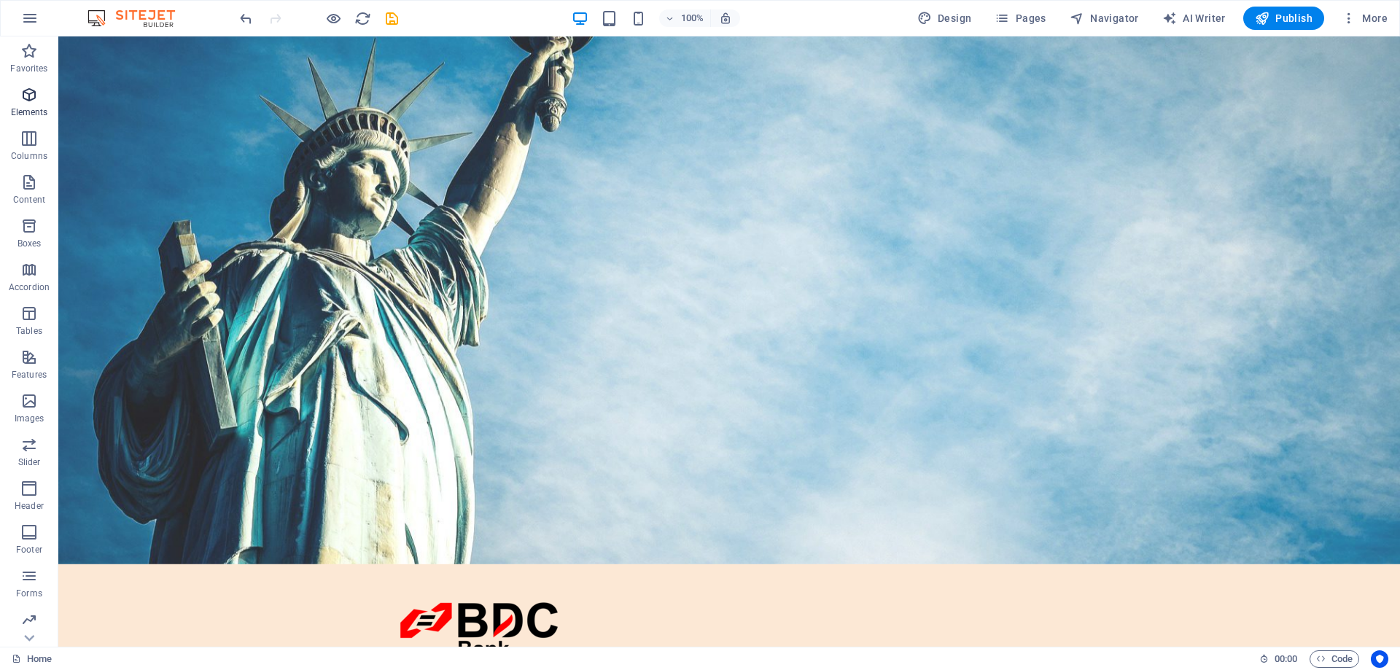
click at [24, 93] on icon "button" at bounding box center [29, 95] width 18 height 18
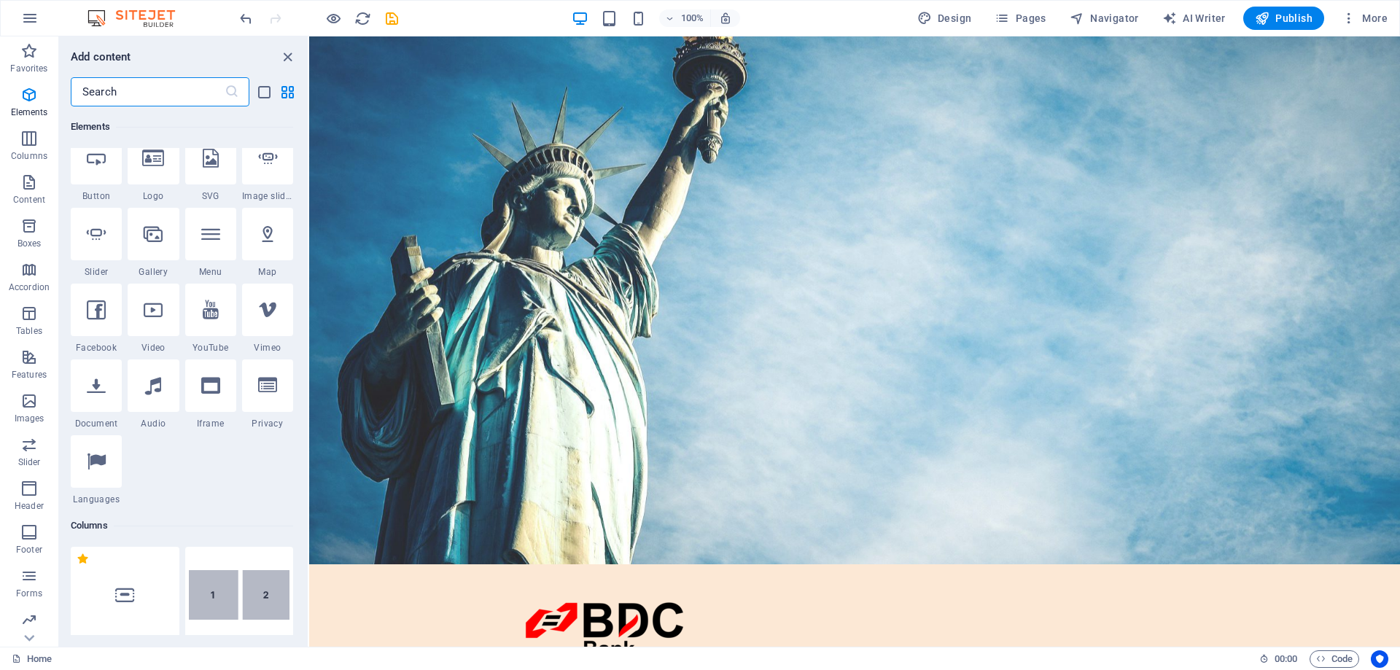
scroll to position [301, 0]
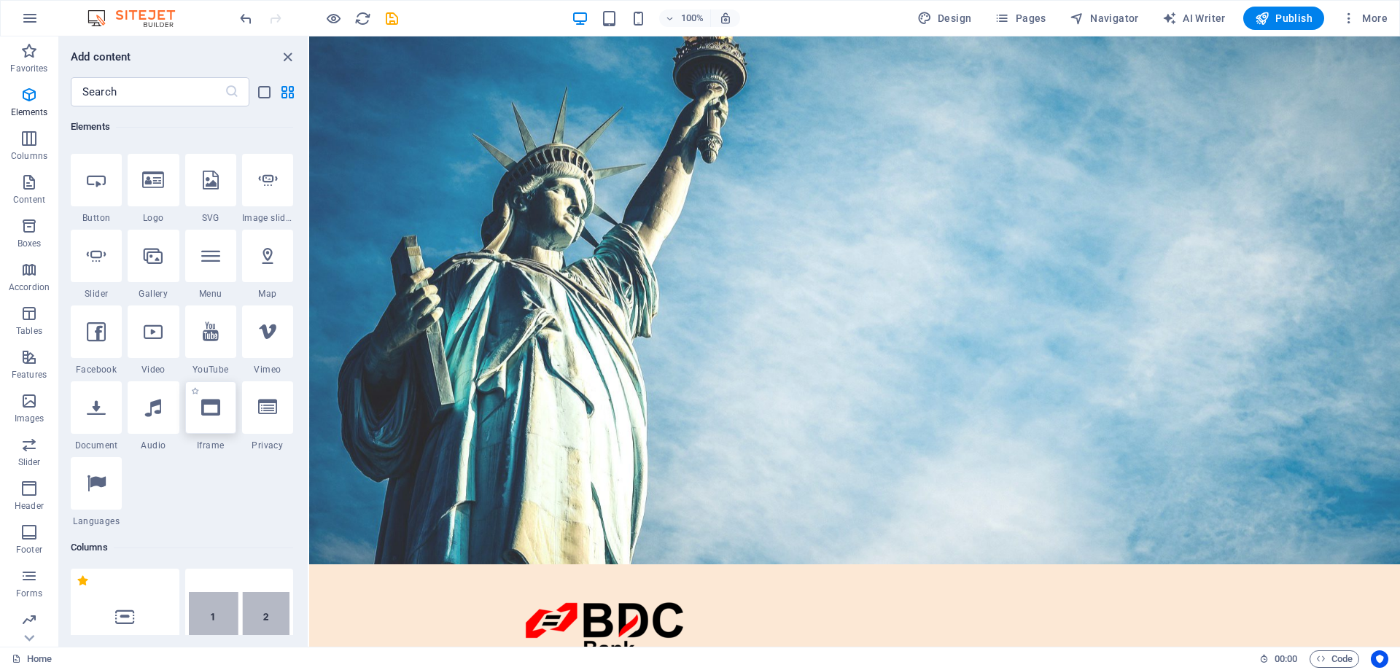
click at [220, 411] on icon at bounding box center [210, 407] width 19 height 19
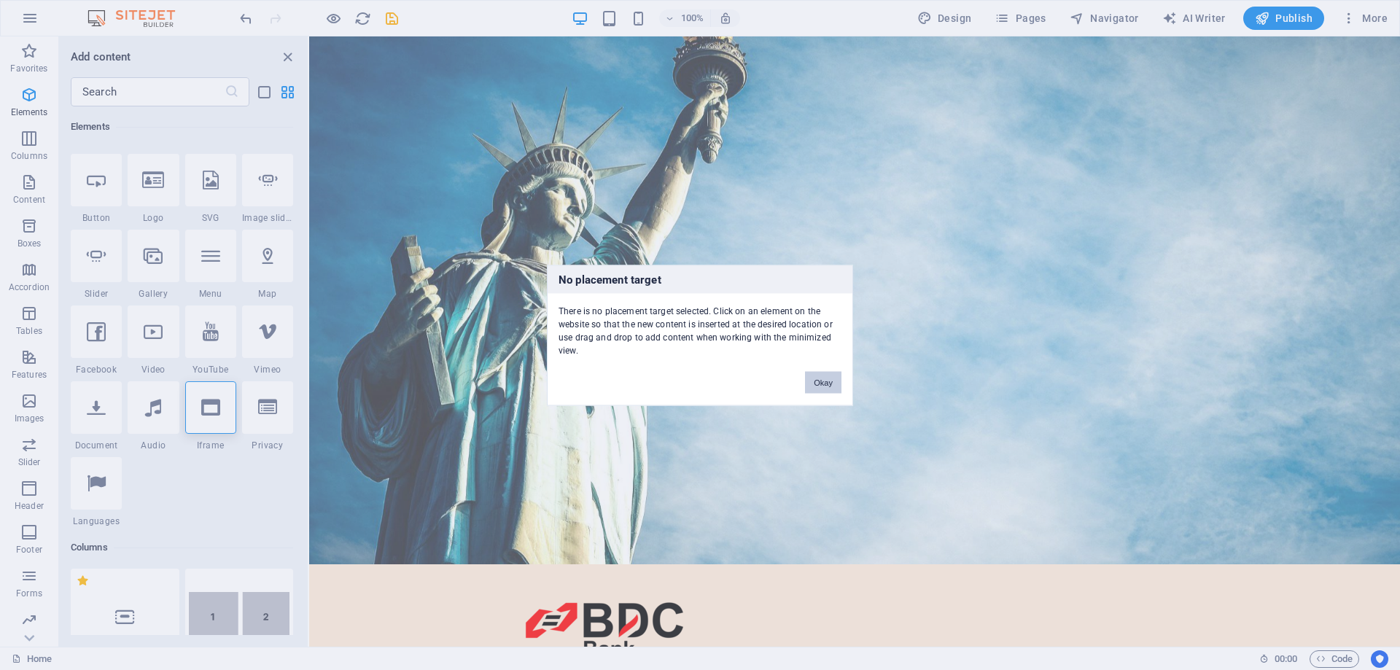
click at [823, 381] on button "Okay" at bounding box center [823, 382] width 36 height 22
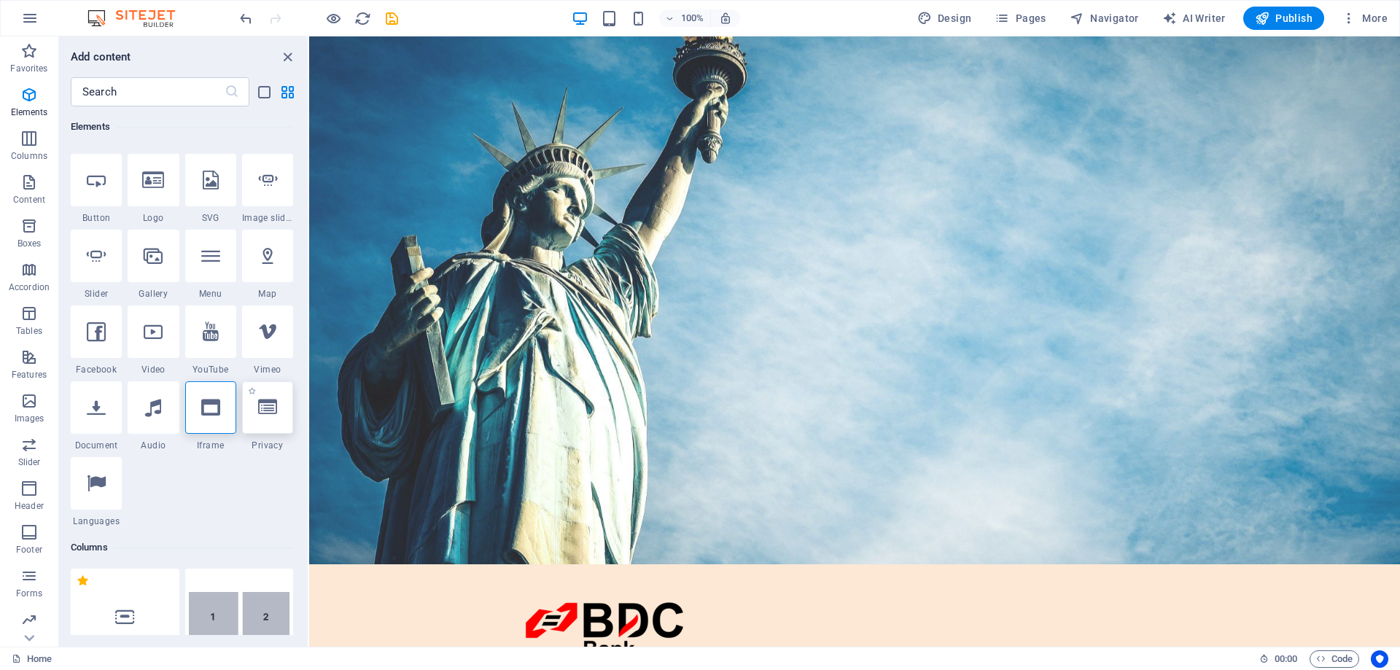
click at [270, 412] on icon at bounding box center [267, 407] width 19 height 19
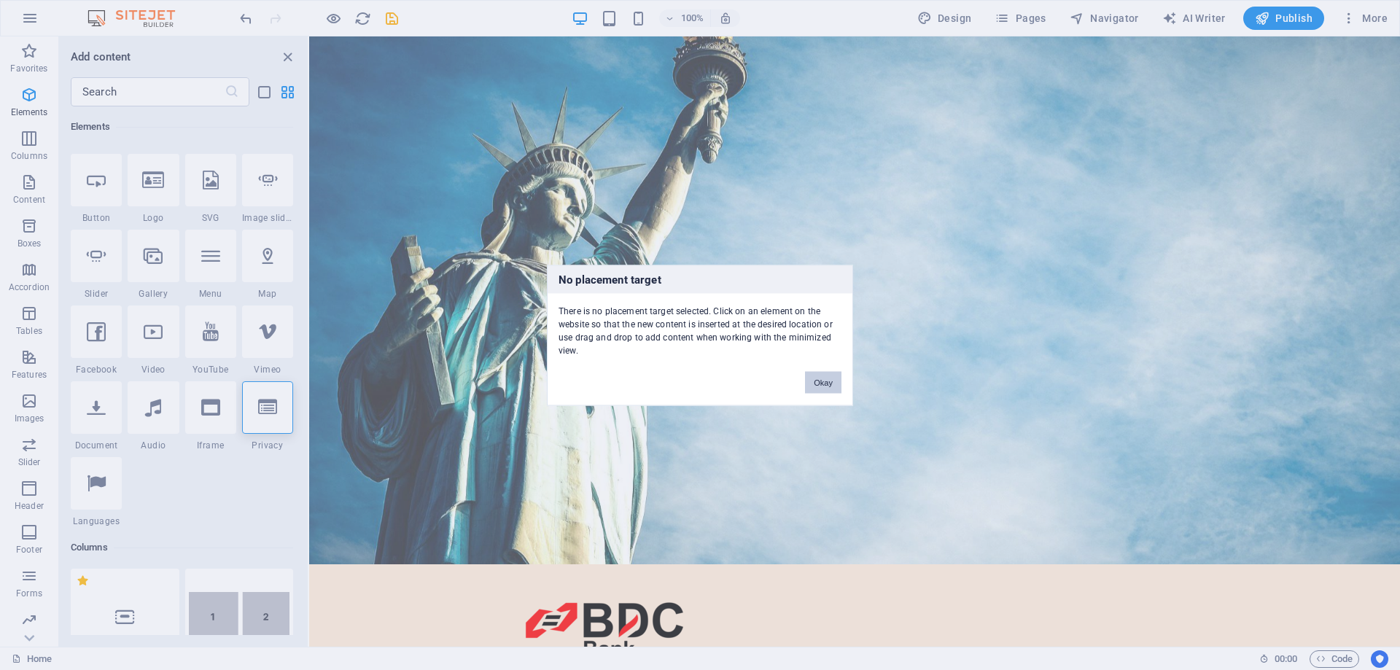
click at [815, 386] on button "Okay" at bounding box center [823, 382] width 36 height 22
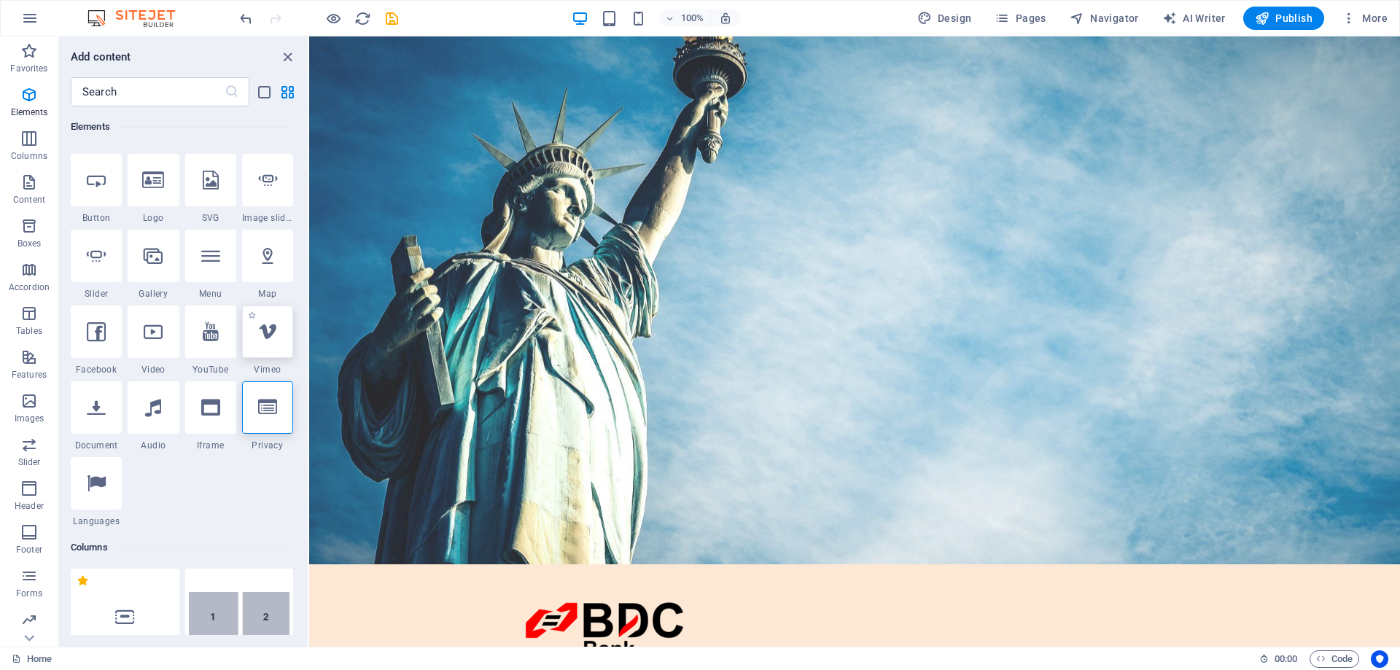
click at [279, 340] on div at bounding box center [267, 332] width 51 height 53
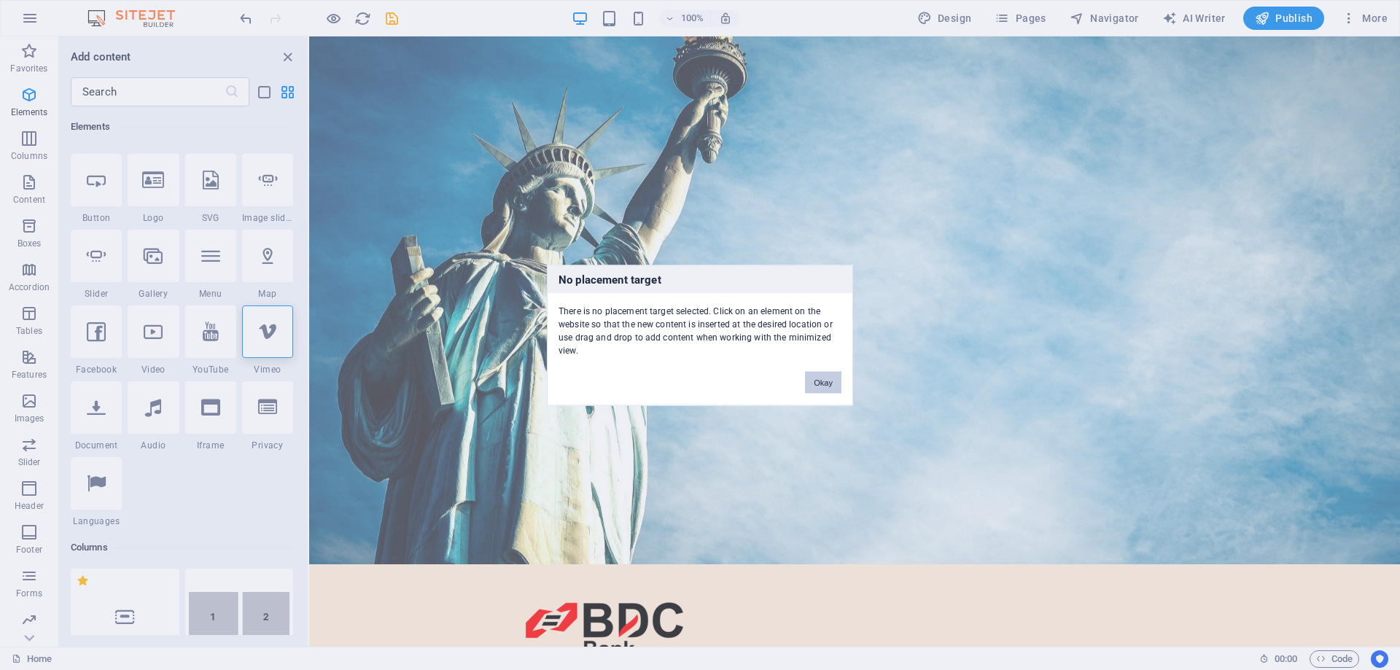
click at [818, 387] on button "Okay" at bounding box center [823, 382] width 36 height 22
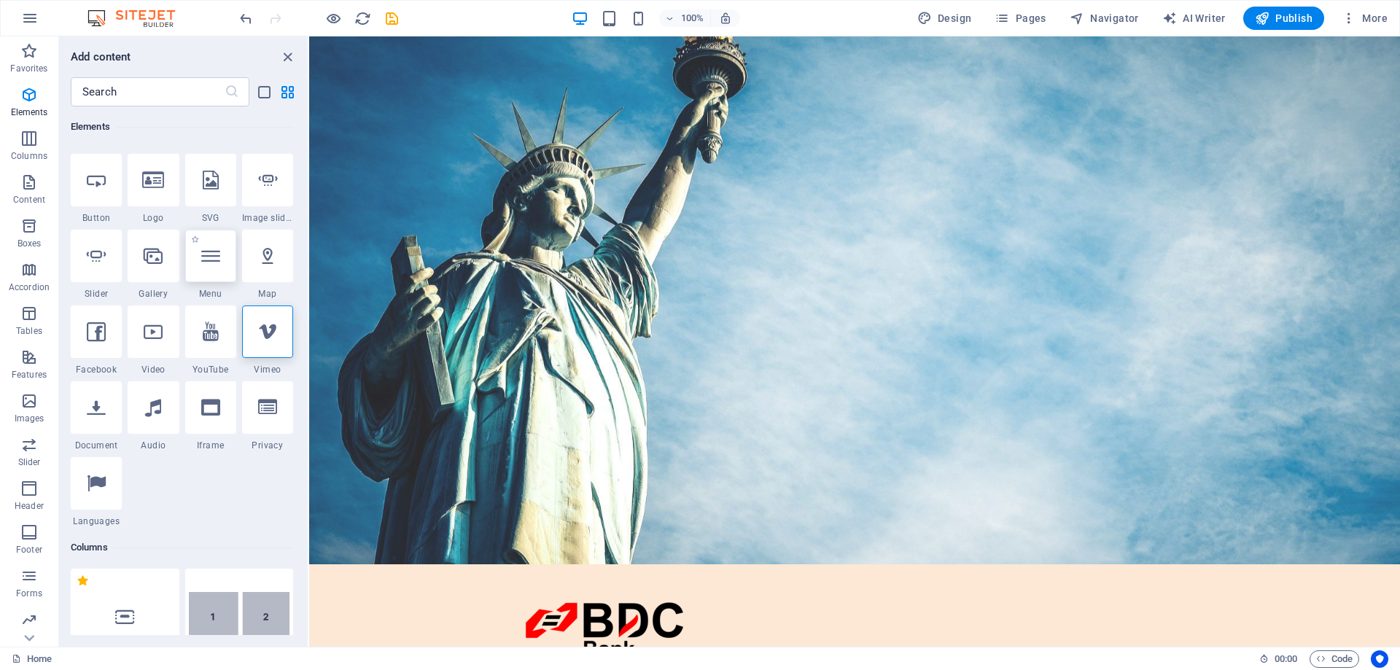
click at [223, 261] on div at bounding box center [210, 256] width 51 height 53
click at [206, 265] on icon at bounding box center [210, 256] width 19 height 19
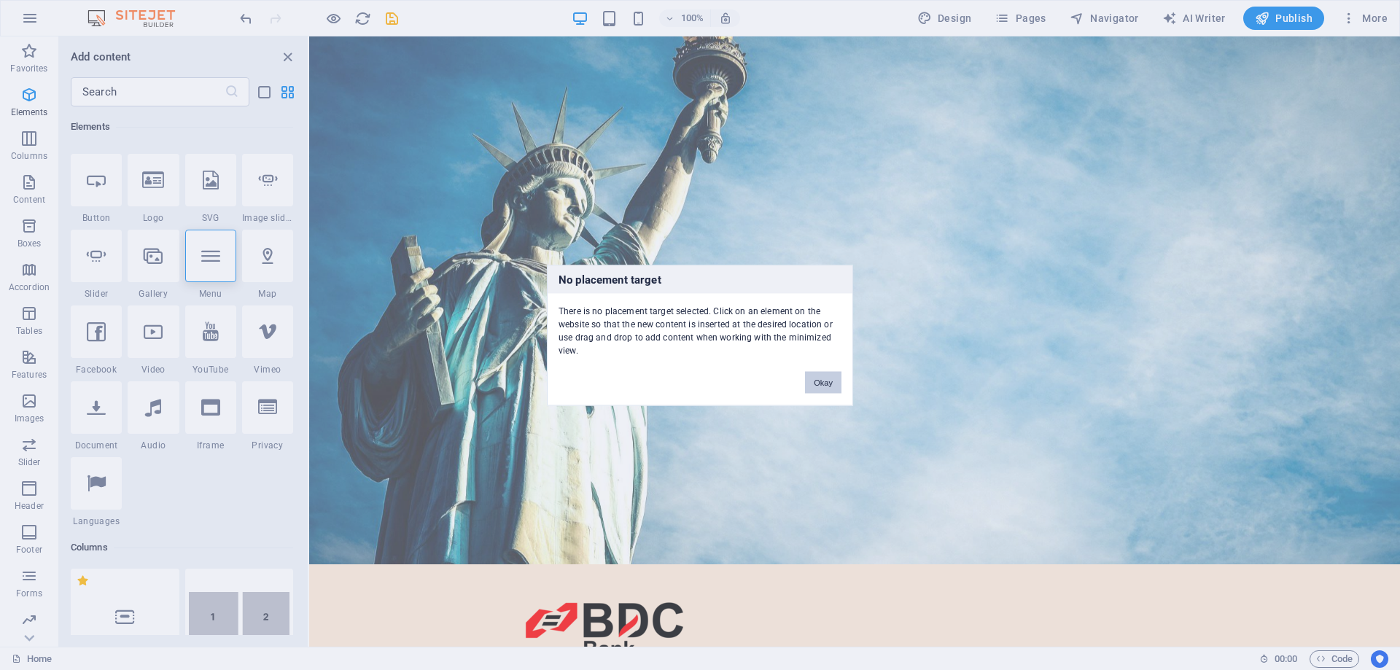
click at [823, 379] on button "Okay" at bounding box center [823, 382] width 36 height 22
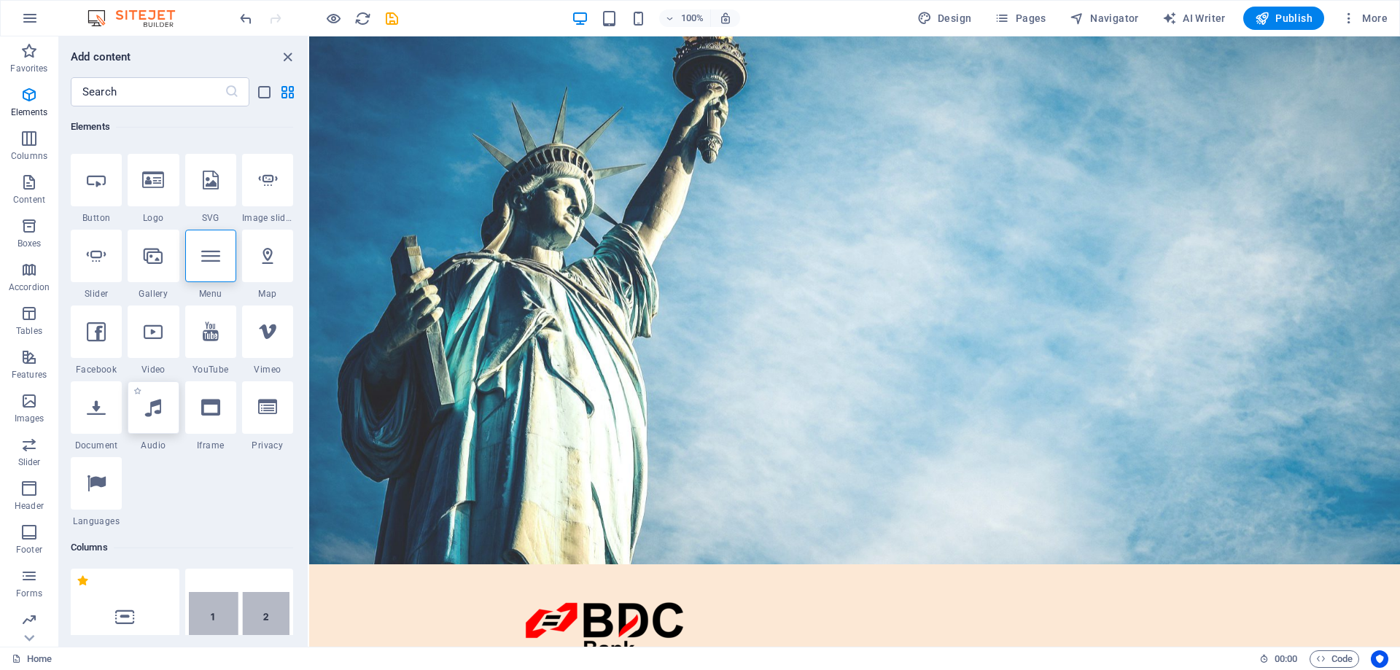
click at [143, 418] on div at bounding box center [153, 407] width 51 height 53
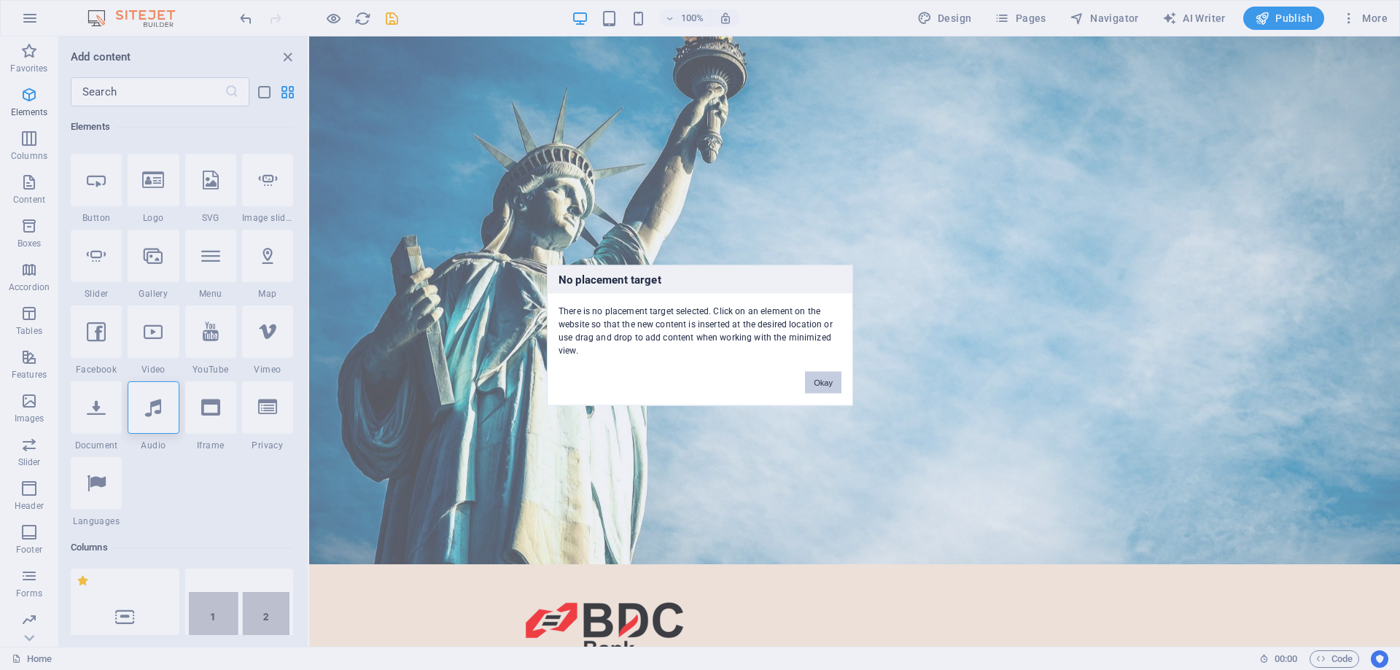
drag, startPoint x: 815, startPoint y: 382, endPoint x: 476, endPoint y: 346, distance: 340.3
click at [815, 382] on button "Okay" at bounding box center [823, 382] width 36 height 22
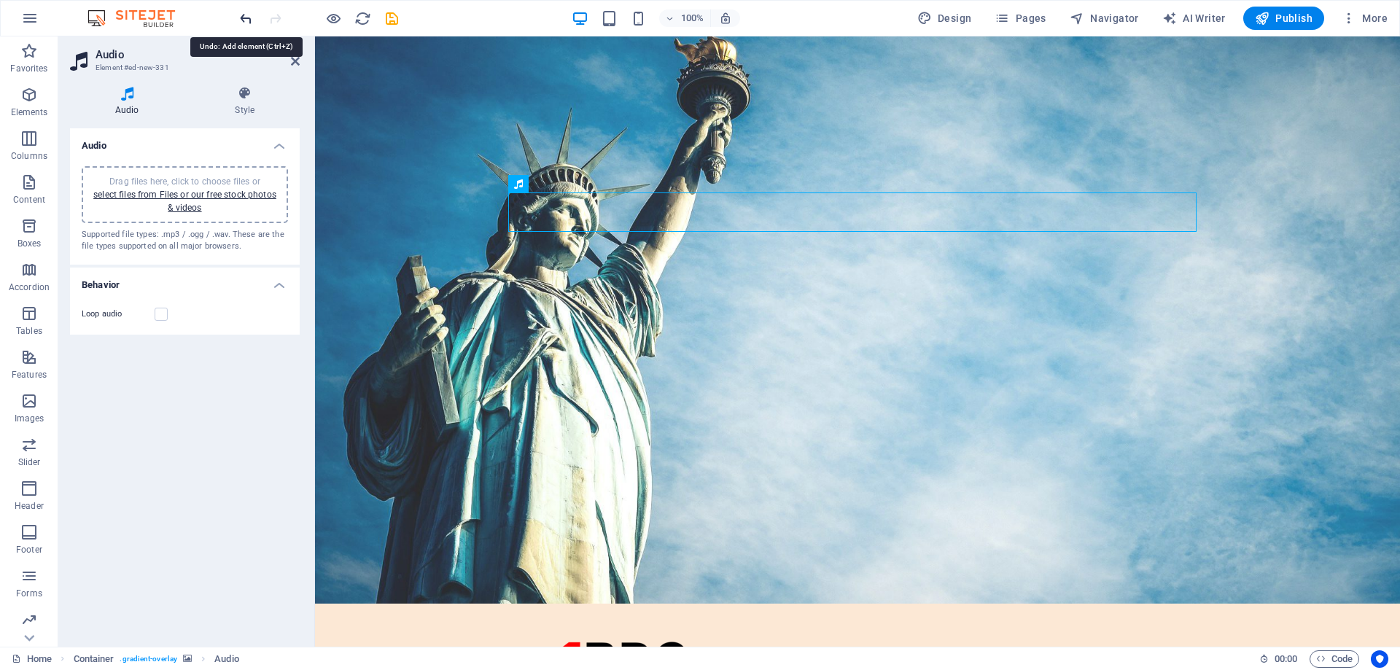
click at [247, 15] on icon "undo" at bounding box center [246, 18] width 17 height 17
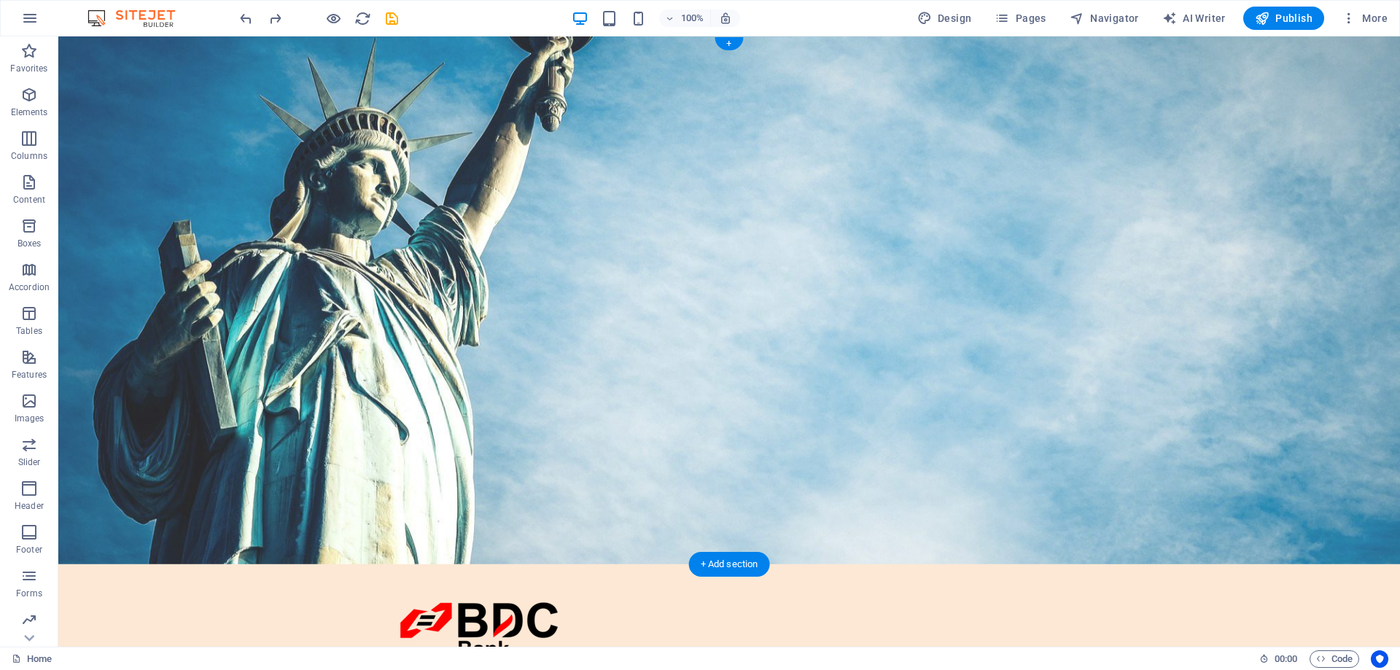
click at [220, 174] on figure at bounding box center [729, 300] width 1342 height 528
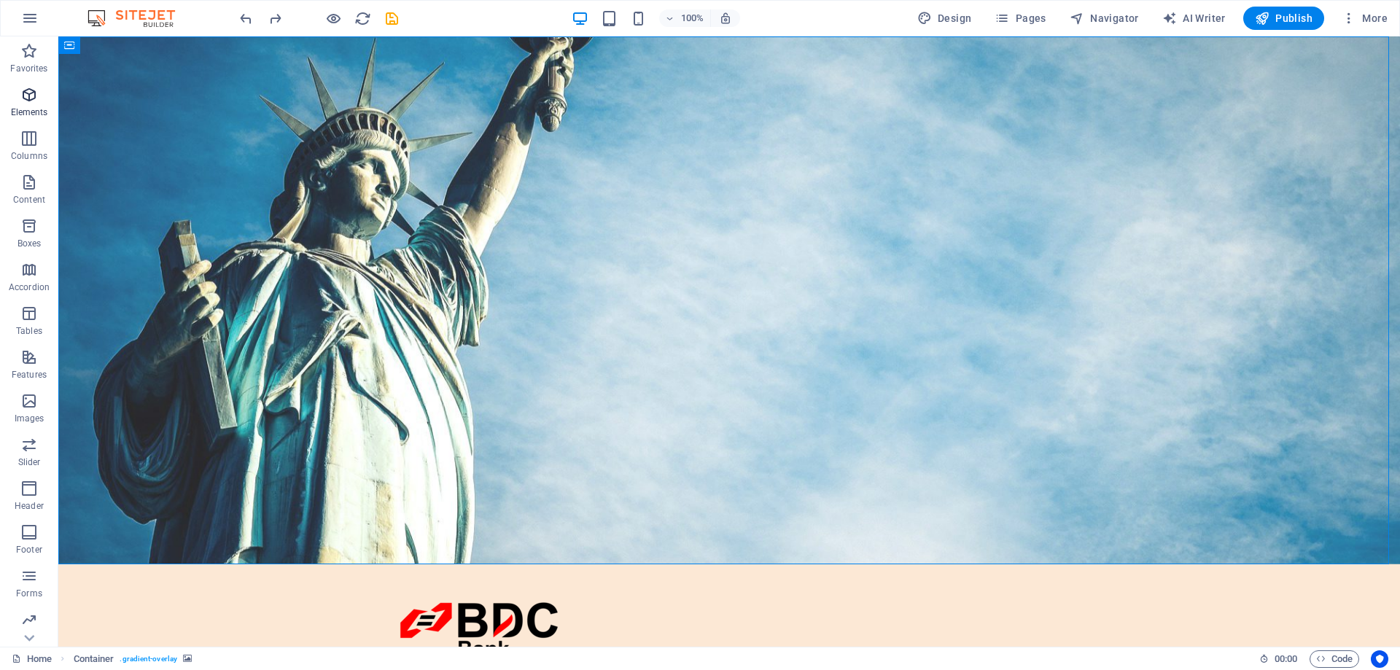
click at [30, 93] on icon "button" at bounding box center [29, 95] width 18 height 18
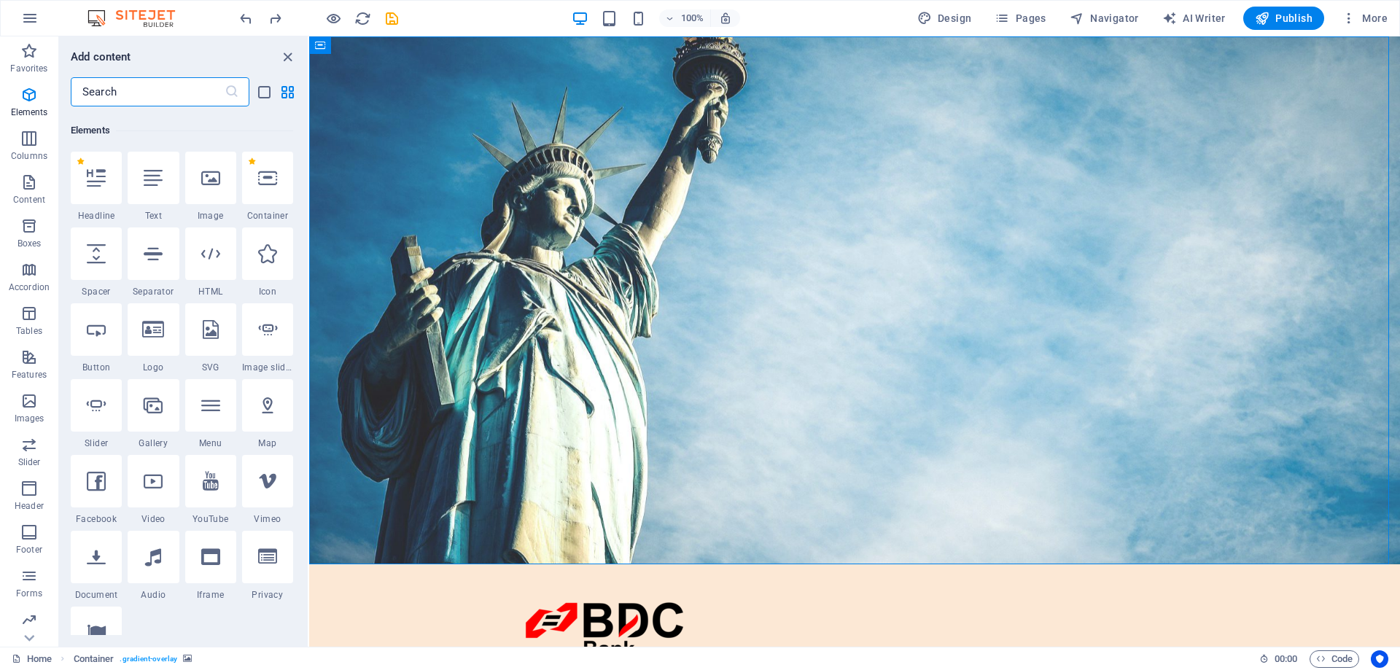
scroll to position [155, 0]
click at [263, 335] on icon at bounding box center [267, 326] width 19 height 19
select select "ms"
select select "s"
select select "progressive"
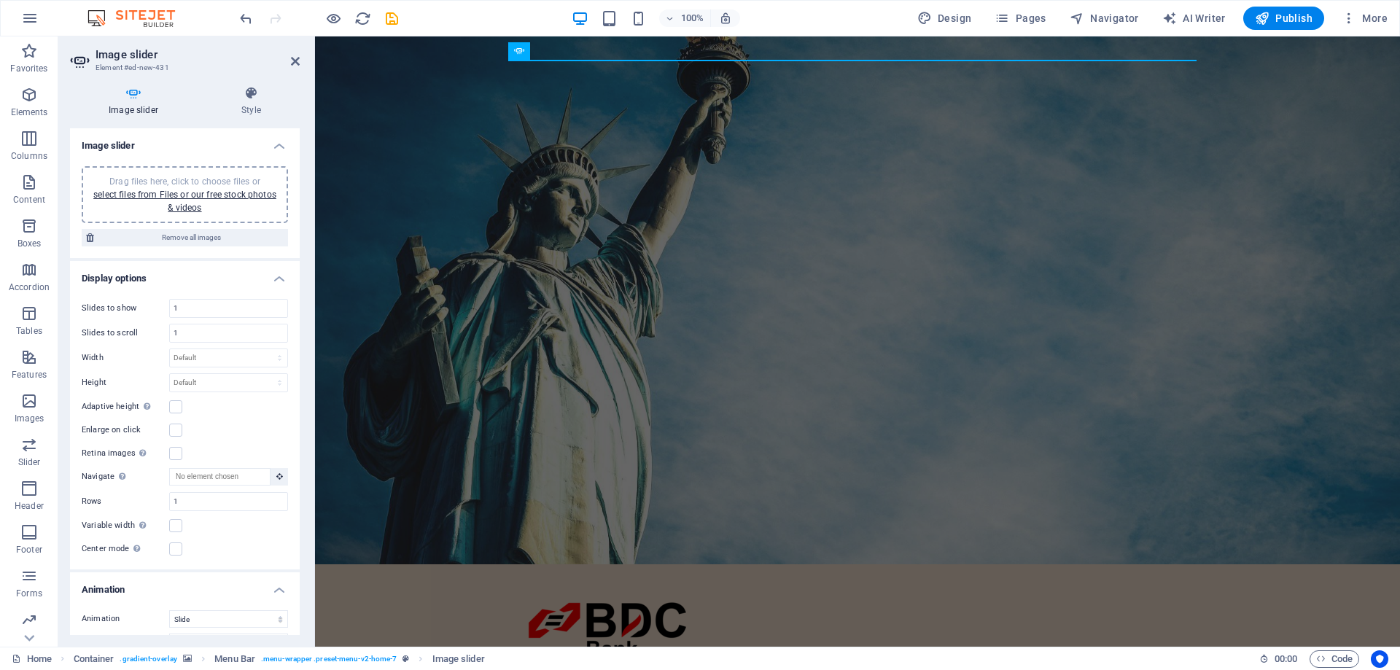
click at [944, 228] on figure at bounding box center [857, 300] width 1085 height 528
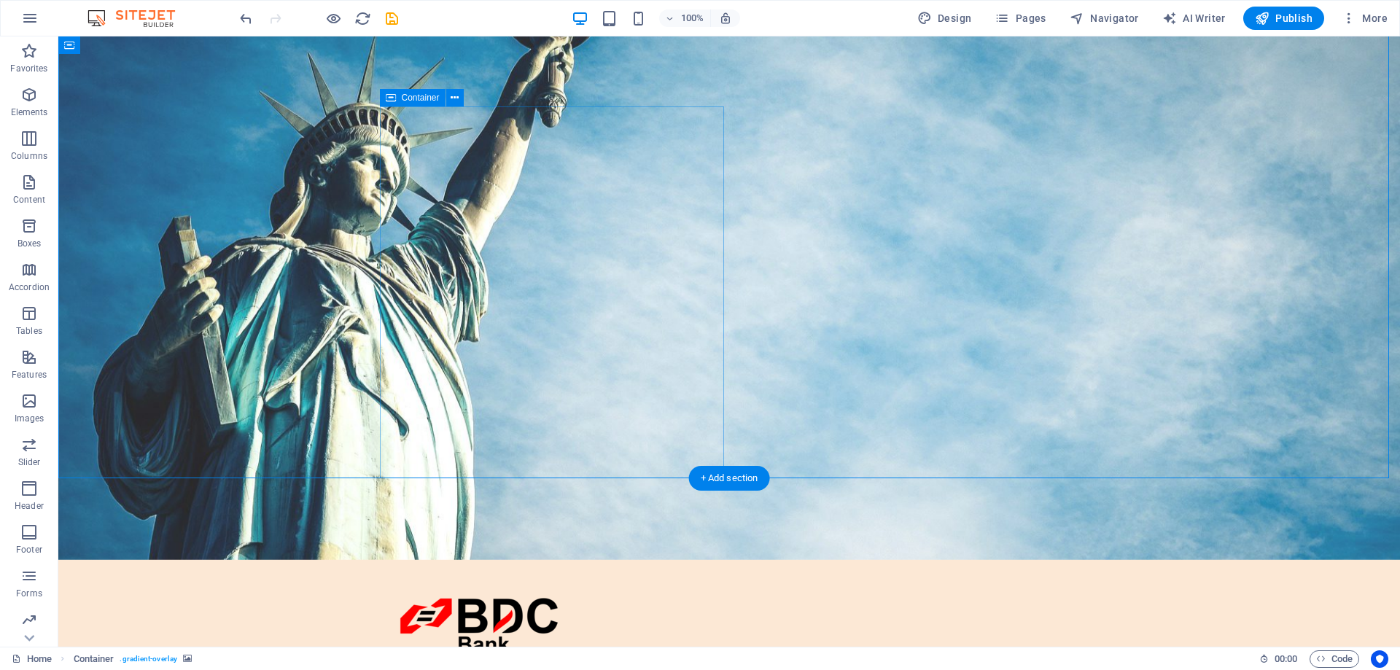
scroll to position [0, 0]
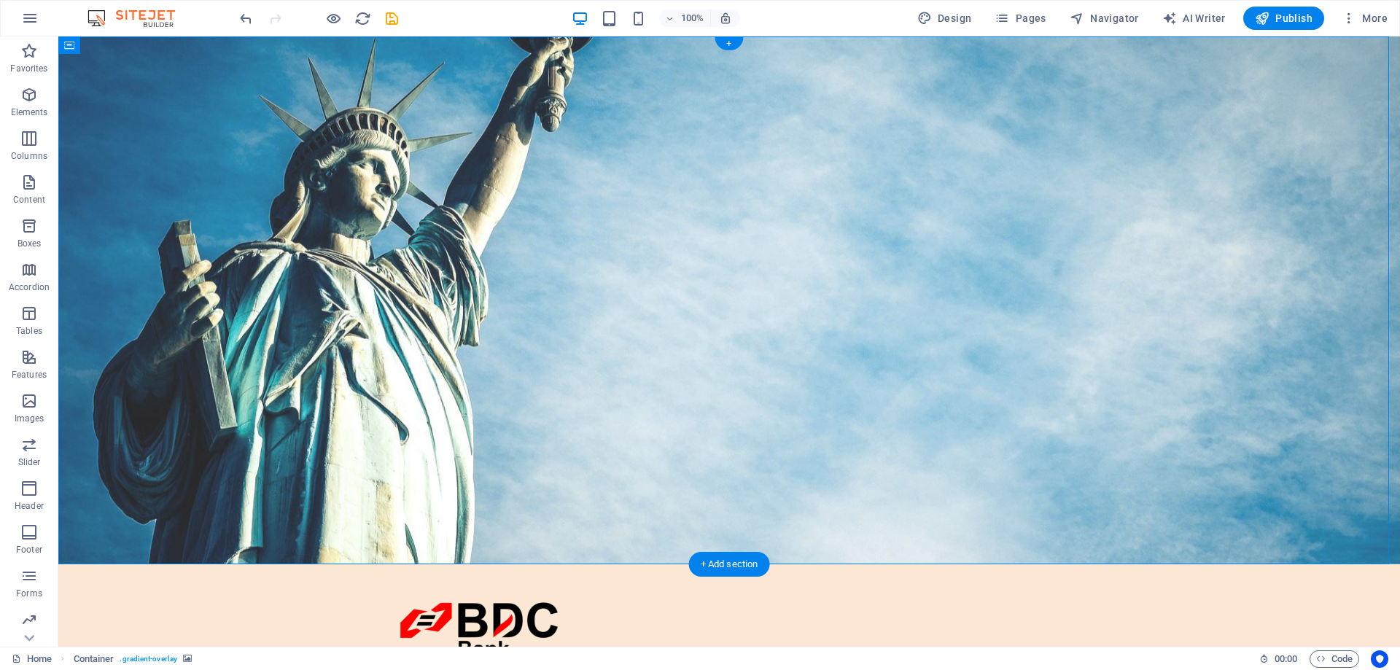
click at [930, 267] on figure at bounding box center [729, 300] width 1342 height 528
click at [1002, 250] on figure at bounding box center [729, 300] width 1342 height 528
select select "header"
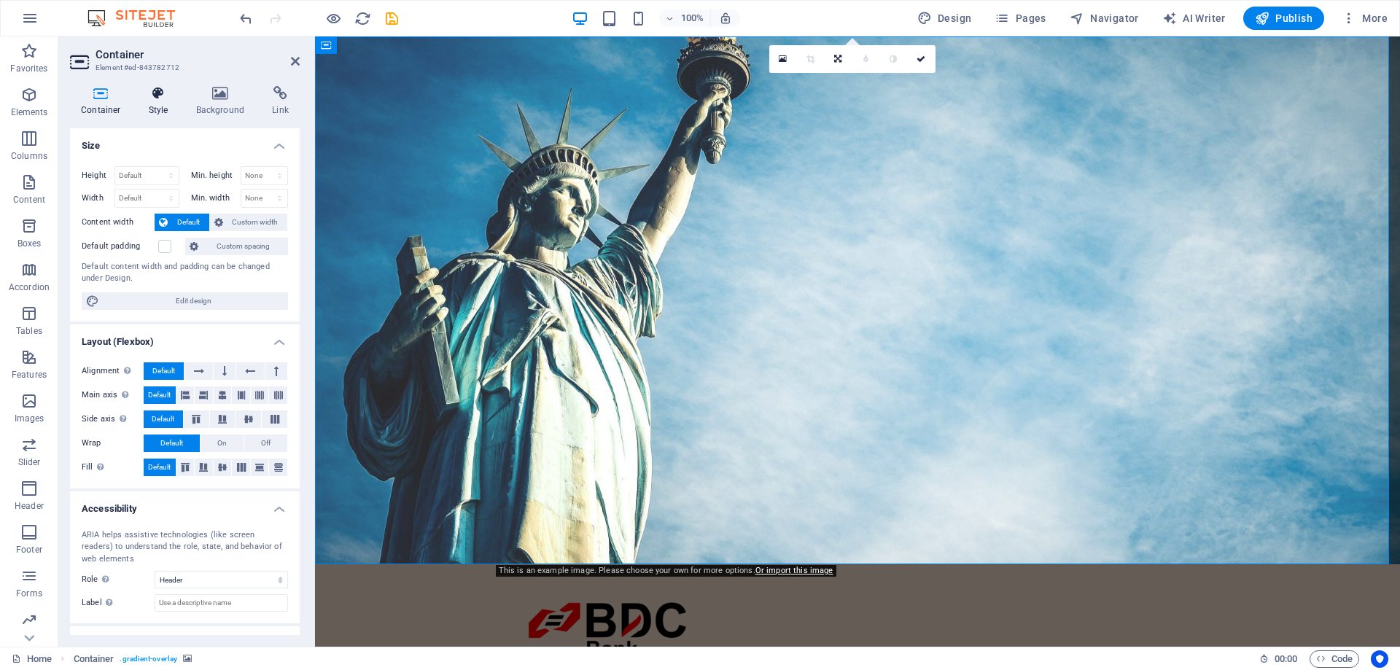
click at [150, 97] on icon at bounding box center [159, 93] width 42 height 15
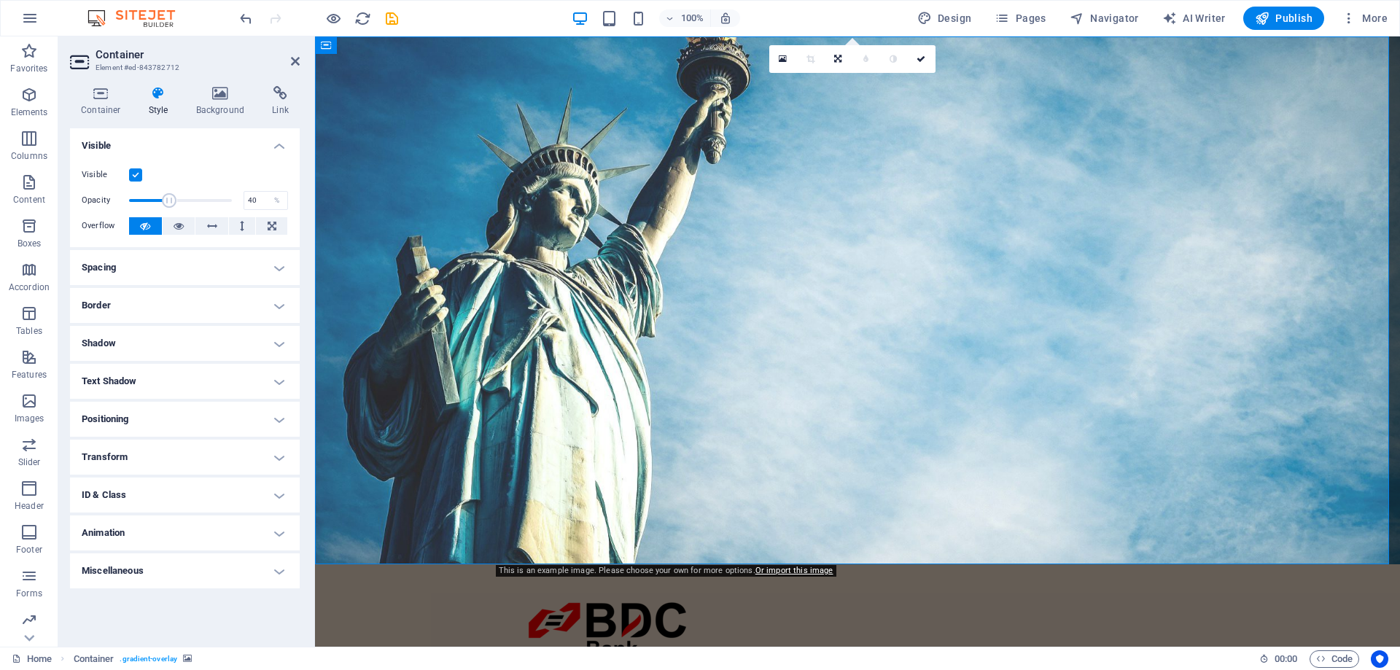
drag, startPoint x: 201, startPoint y: 203, endPoint x: 169, endPoint y: 207, distance: 31.7
click at [169, 207] on span at bounding box center [180, 201] width 103 height 22
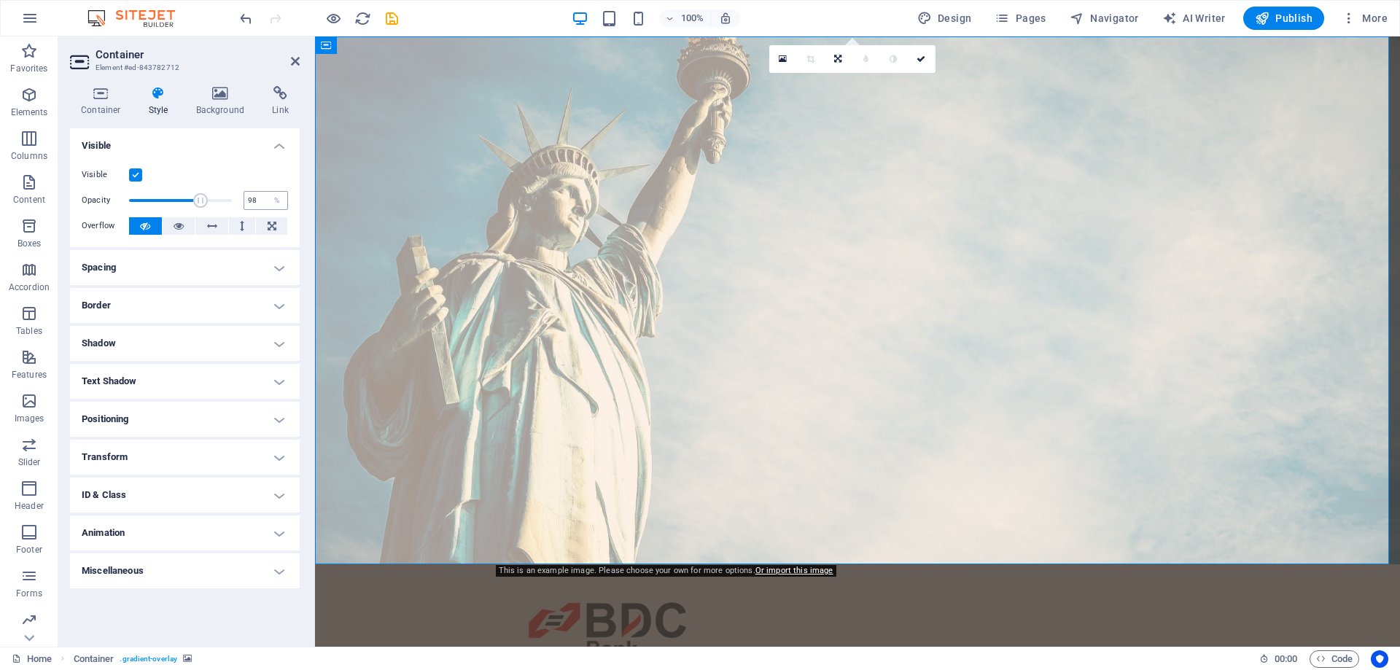
type input "100"
drag, startPoint x: 169, startPoint y: 207, endPoint x: 269, endPoint y: 210, distance: 100.0
click at [269, 210] on div "Opacity 100 %" at bounding box center [185, 201] width 206 height 22
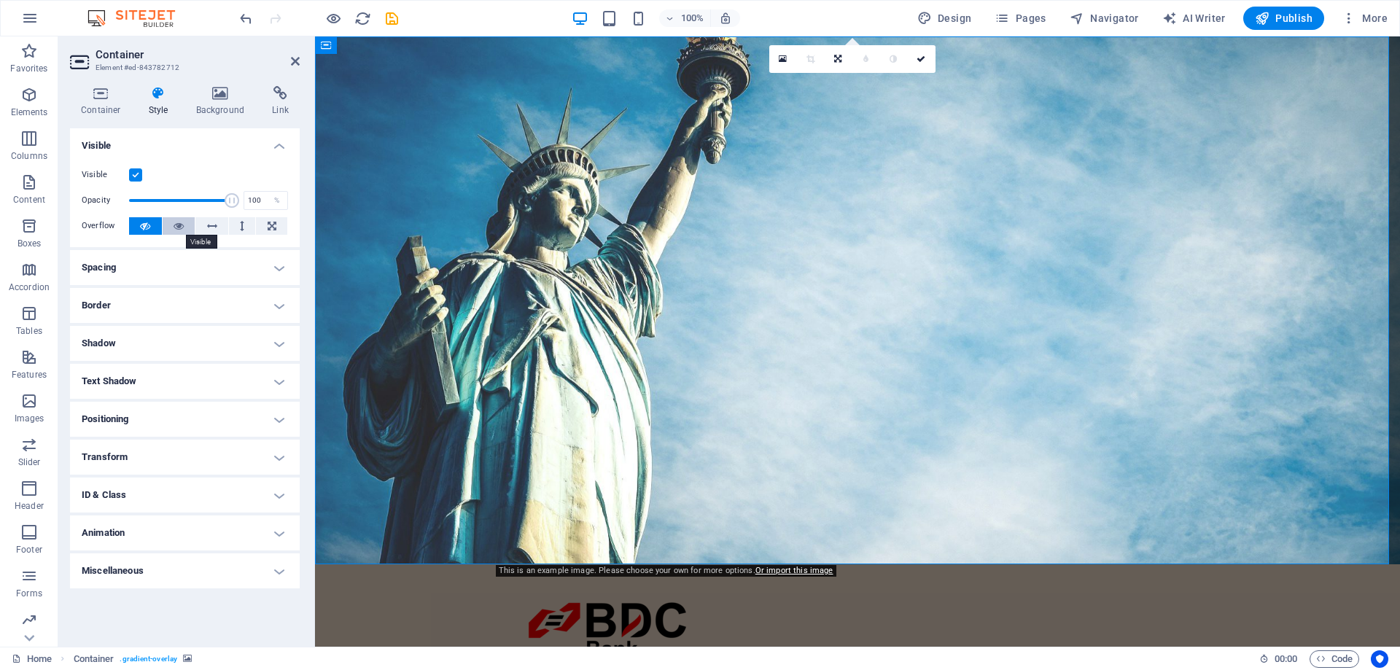
click at [180, 230] on icon at bounding box center [179, 226] width 10 height 18
click at [150, 228] on icon at bounding box center [145, 226] width 10 height 18
click at [212, 228] on icon at bounding box center [212, 226] width 10 height 18
click at [141, 231] on icon at bounding box center [145, 226] width 10 height 18
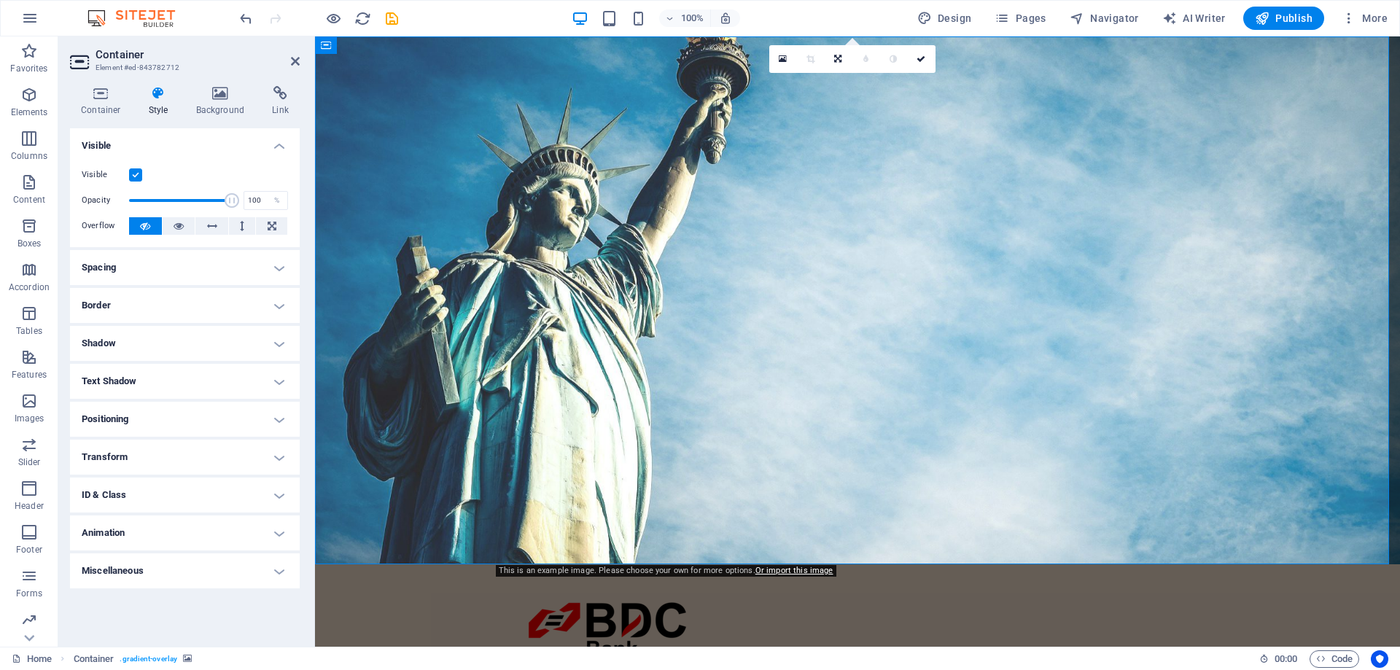
click at [157, 271] on h4 "Spacing" at bounding box center [185, 267] width 230 height 35
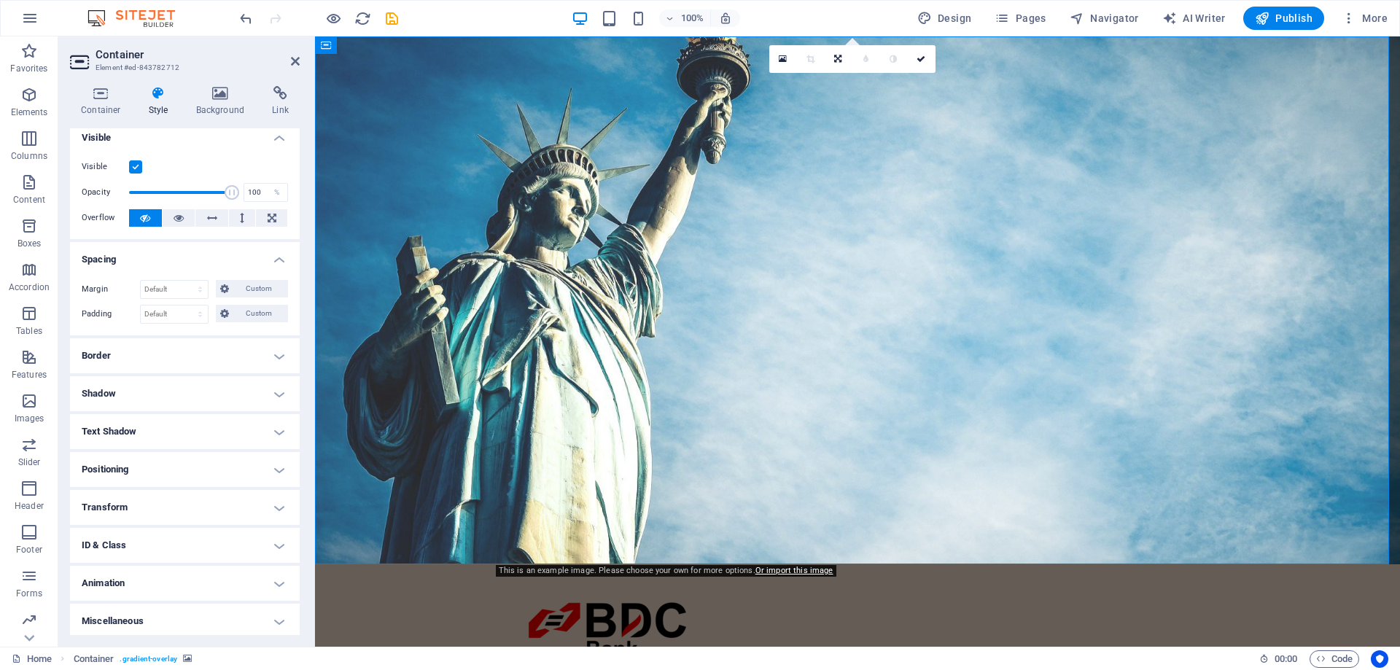
scroll to position [12, 0]
click at [1076, 297] on figure at bounding box center [857, 300] width 1085 height 528
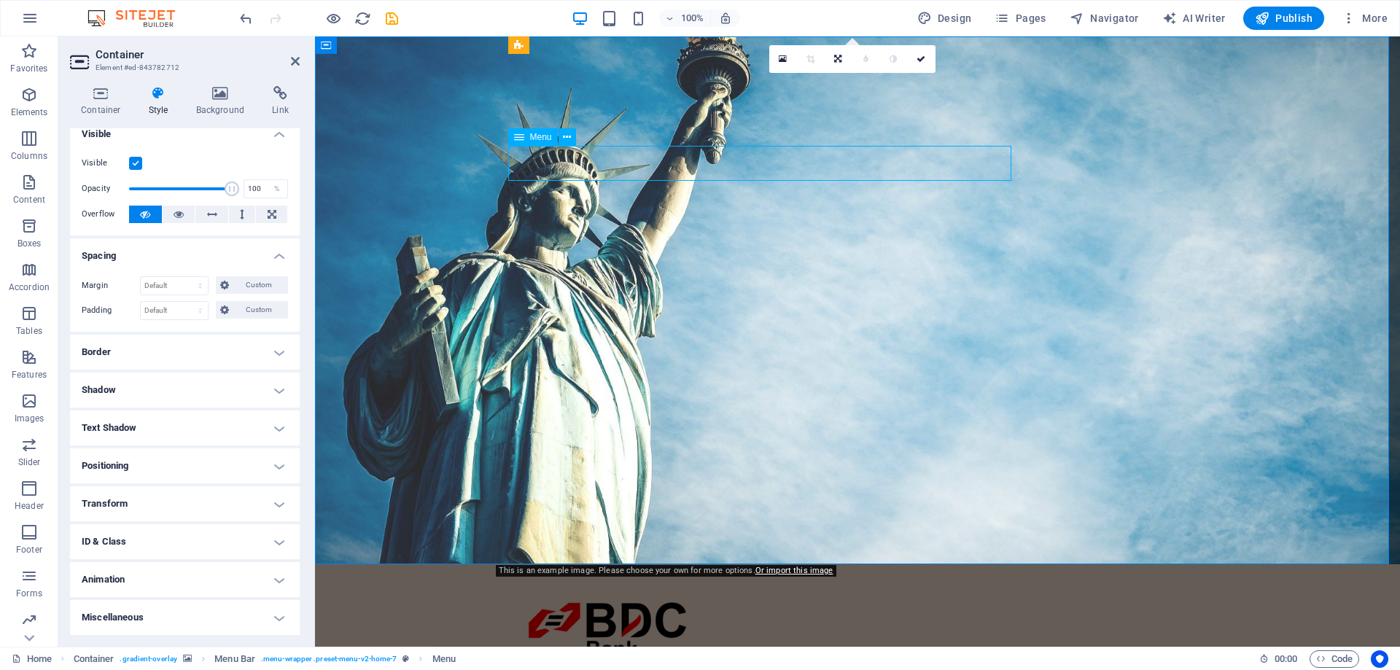
select select
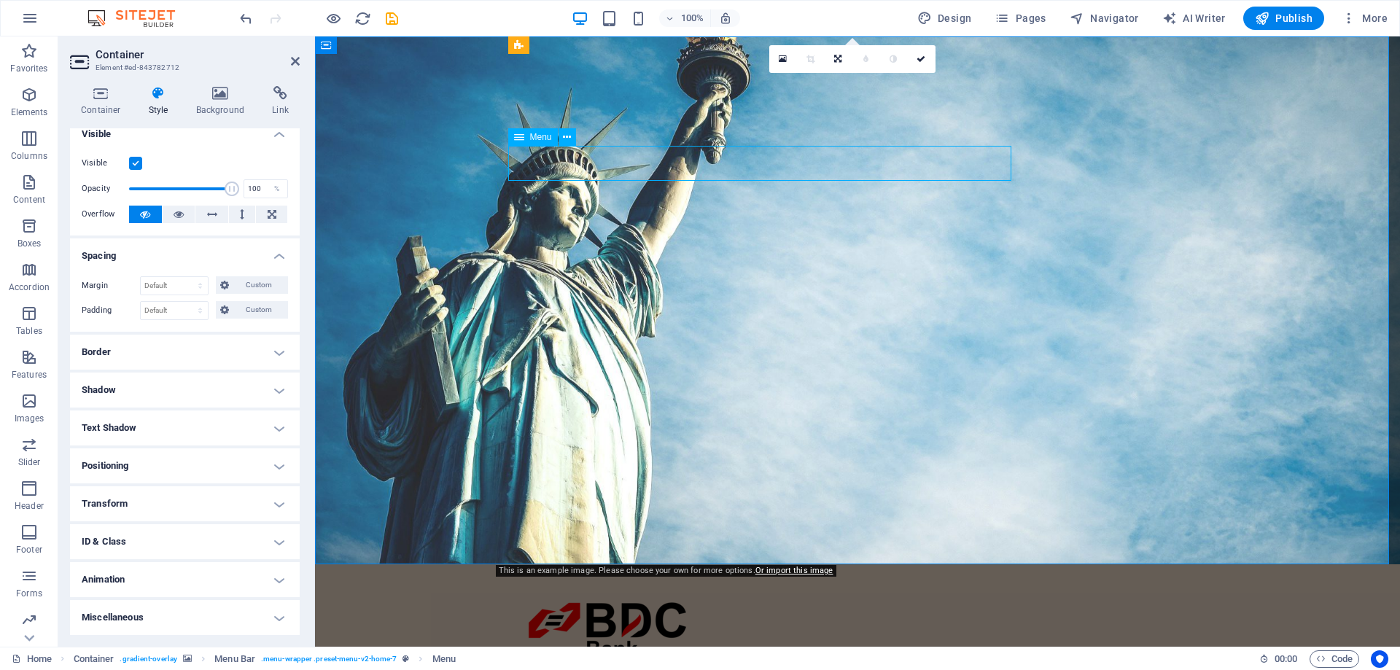
select select
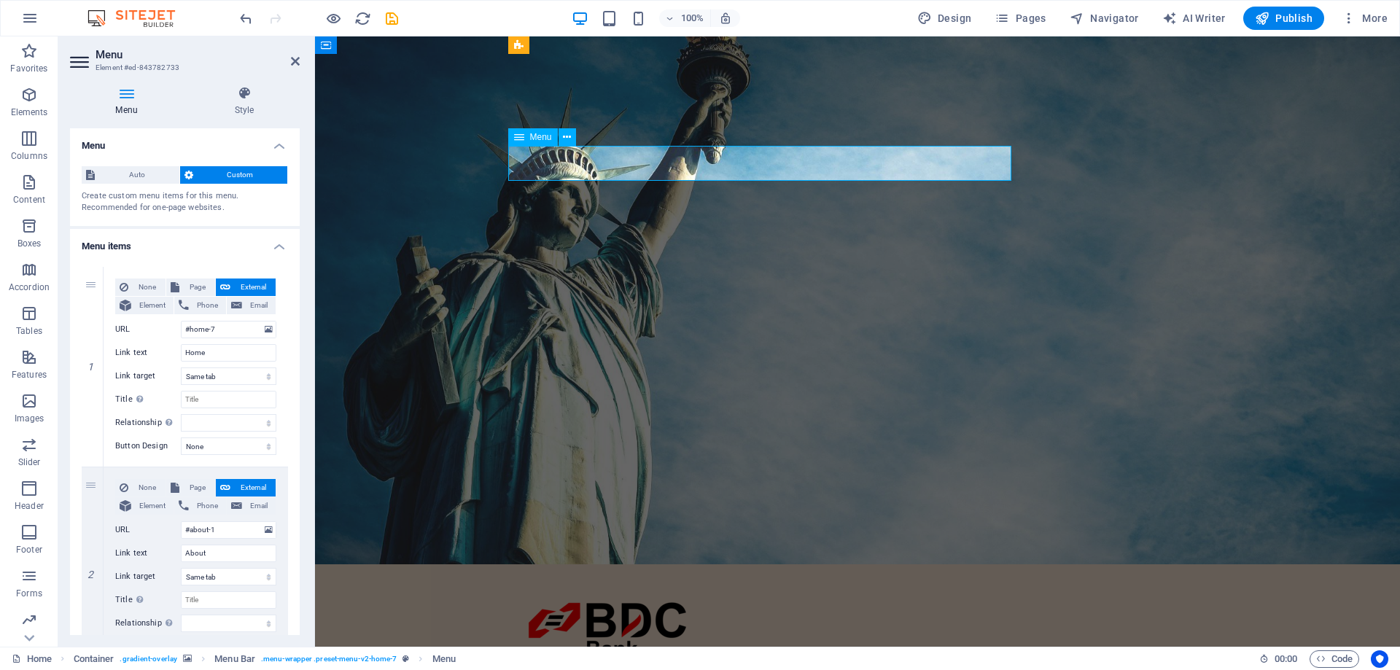
click at [570, 136] on icon at bounding box center [567, 137] width 8 height 15
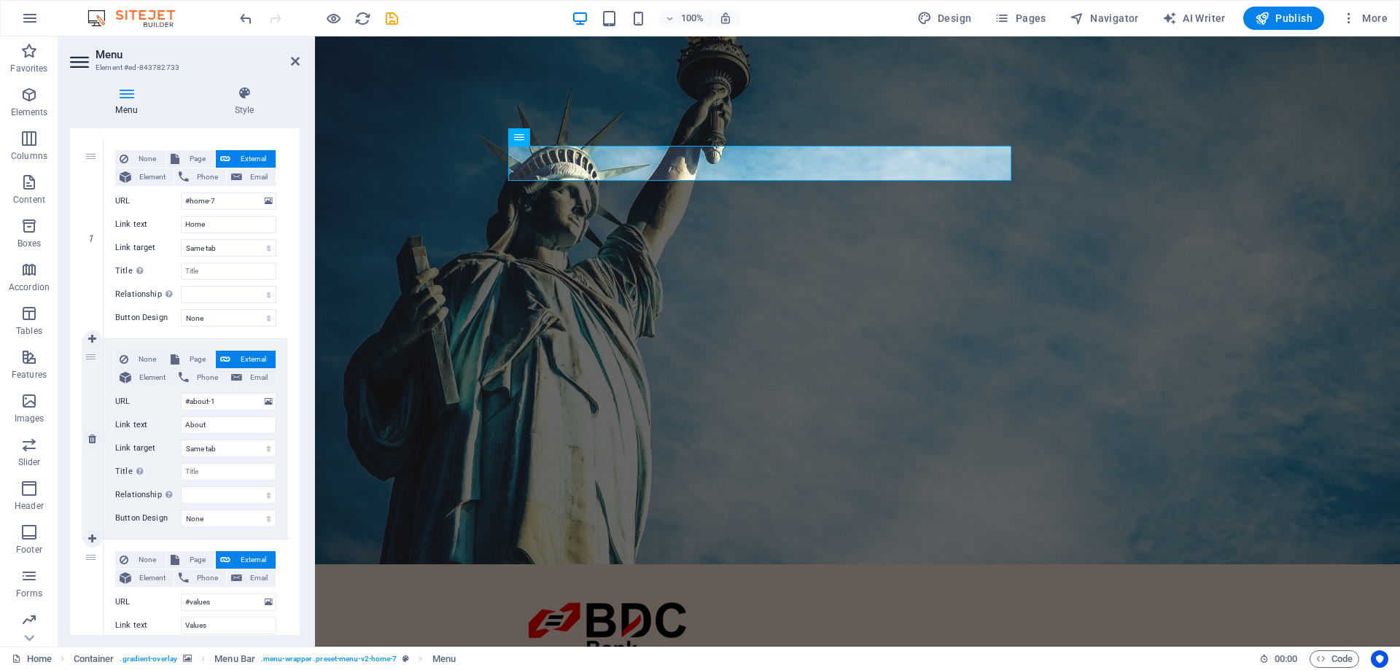
scroll to position [0, 0]
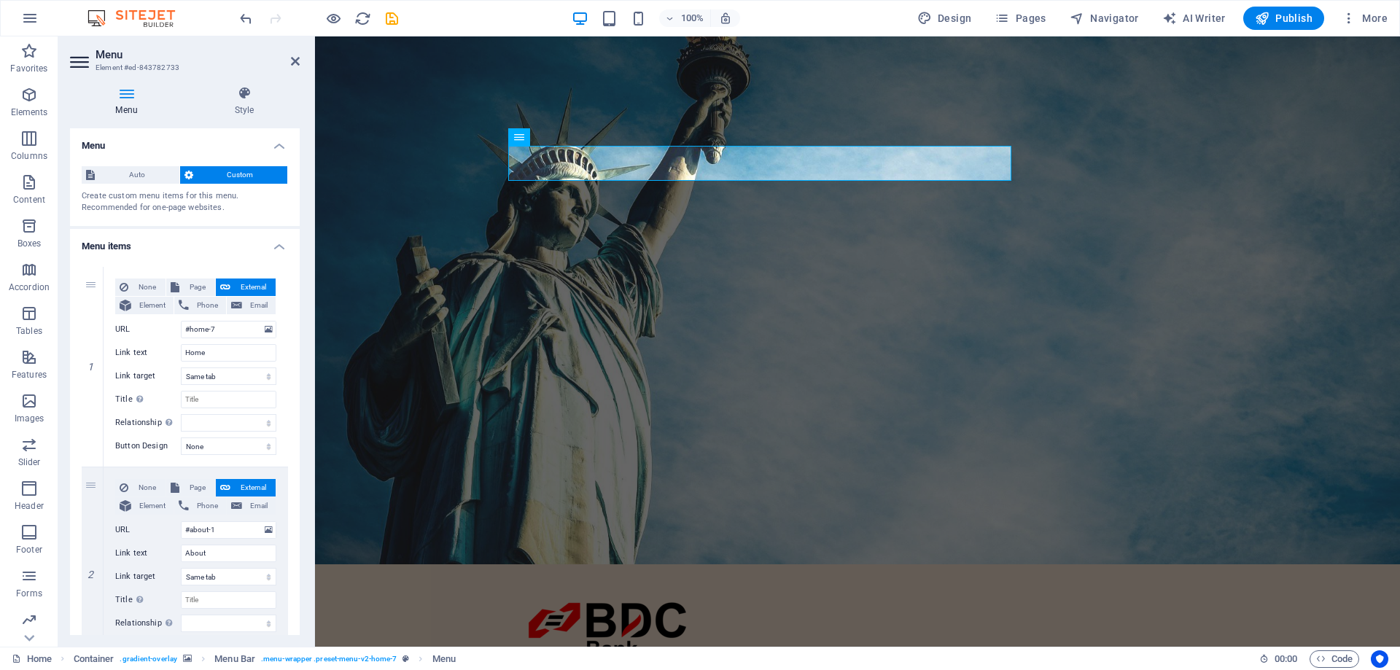
click at [957, 247] on figure at bounding box center [857, 300] width 1085 height 528
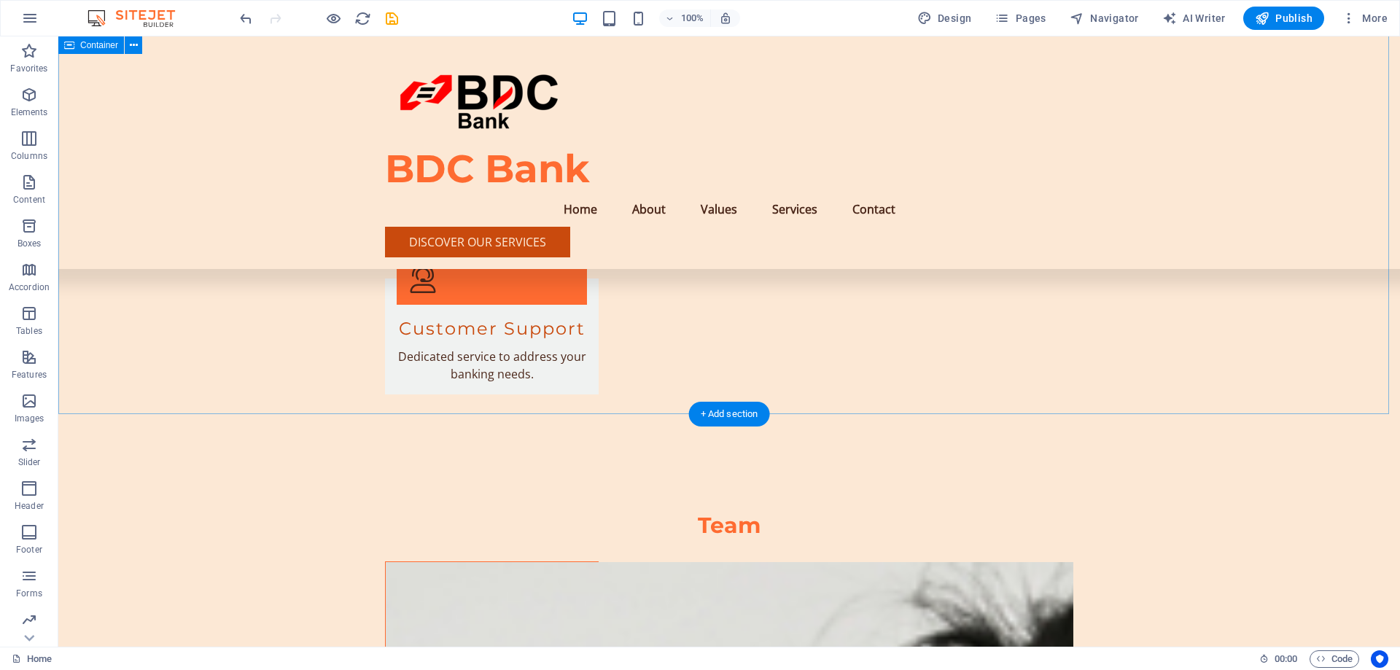
scroll to position [3078, 0]
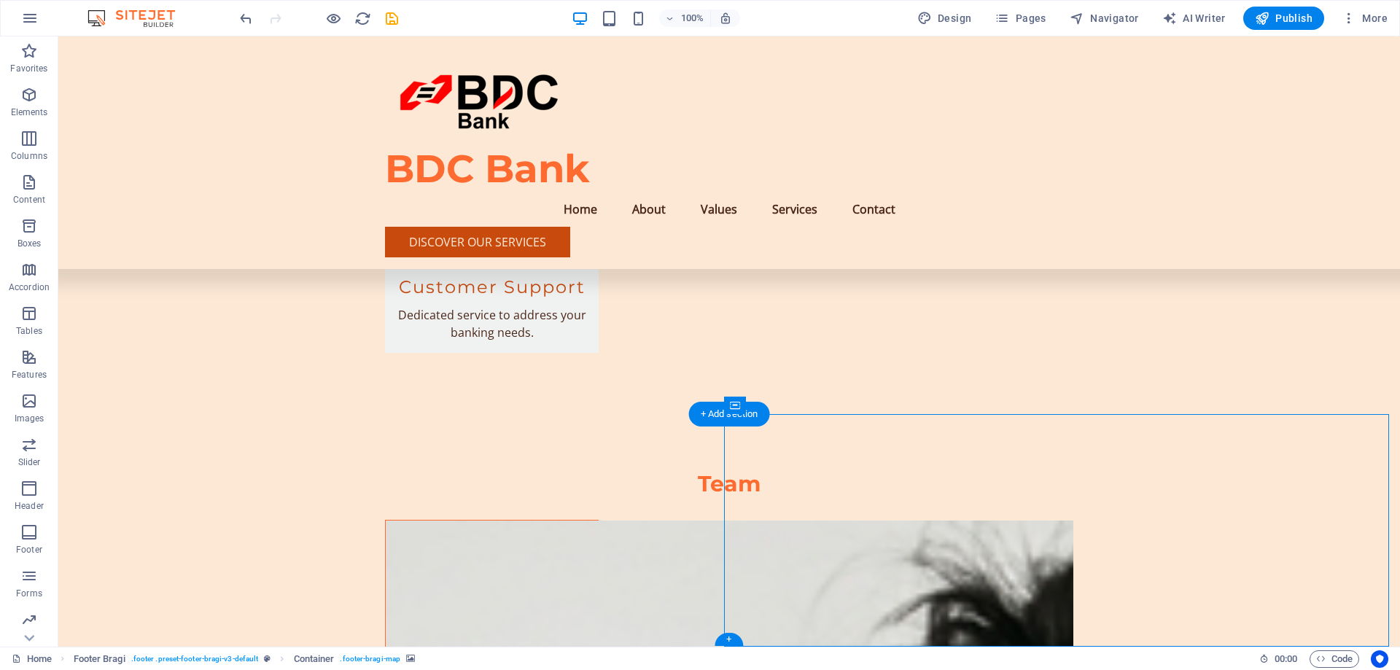
select select "px"
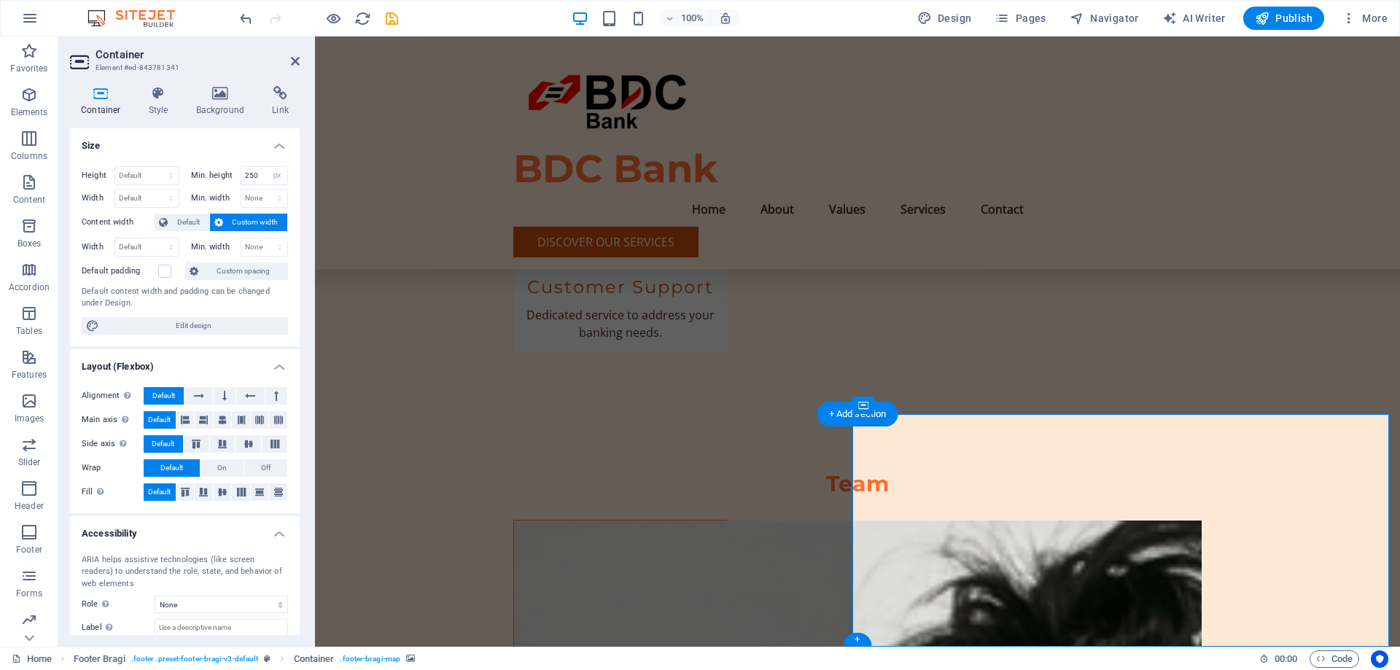
scroll to position [3027, 0]
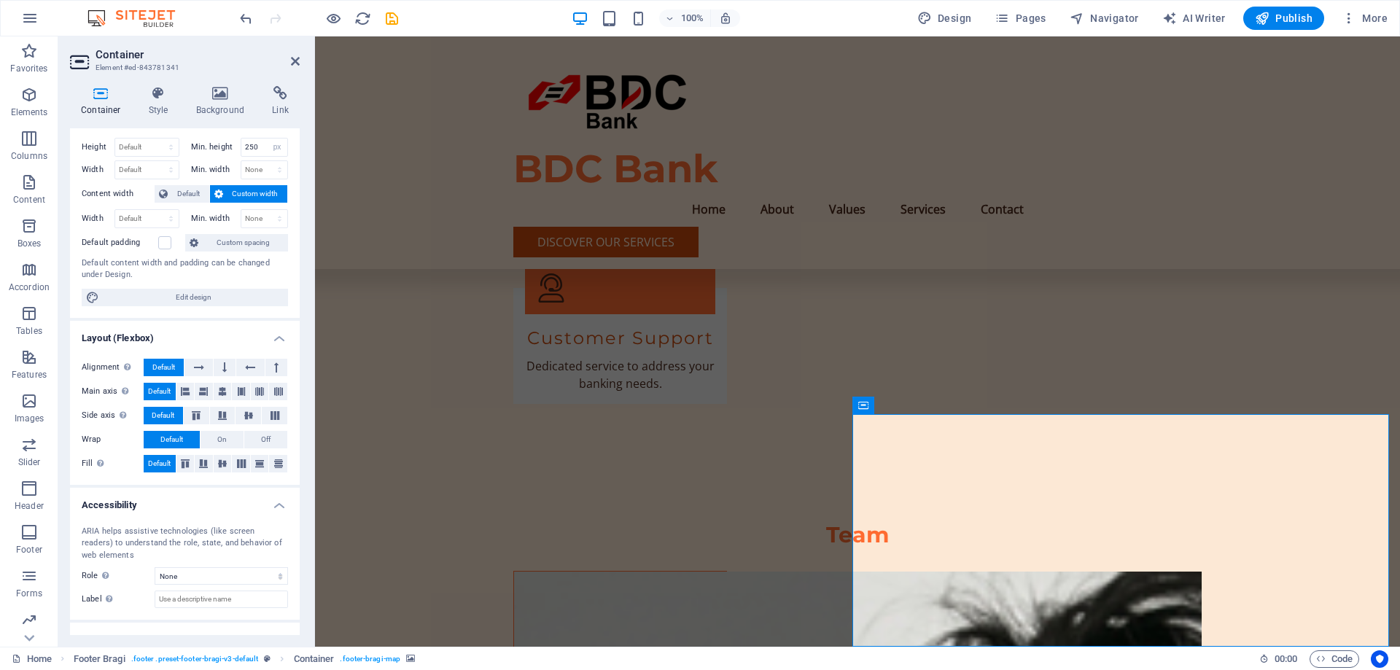
scroll to position [0, 0]
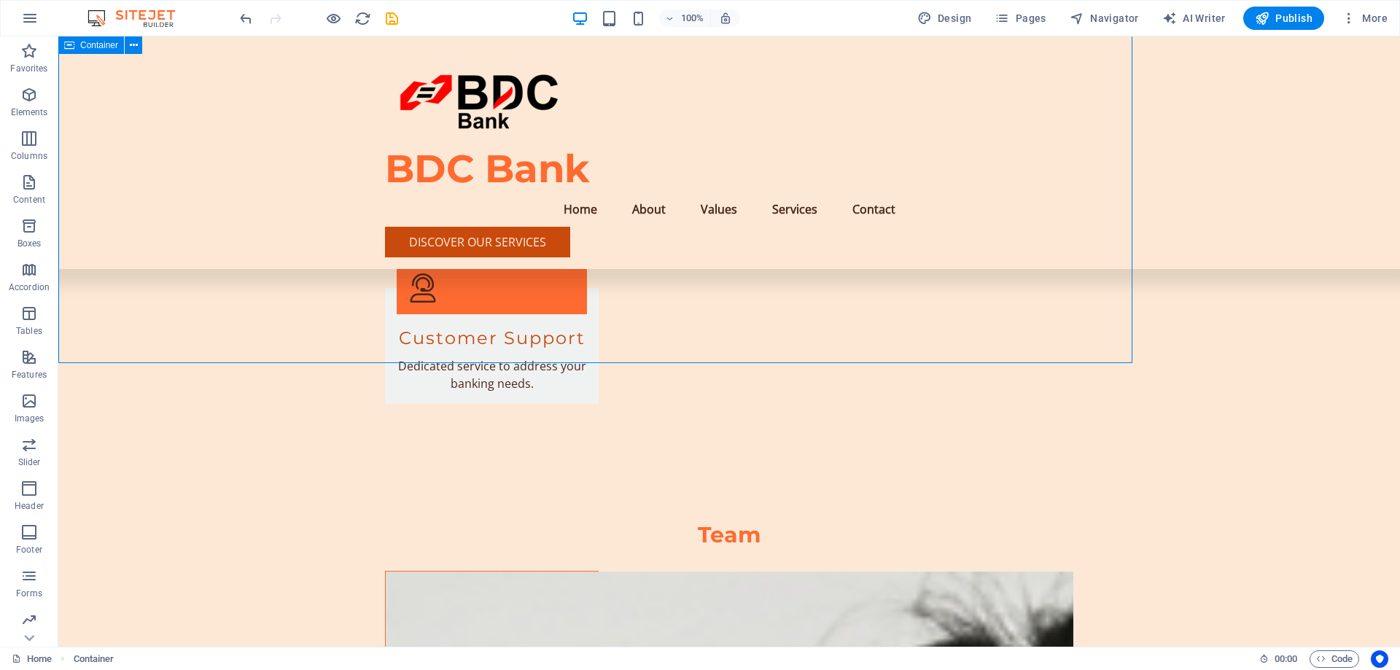
scroll to position [3078, 0]
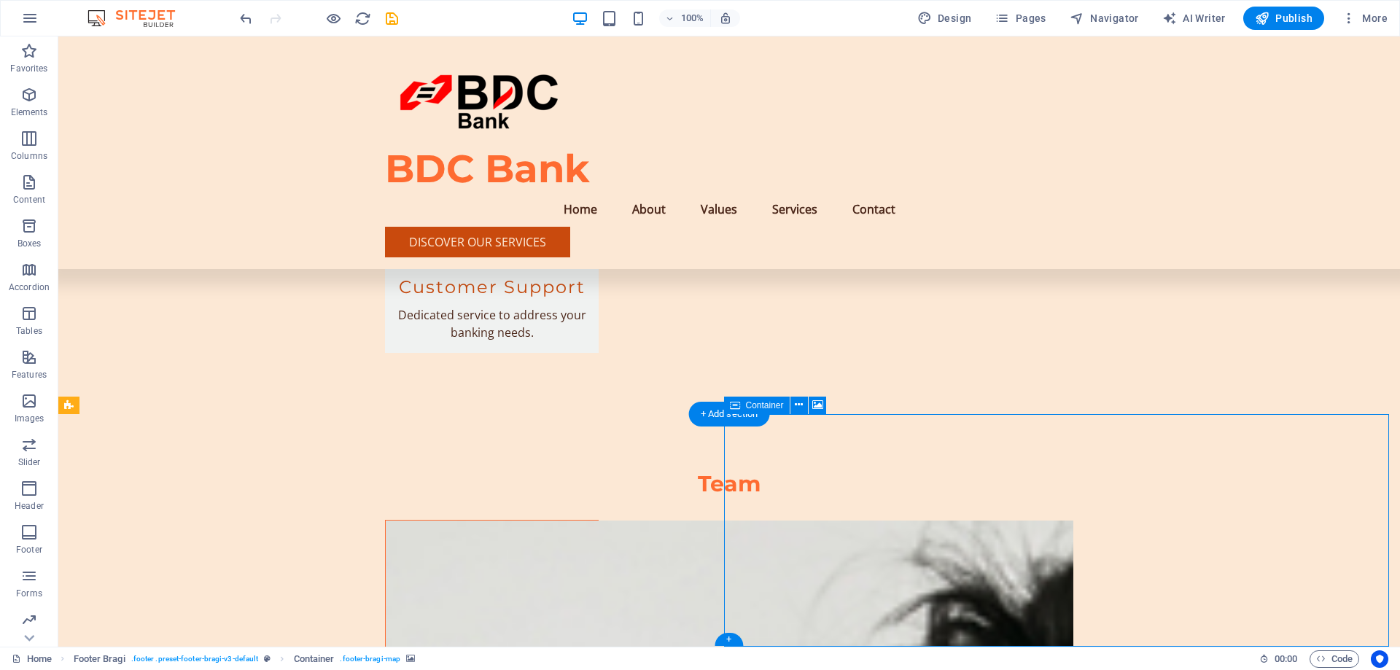
select select "px"
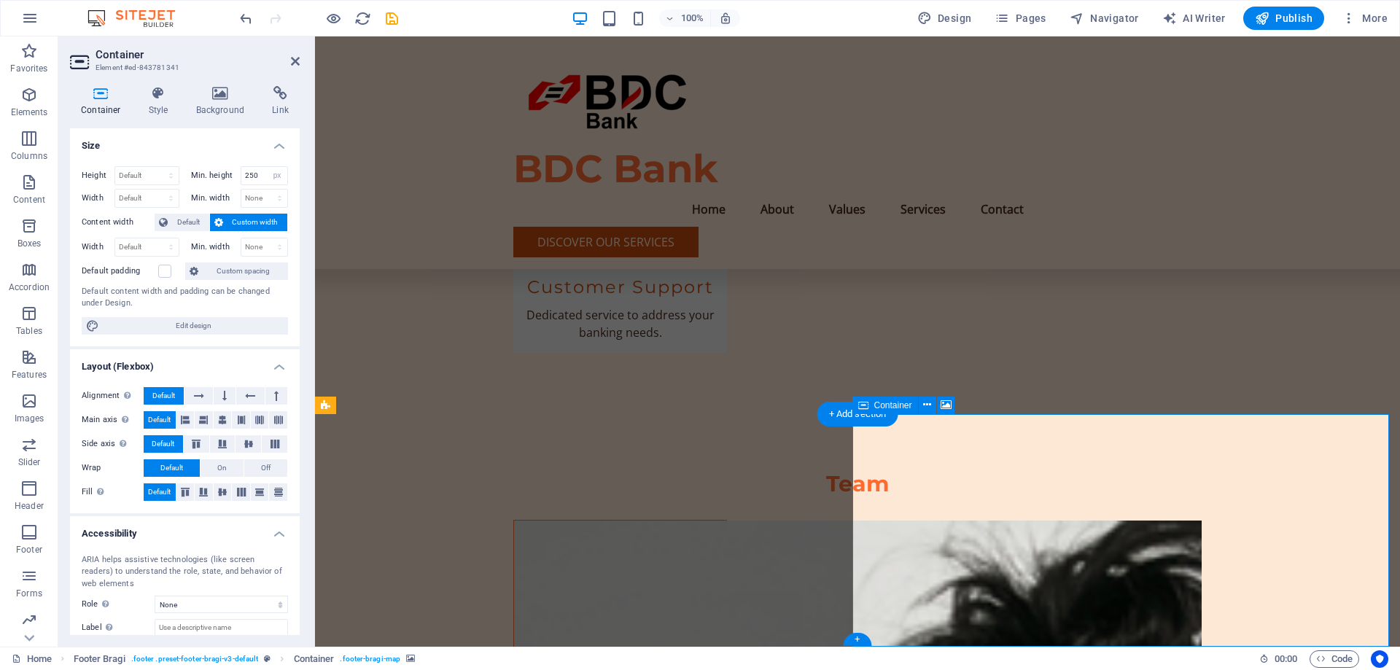
scroll to position [3027, 0]
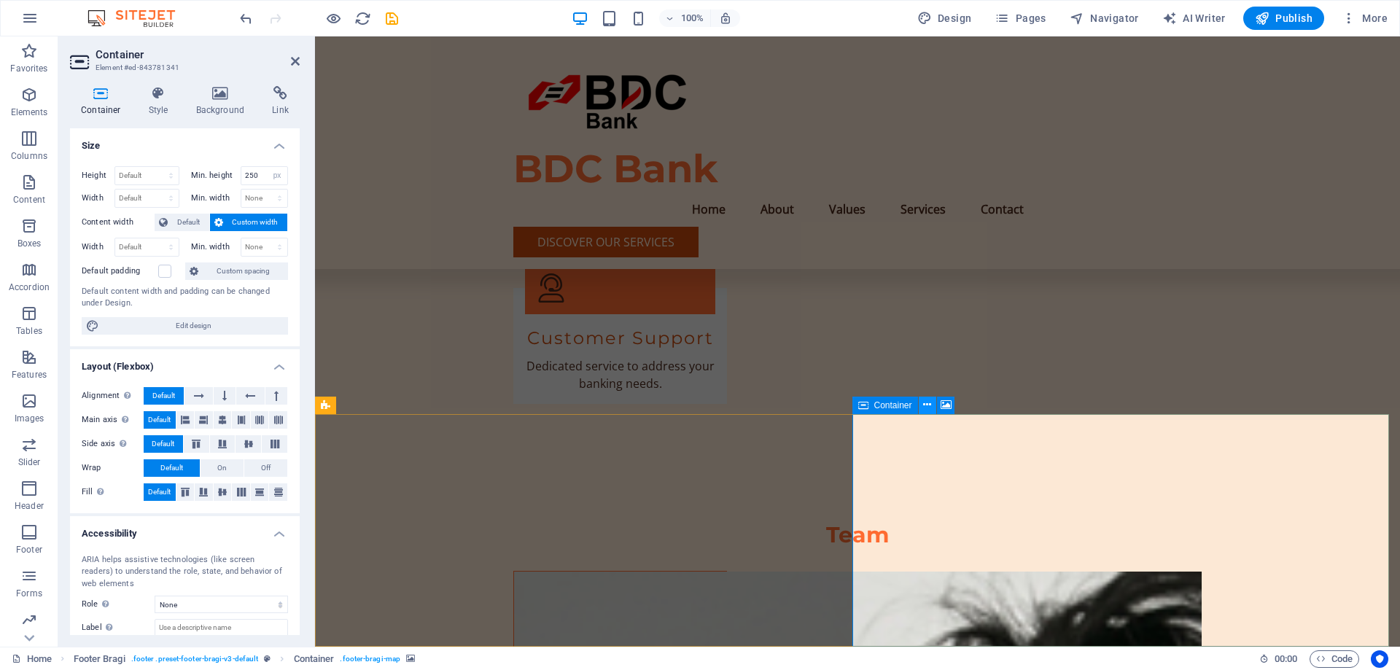
click at [926, 404] on icon at bounding box center [927, 404] width 8 height 15
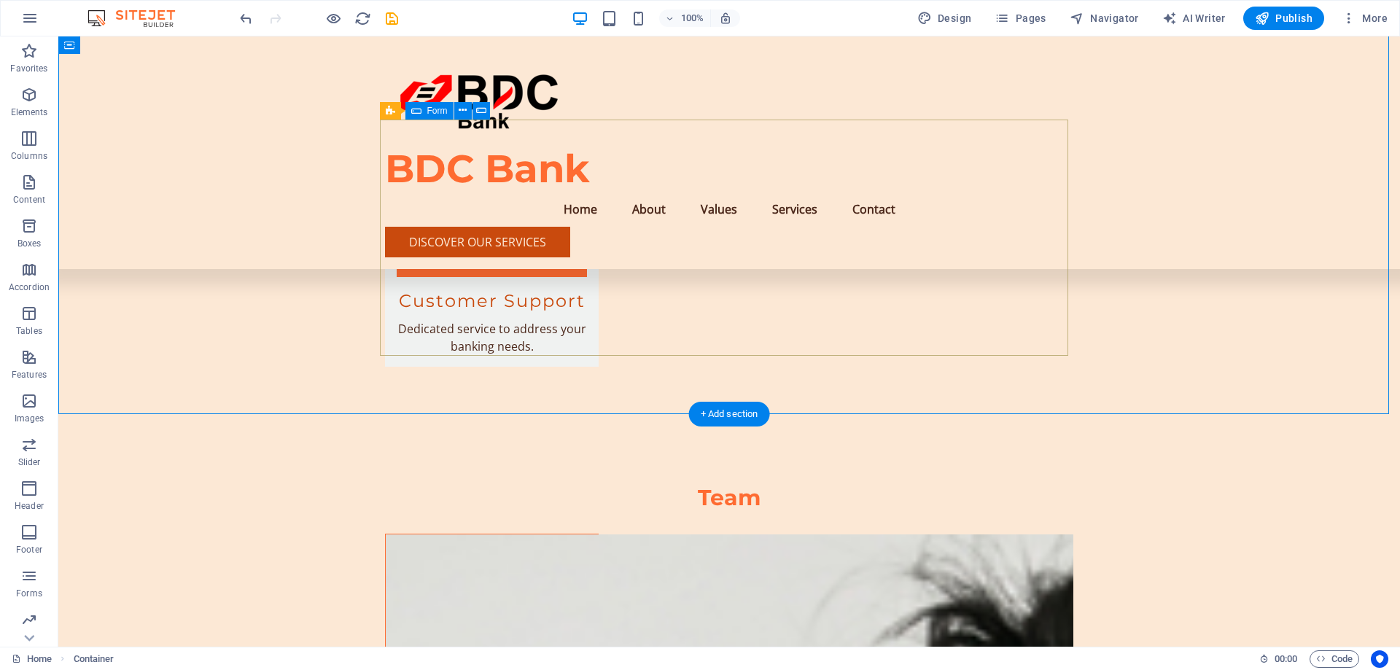
scroll to position [3078, 0]
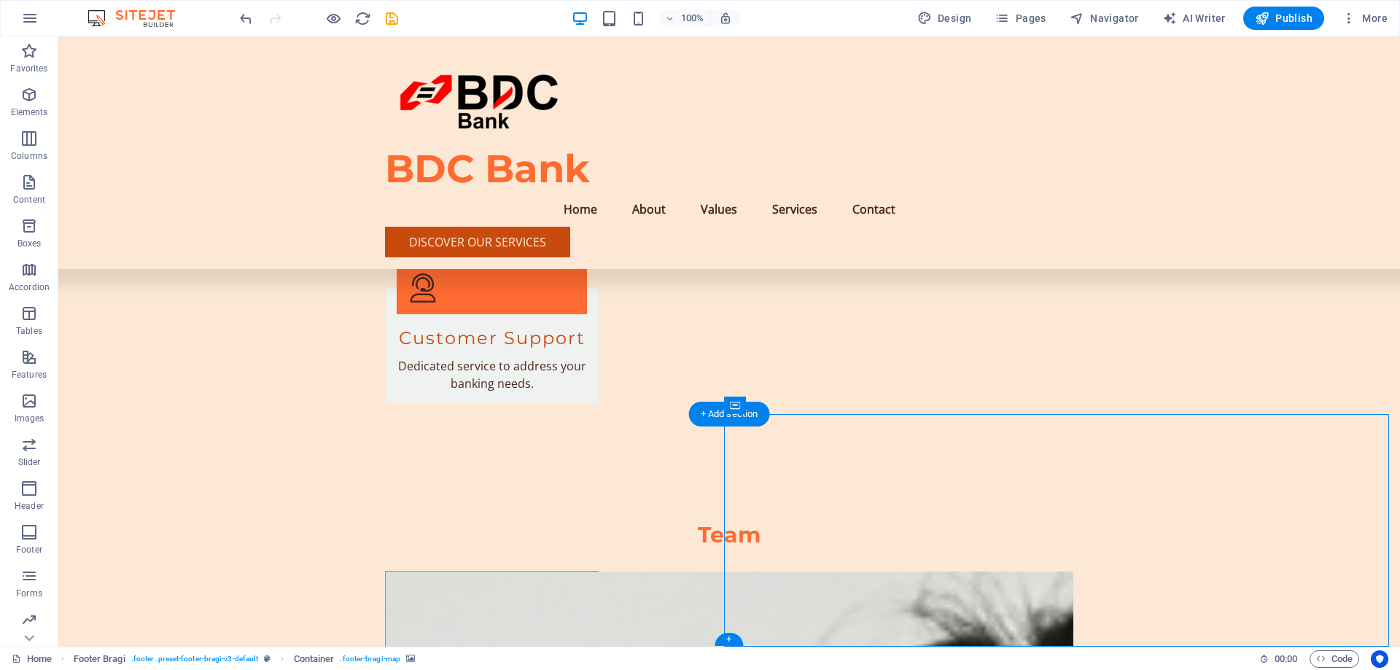
select select "px"
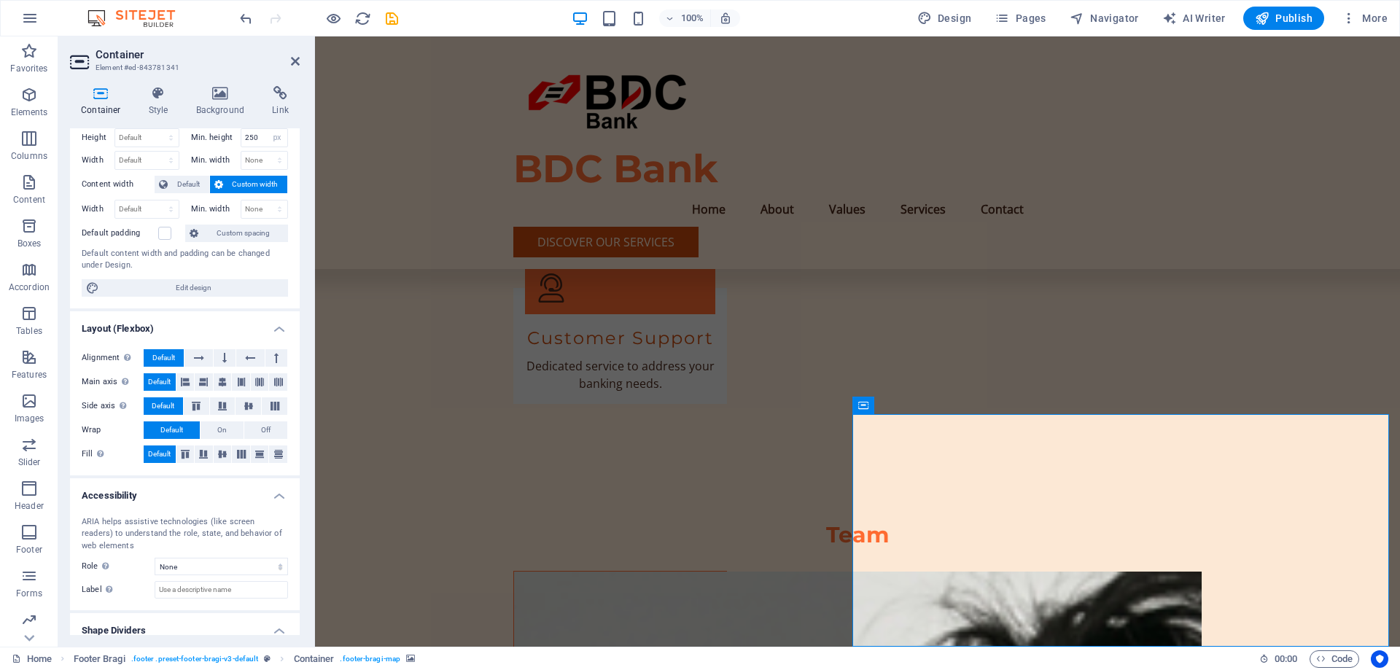
scroll to position [0, 0]
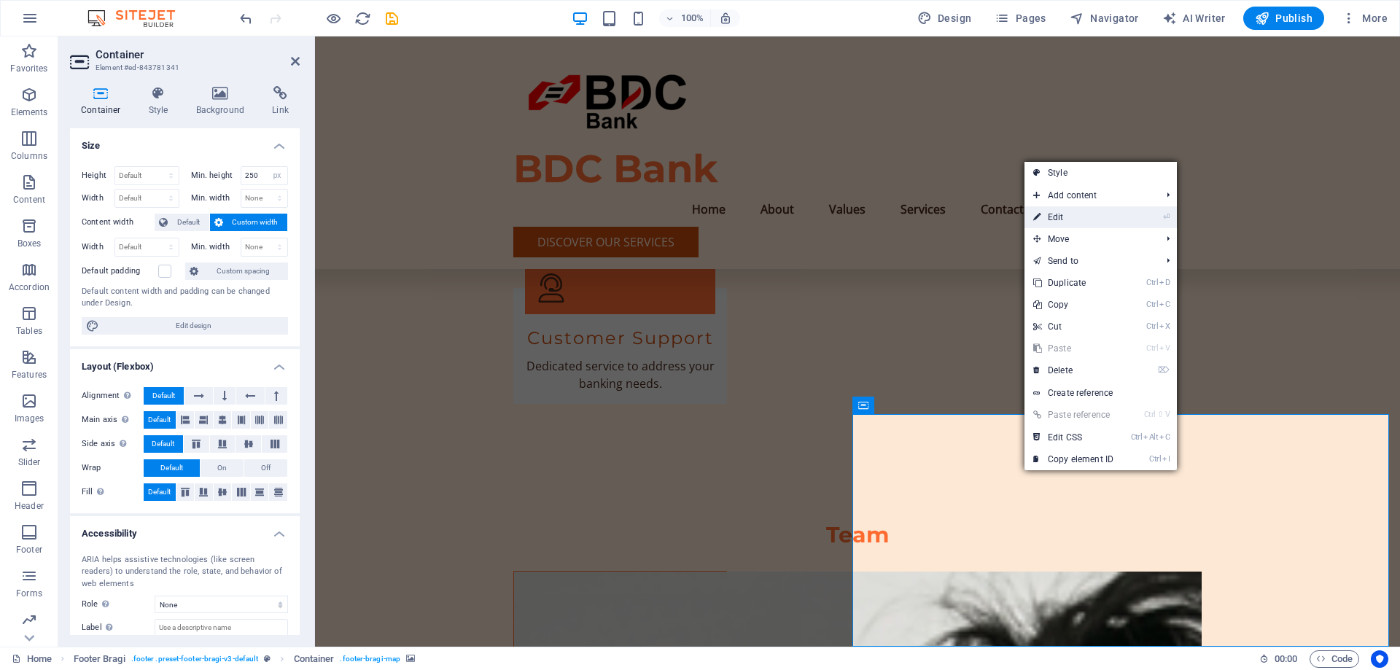
click at [1093, 216] on link "⏎ Edit" at bounding box center [1074, 217] width 98 height 22
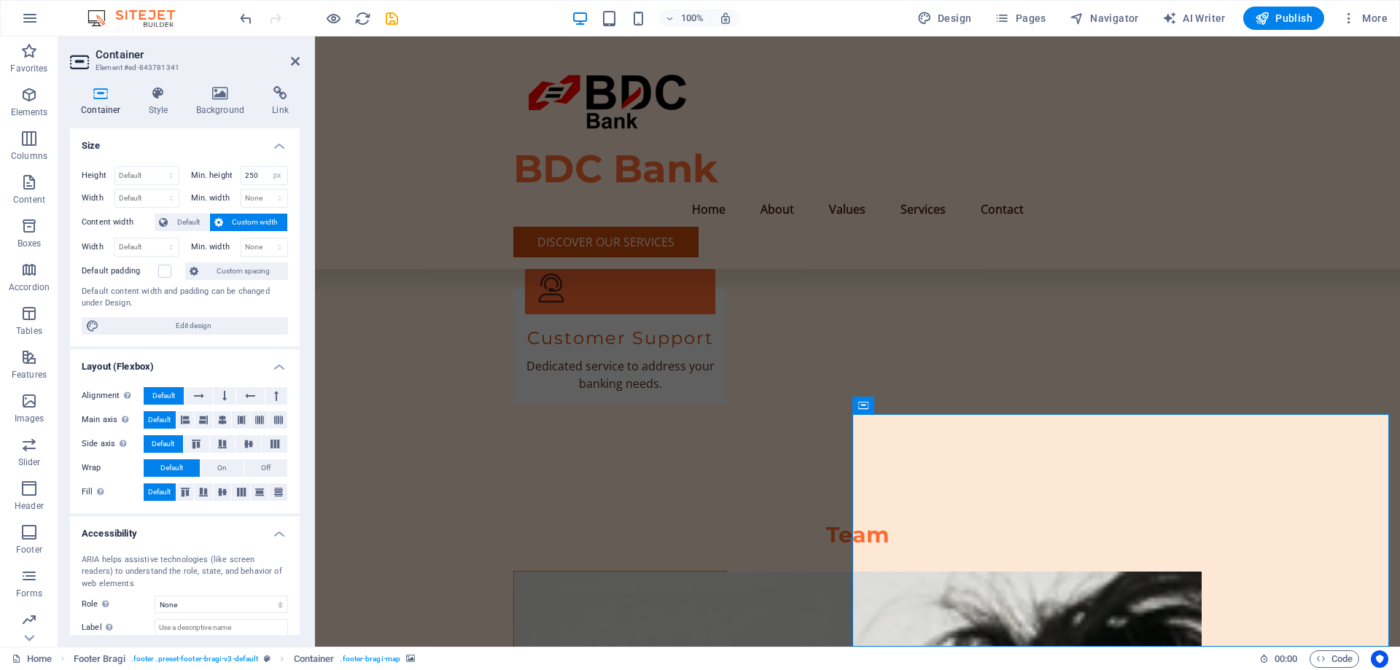
scroll to position [83, 0]
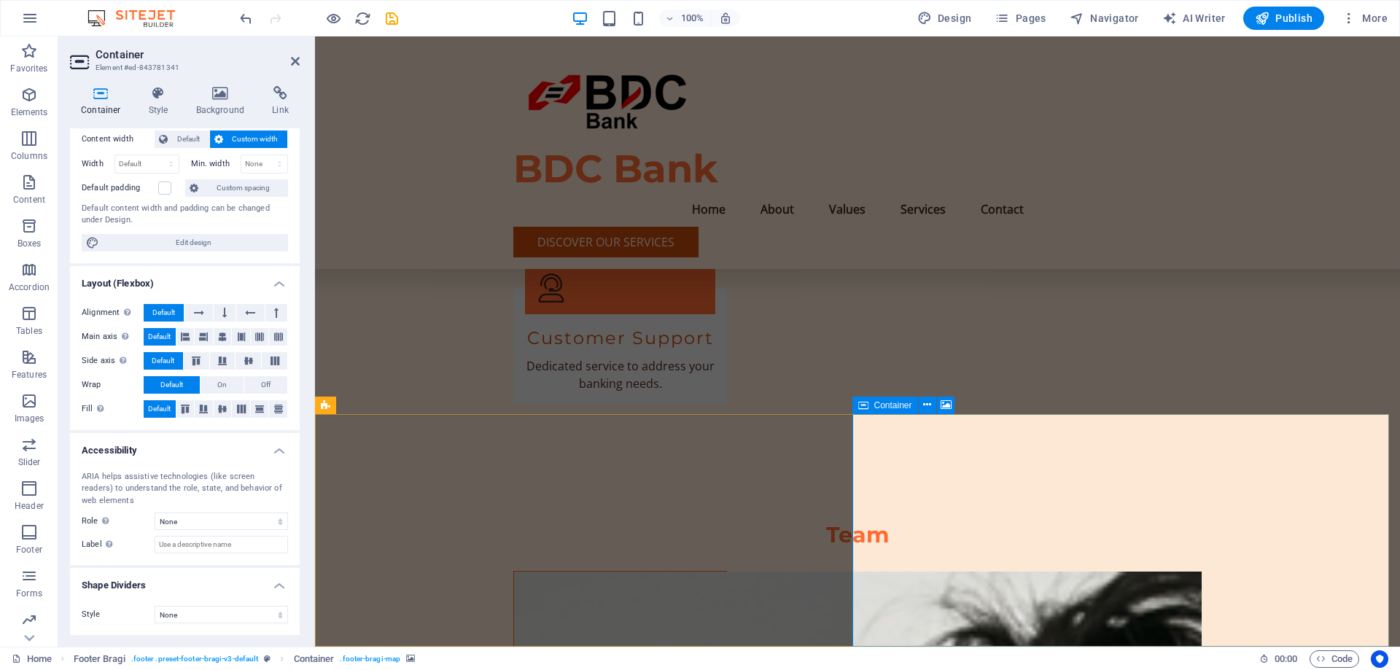
click at [944, 408] on icon at bounding box center [946, 404] width 11 height 15
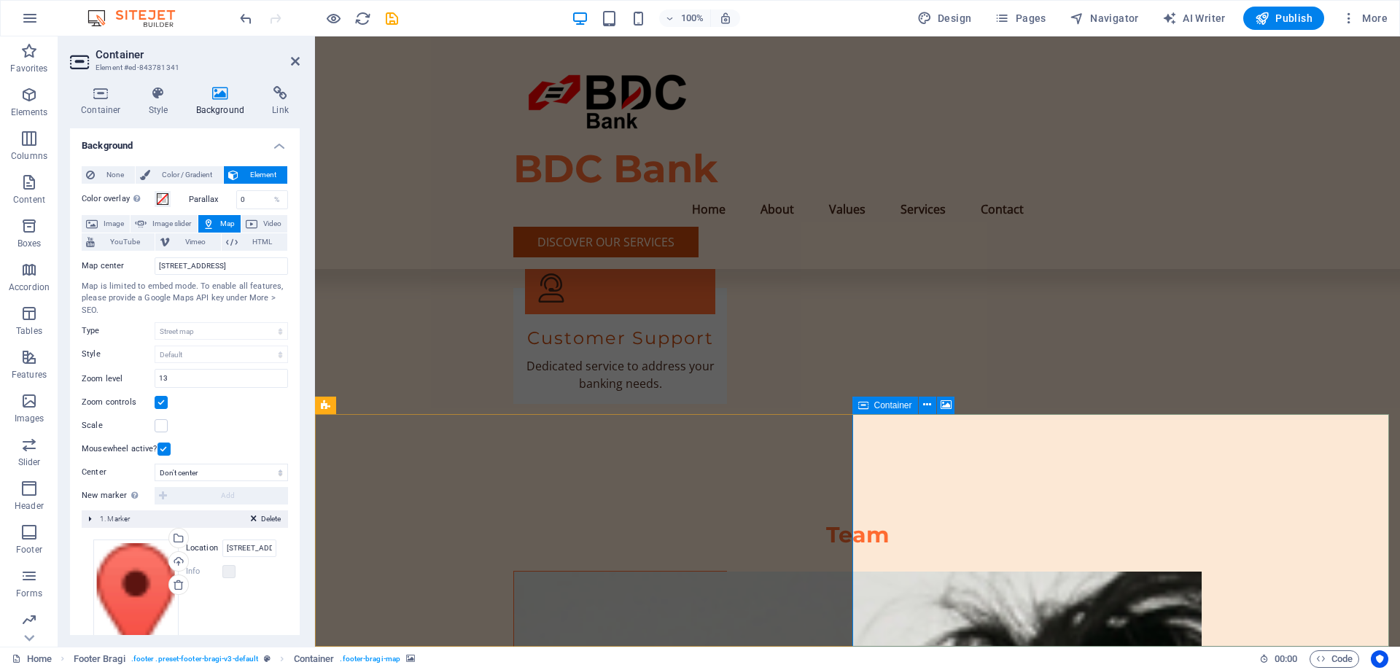
click at [885, 411] on div "Container" at bounding box center [886, 406] width 66 height 18
click at [890, 408] on span "Container" at bounding box center [893, 405] width 38 height 9
click at [895, 410] on span "Container" at bounding box center [893, 405] width 38 height 9
click at [919, 410] on button at bounding box center [928, 406] width 18 height 18
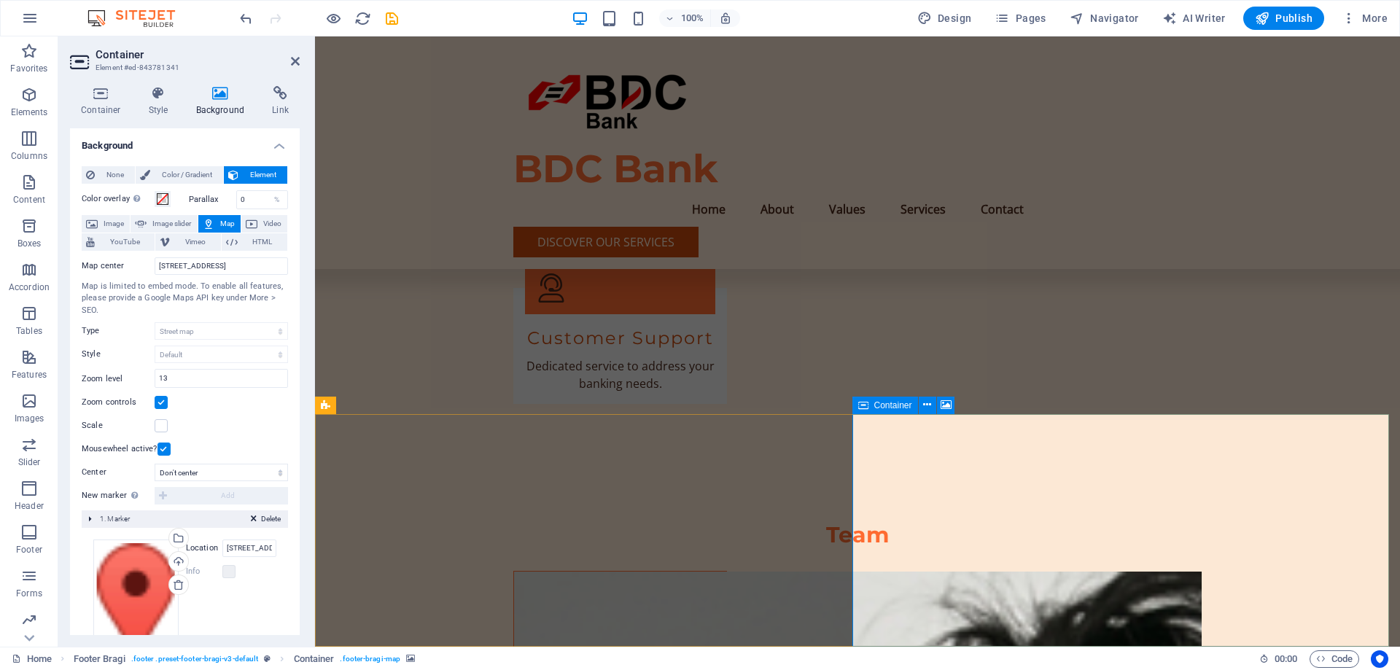
click at [883, 407] on span "Container" at bounding box center [893, 405] width 38 height 9
click at [944, 406] on icon at bounding box center [946, 404] width 11 height 15
click at [249, 26] on icon "undo" at bounding box center [246, 18] width 17 height 17
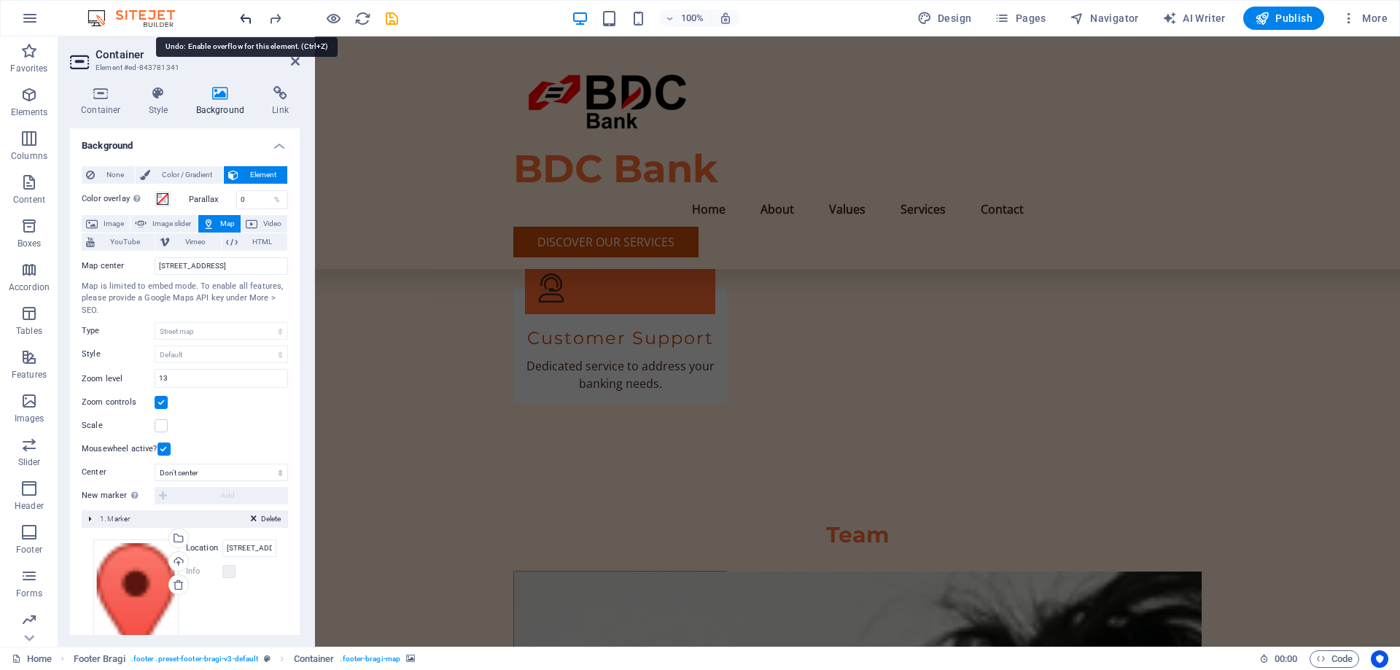
scroll to position [1284, 0]
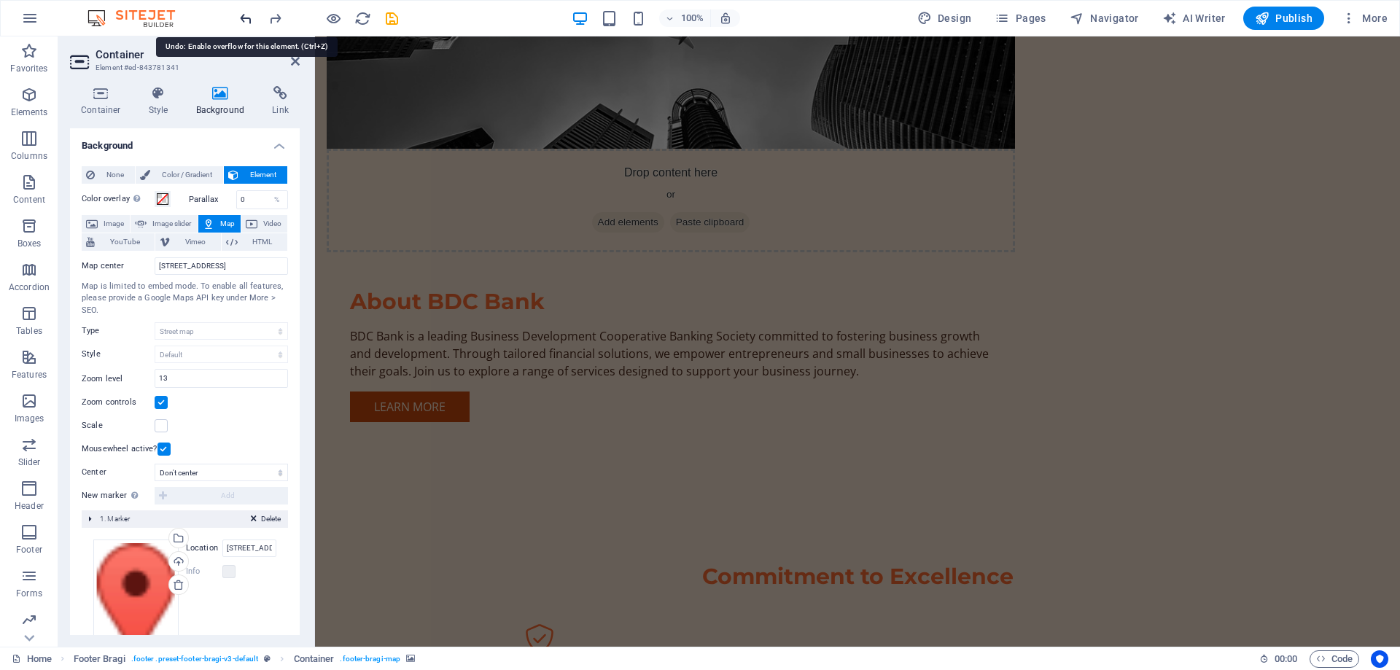
click at [249, 26] on icon "undo" at bounding box center [246, 18] width 17 height 17
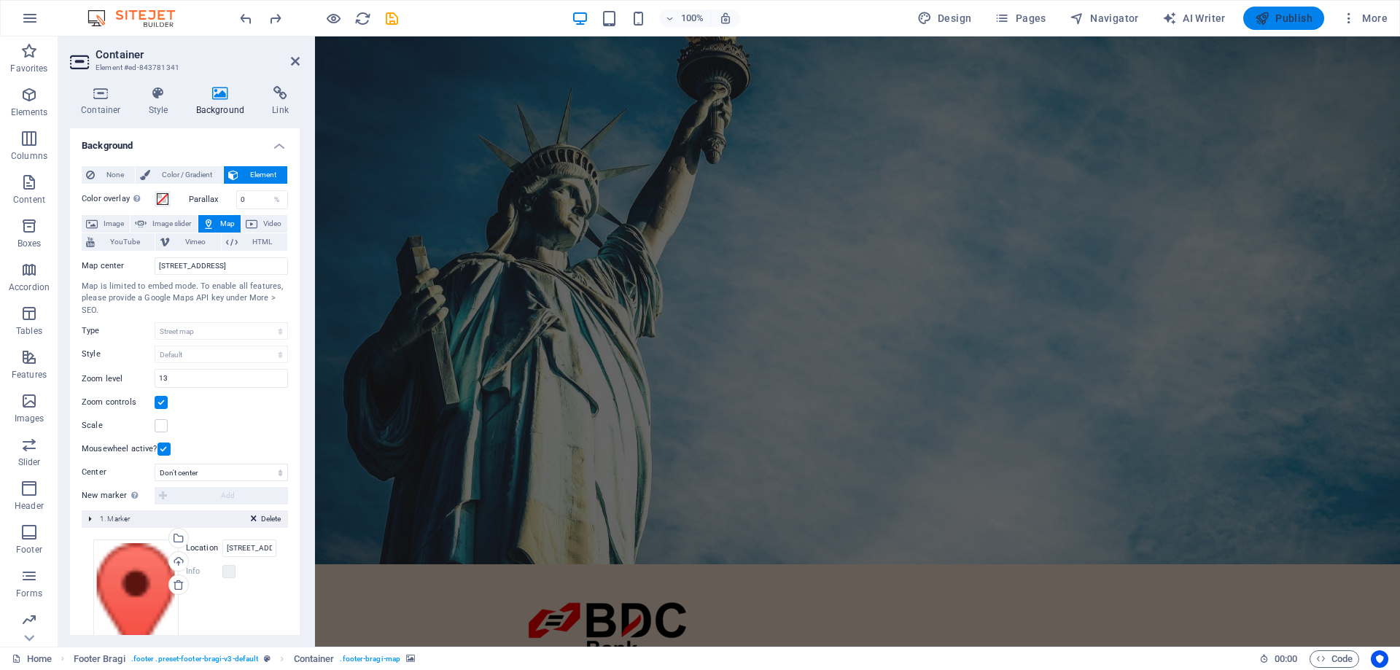
click at [1281, 16] on span "Publish" at bounding box center [1284, 18] width 58 height 15
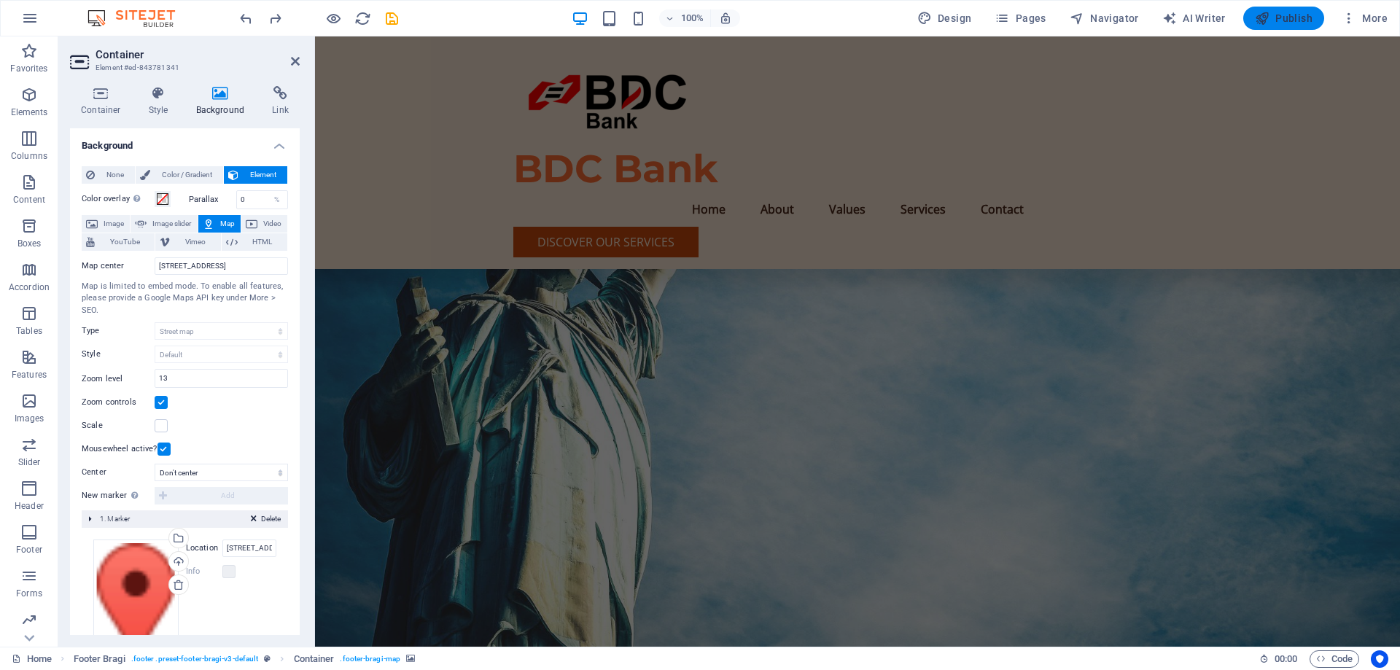
checkbox input "false"
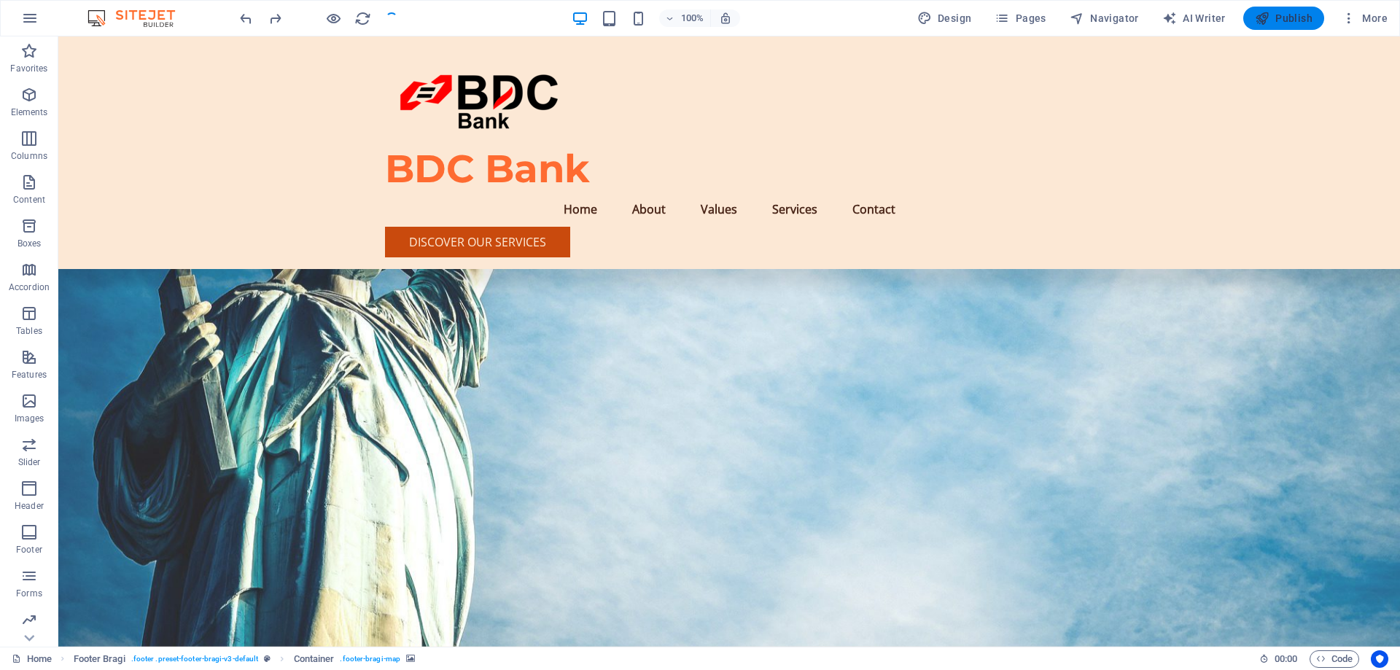
scroll to position [3078, 0]
